Goal: Transaction & Acquisition: Book appointment/travel/reservation

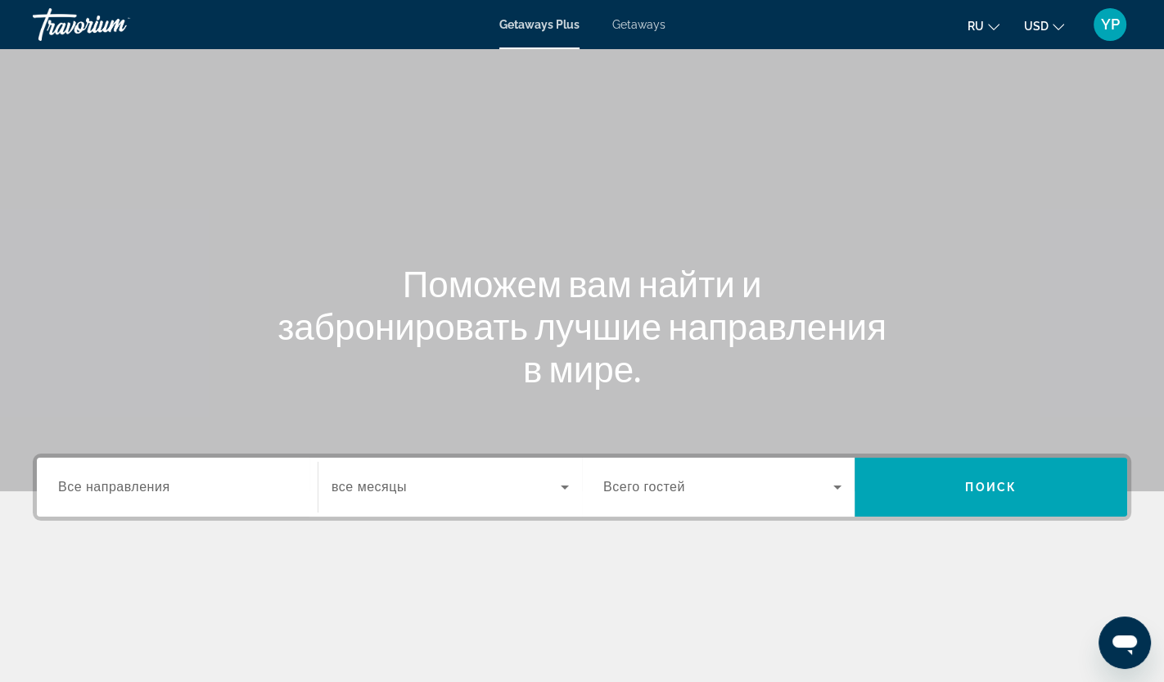
click at [137, 500] on div "Search widget" at bounding box center [177, 487] width 238 height 47
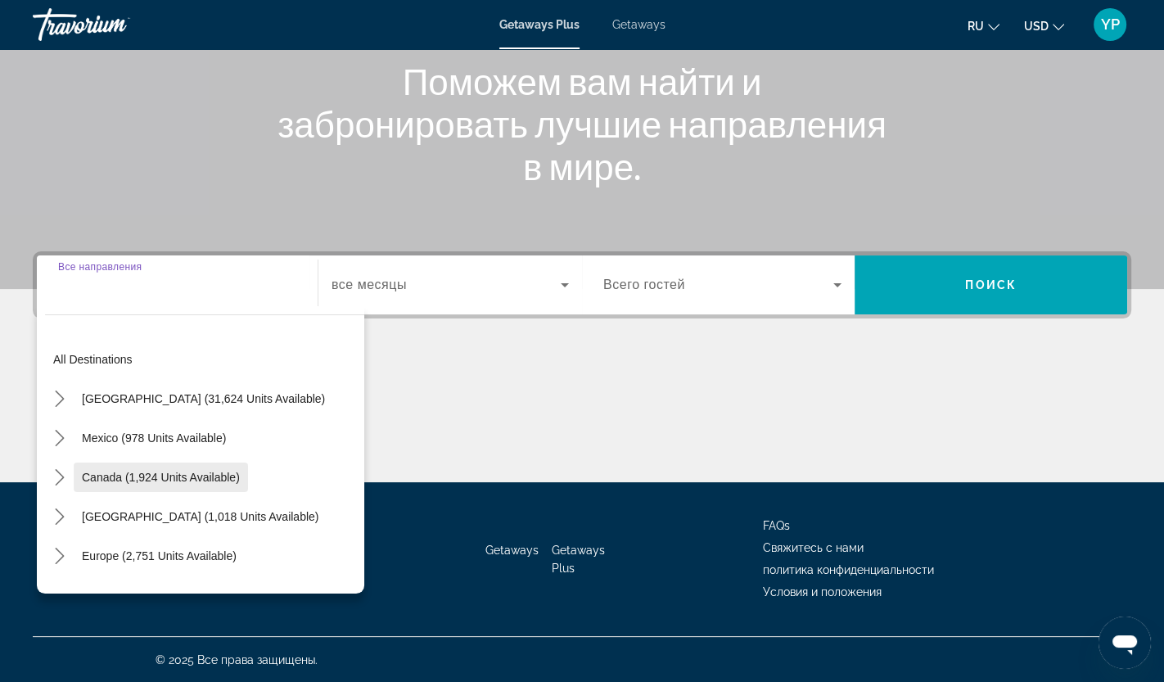
click at [151, 460] on span "Select destination: Canada (1,924 units available)" at bounding box center [161, 477] width 174 height 39
type input "**********"
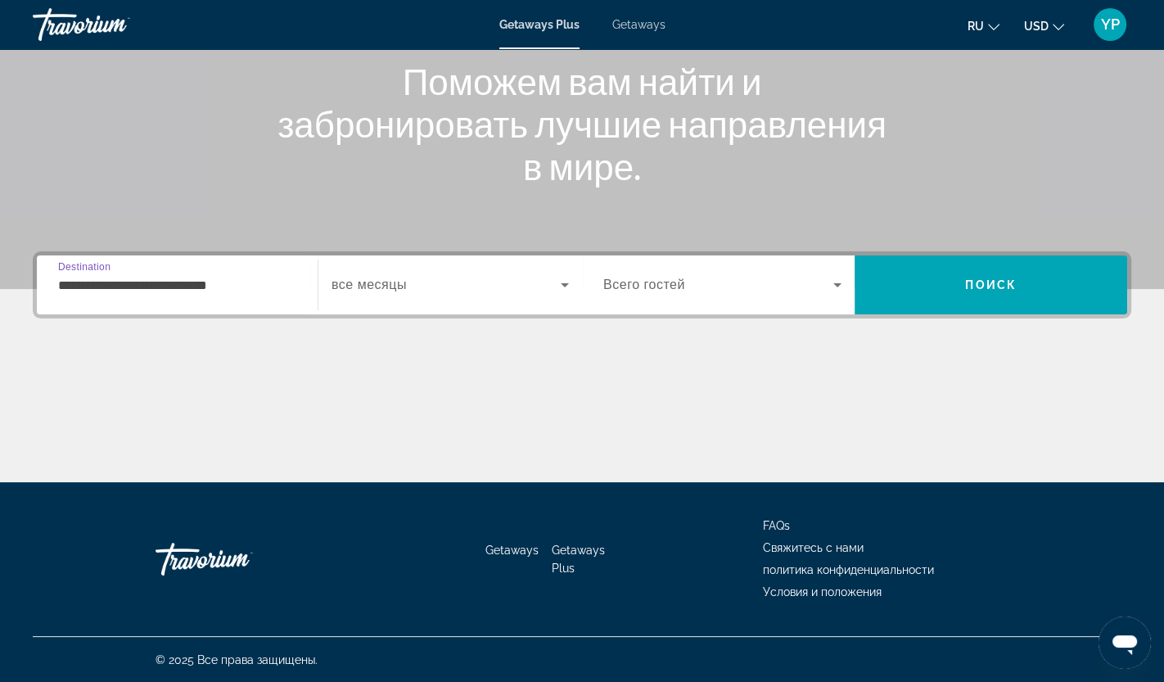
click at [410, 268] on div "Search widget" at bounding box center [450, 285] width 237 height 46
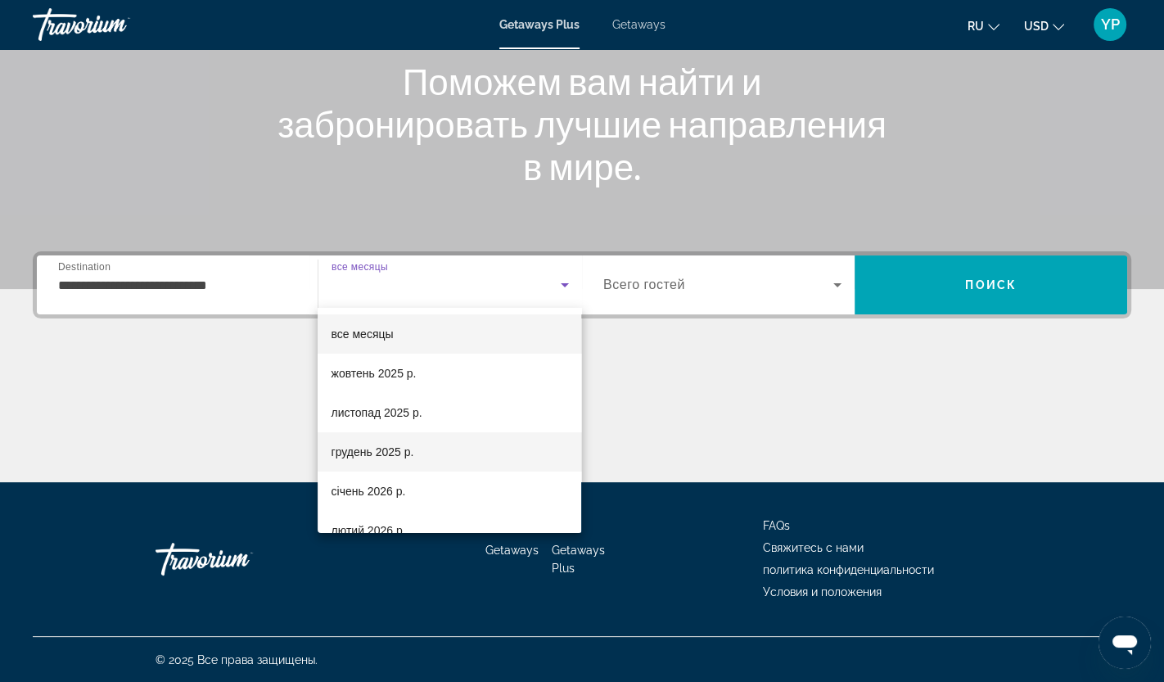
click at [384, 452] on span "грудень 2025 р." at bounding box center [372, 452] width 83 height 20
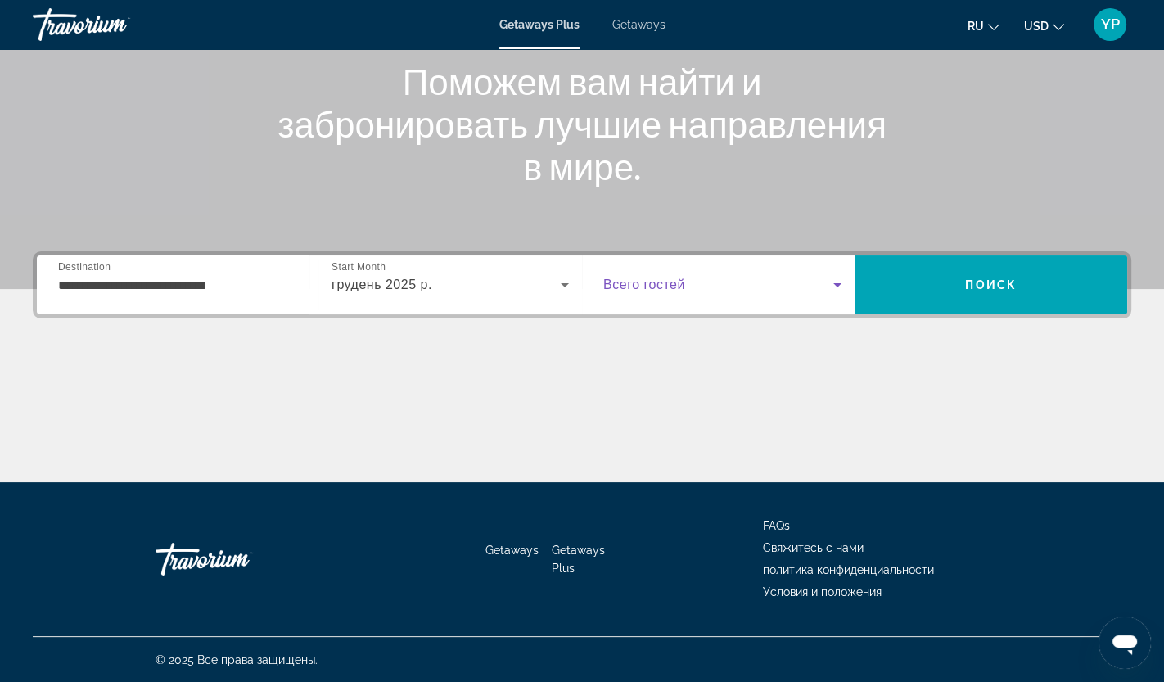
click at [809, 279] on span "Search widget" at bounding box center [718, 285] width 230 height 20
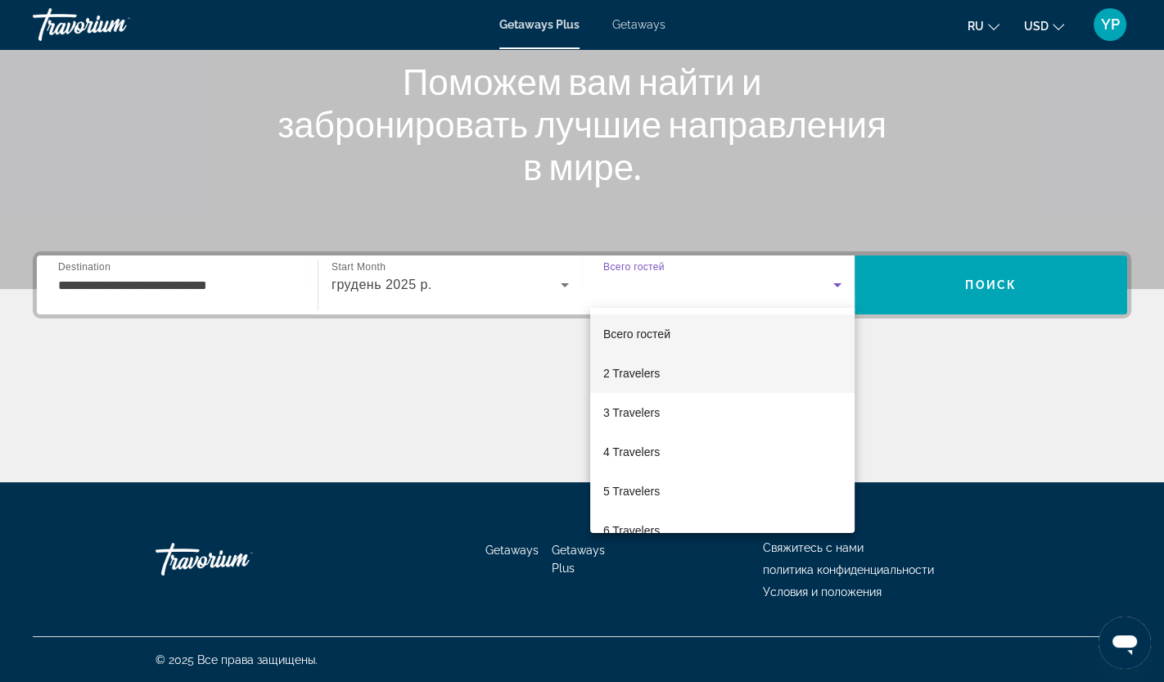
click at [671, 364] on mat-option "2 Travelers" at bounding box center [722, 373] width 264 height 39
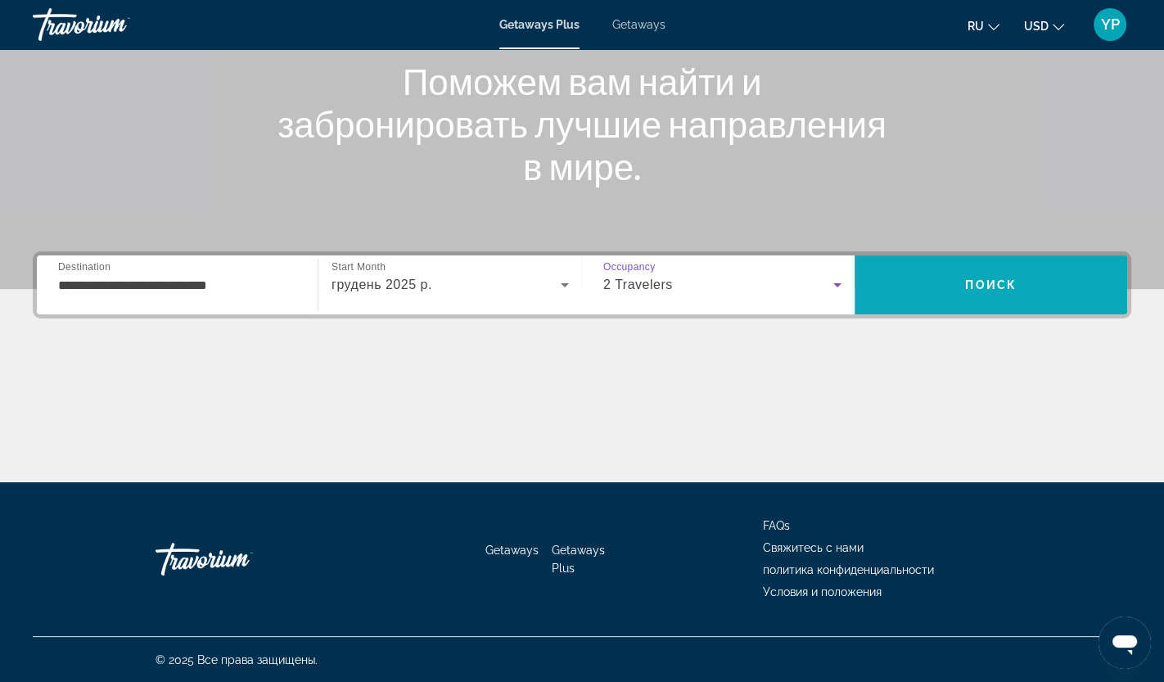
click at [938, 282] on span "Search" at bounding box center [991, 284] width 273 height 39
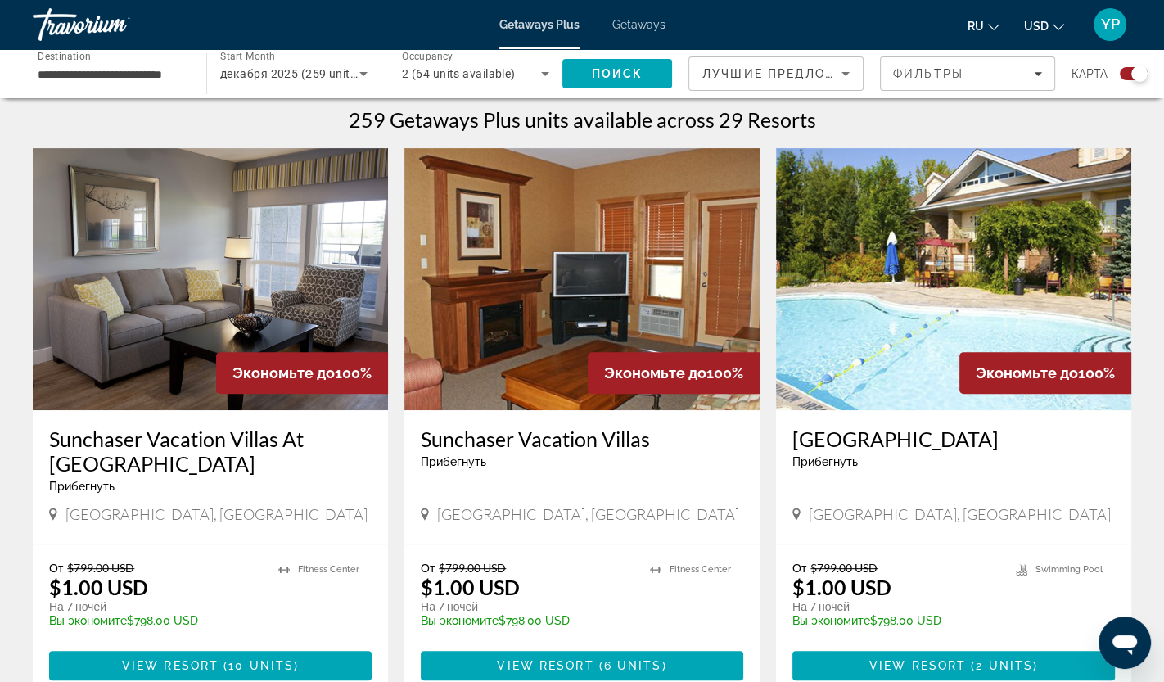
scroll to position [529, 0]
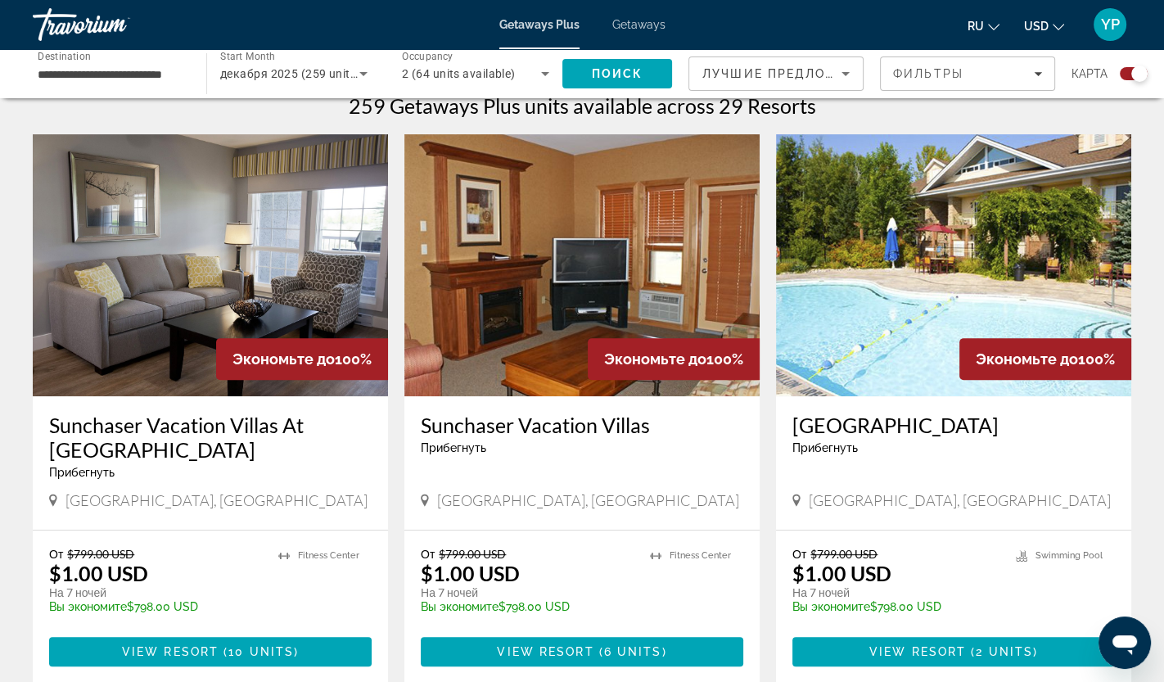
click at [1057, 27] on icon "Change currency" at bounding box center [1058, 26] width 11 height 11
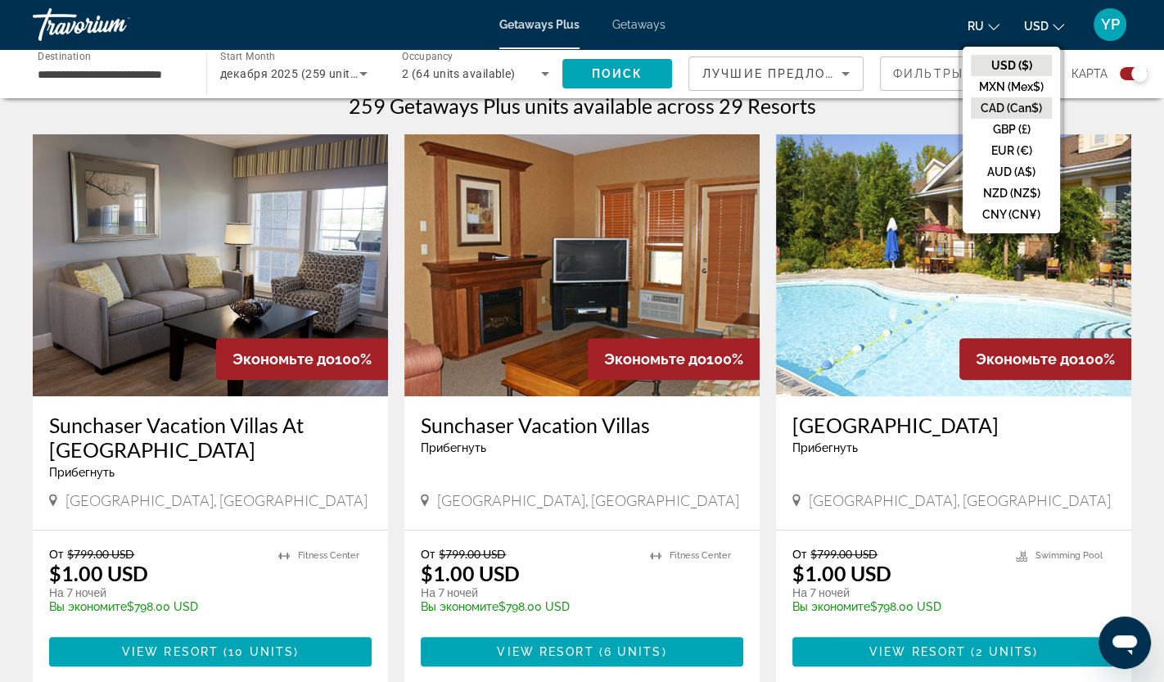
click at [1031, 108] on button "CAD (Can$)" at bounding box center [1011, 107] width 81 height 21
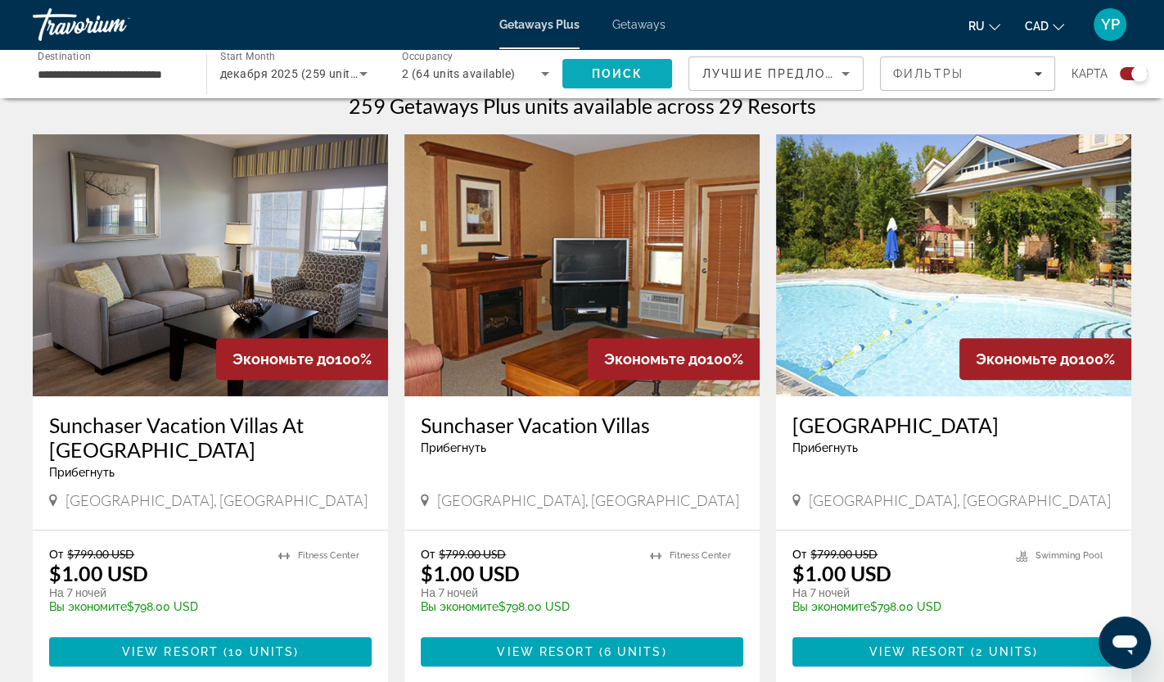
click at [633, 63] on span "Search" at bounding box center [618, 73] width 110 height 39
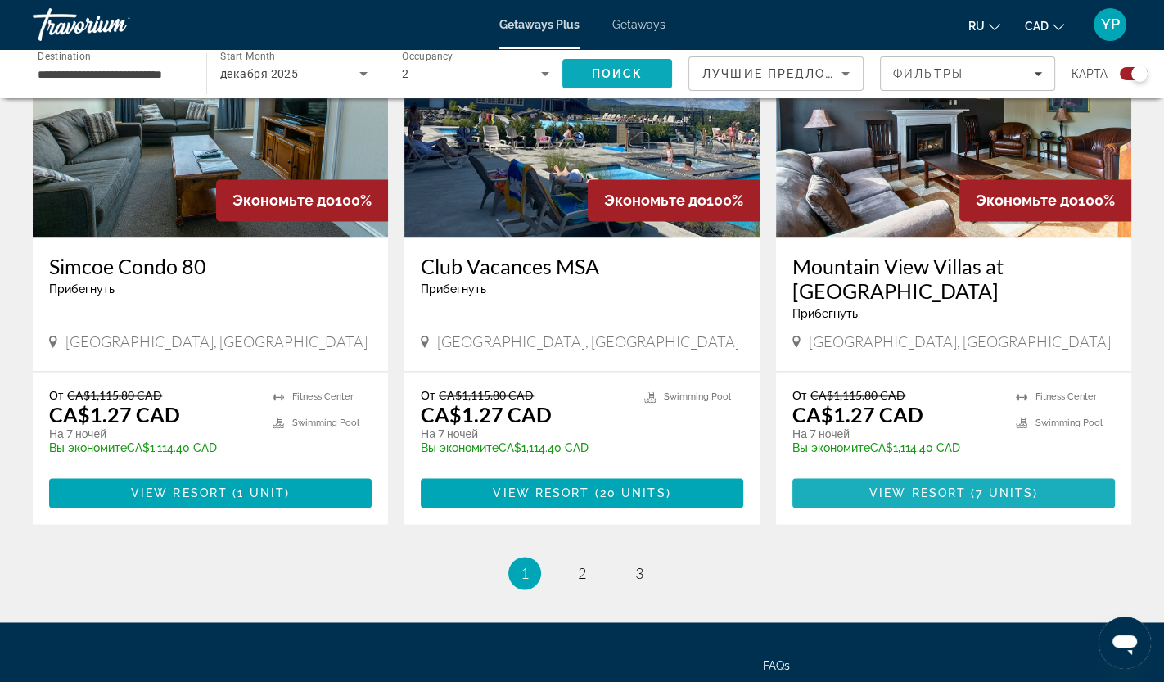
scroll to position [2403, 0]
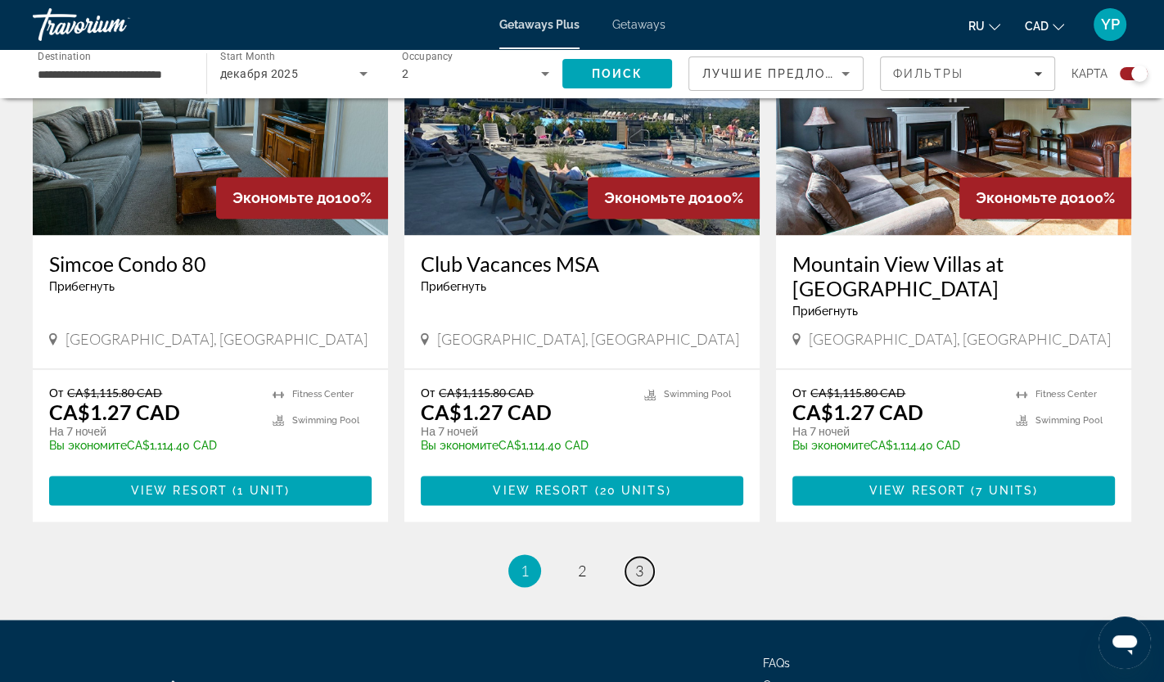
click at [640, 562] on span "3" at bounding box center [639, 571] width 8 height 18
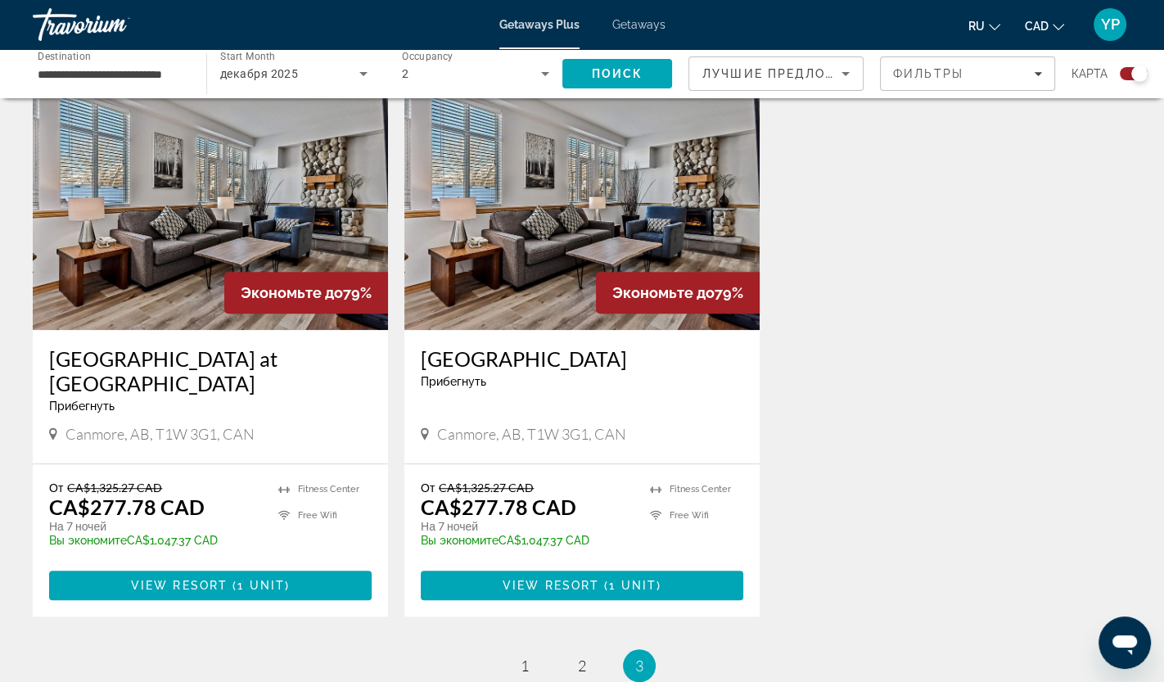
scroll to position [1244, 0]
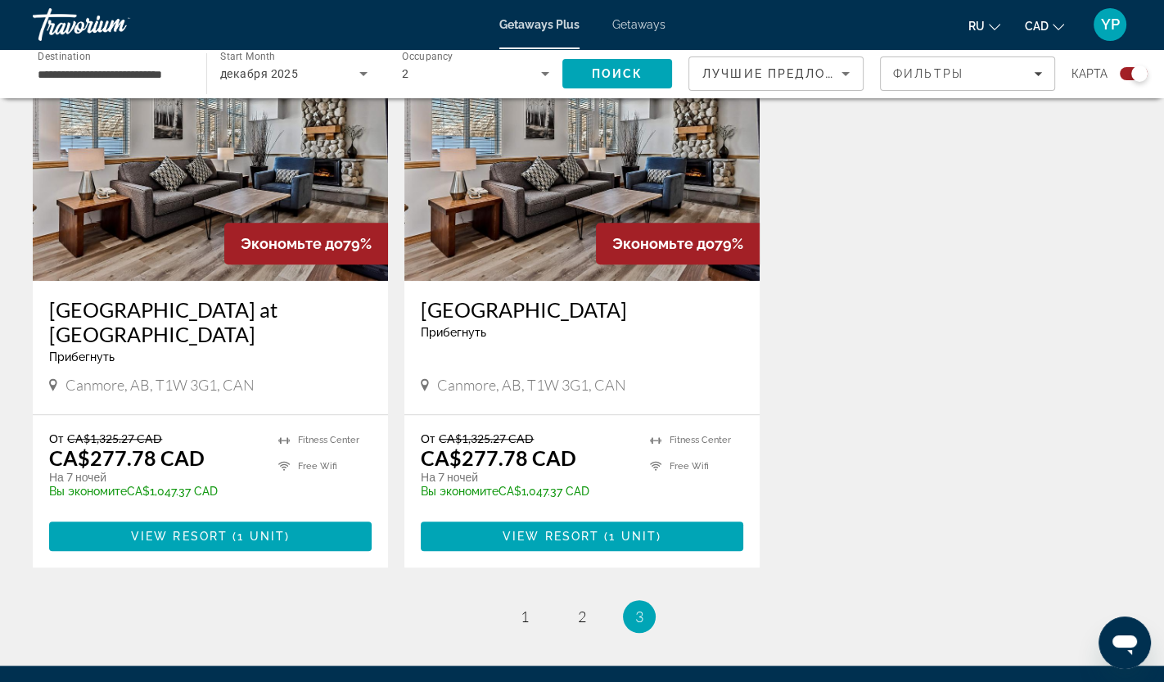
click at [359, 66] on icon "Search widget" at bounding box center [364, 74] width 20 height 20
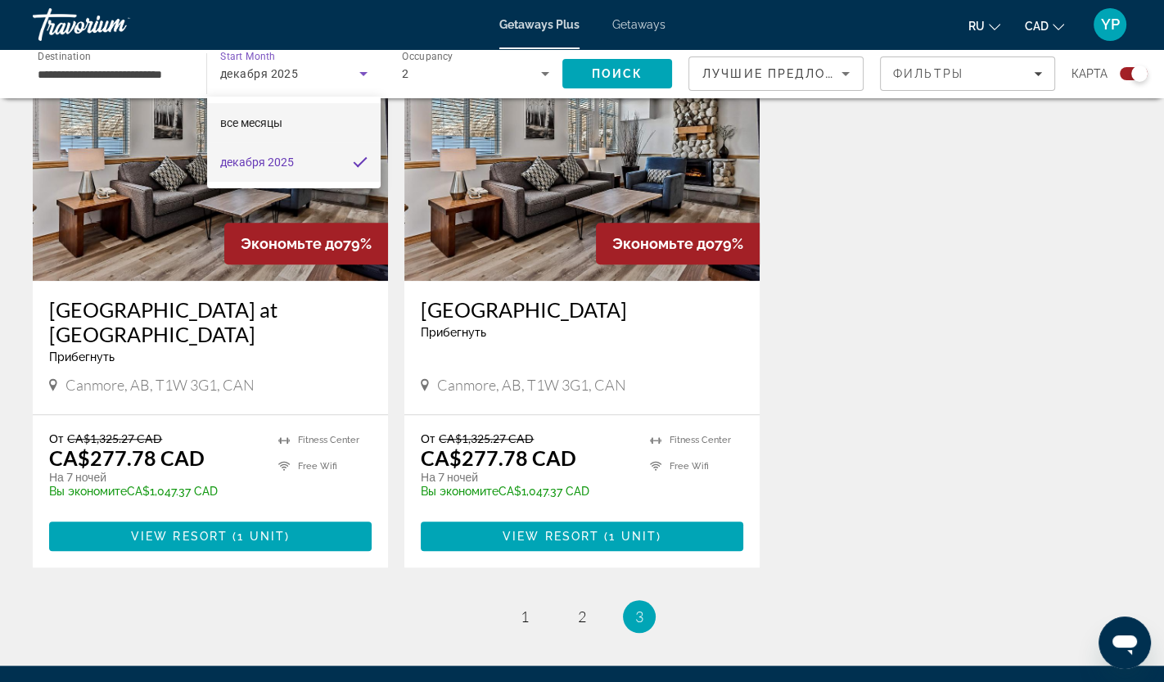
click at [324, 120] on mat-option "все месяцы" at bounding box center [294, 122] width 174 height 39
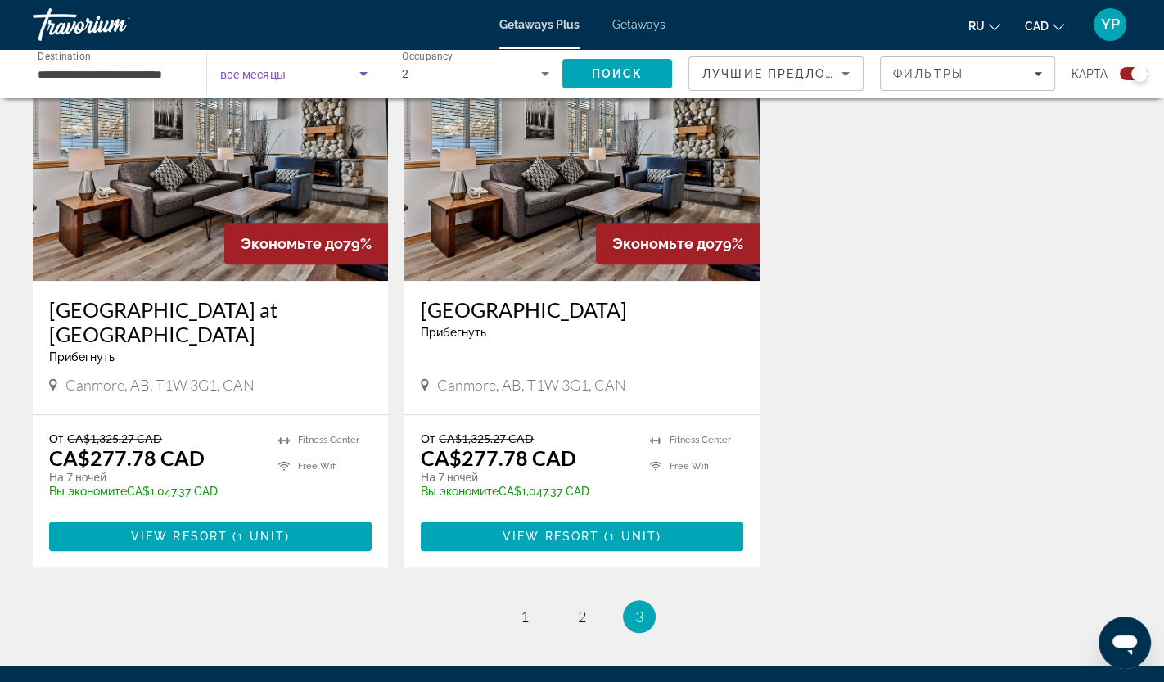
click at [364, 72] on icon "Search widget" at bounding box center [363, 74] width 8 height 4
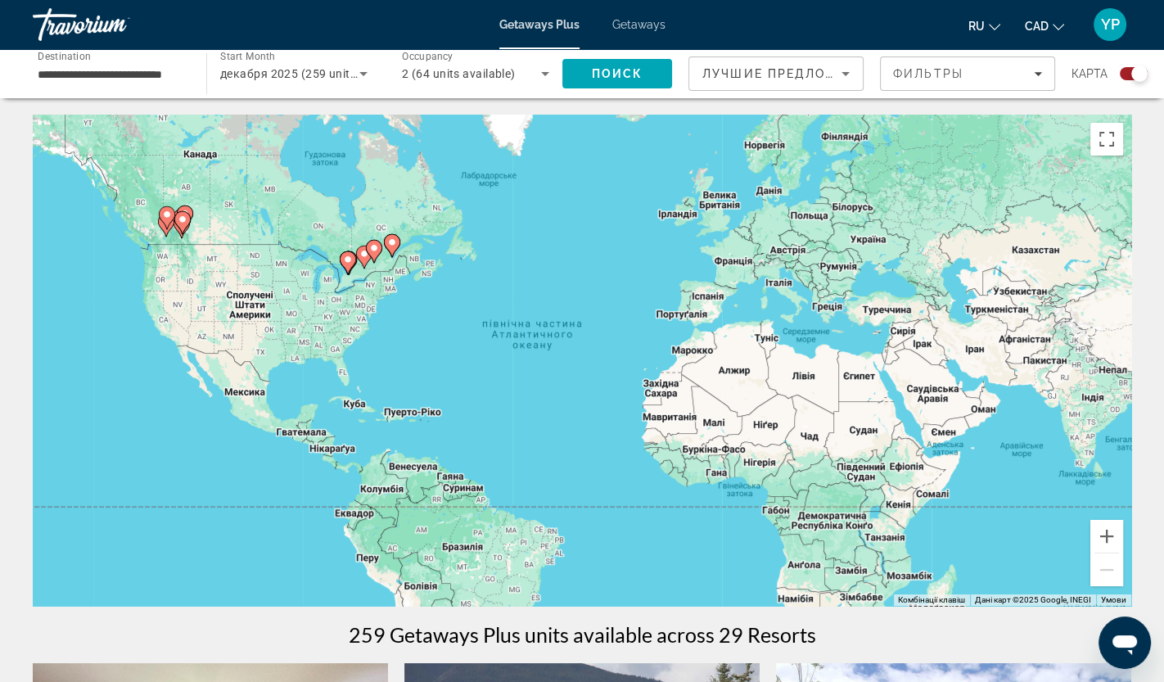
click at [645, 27] on span "Getaways" at bounding box center [638, 24] width 53 height 13
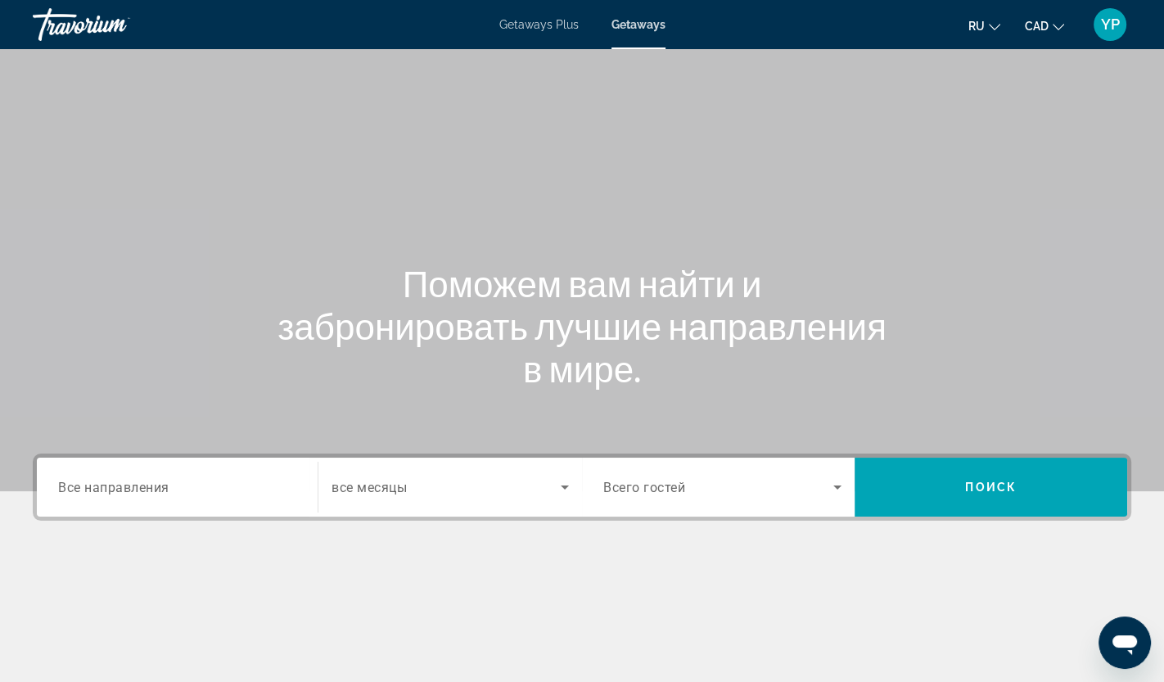
click at [156, 488] on span "Все направления" at bounding box center [113, 487] width 111 height 16
click at [156, 488] on input "Destination Все направления" at bounding box center [177, 488] width 238 height 20
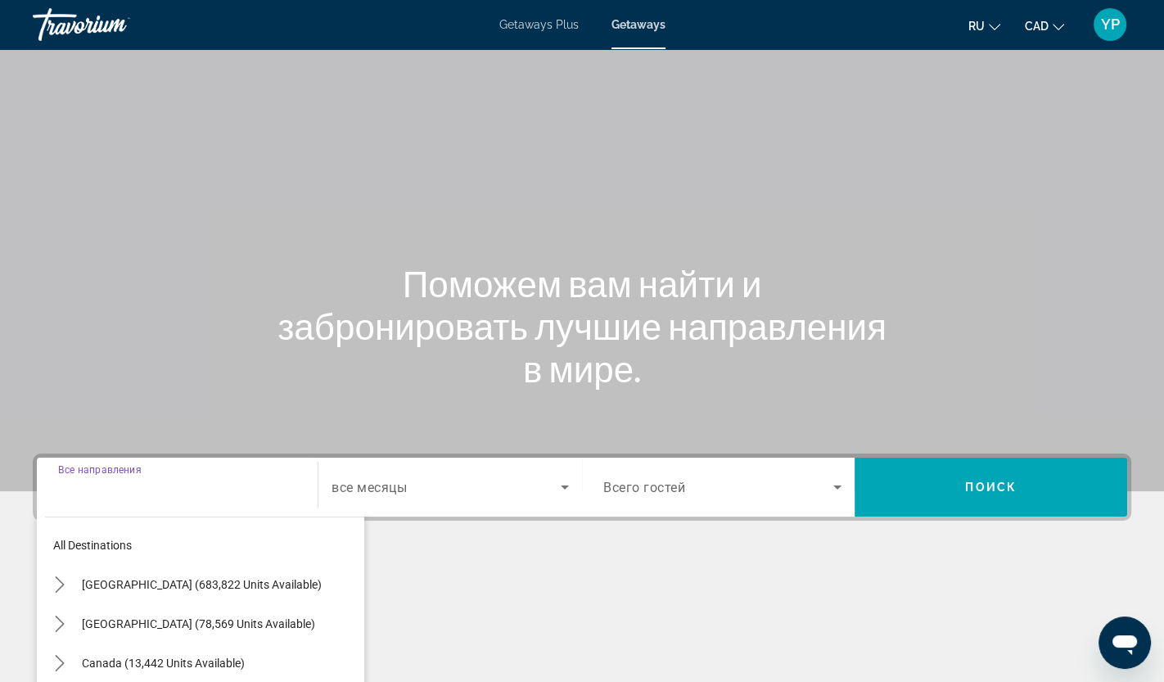
scroll to position [202, 0]
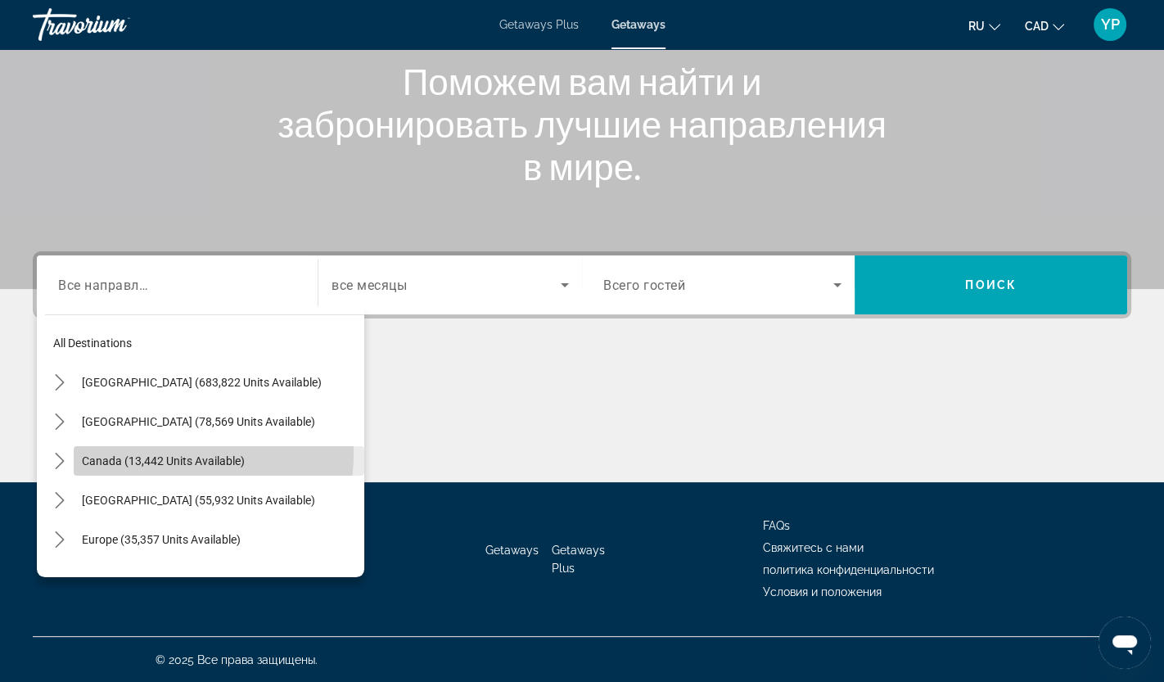
click at [169, 454] on span "Canada (13,442 units available)" at bounding box center [163, 460] width 163 height 13
type input "**********"
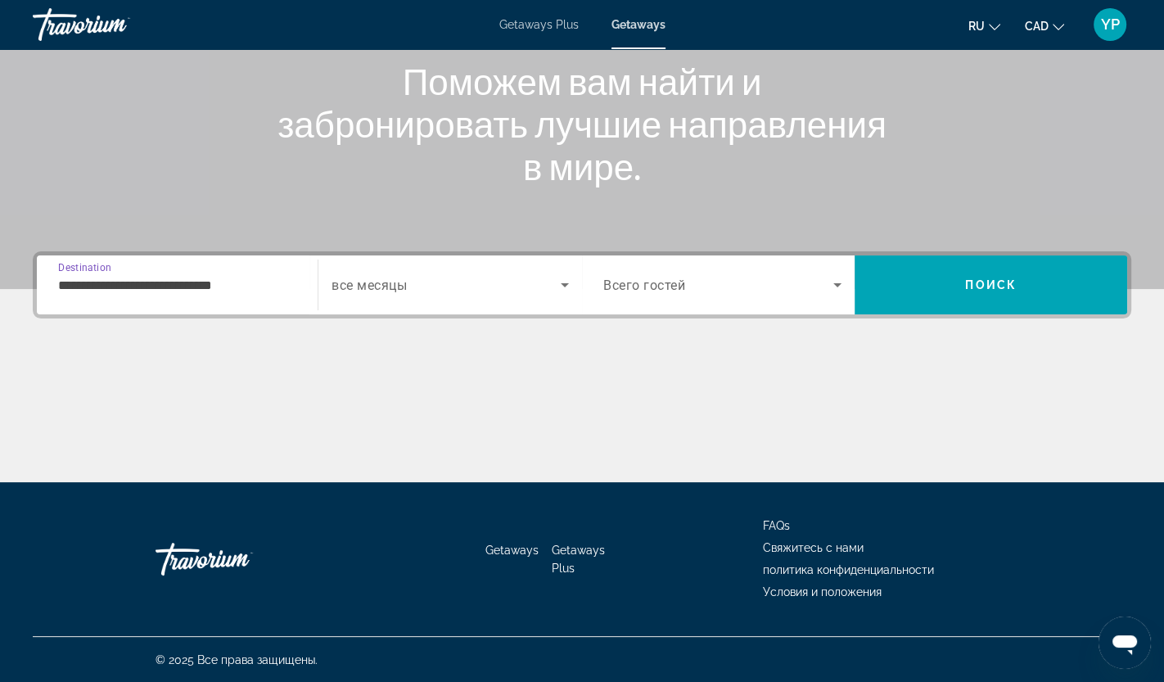
click at [409, 279] on span "Search widget" at bounding box center [446, 285] width 229 height 20
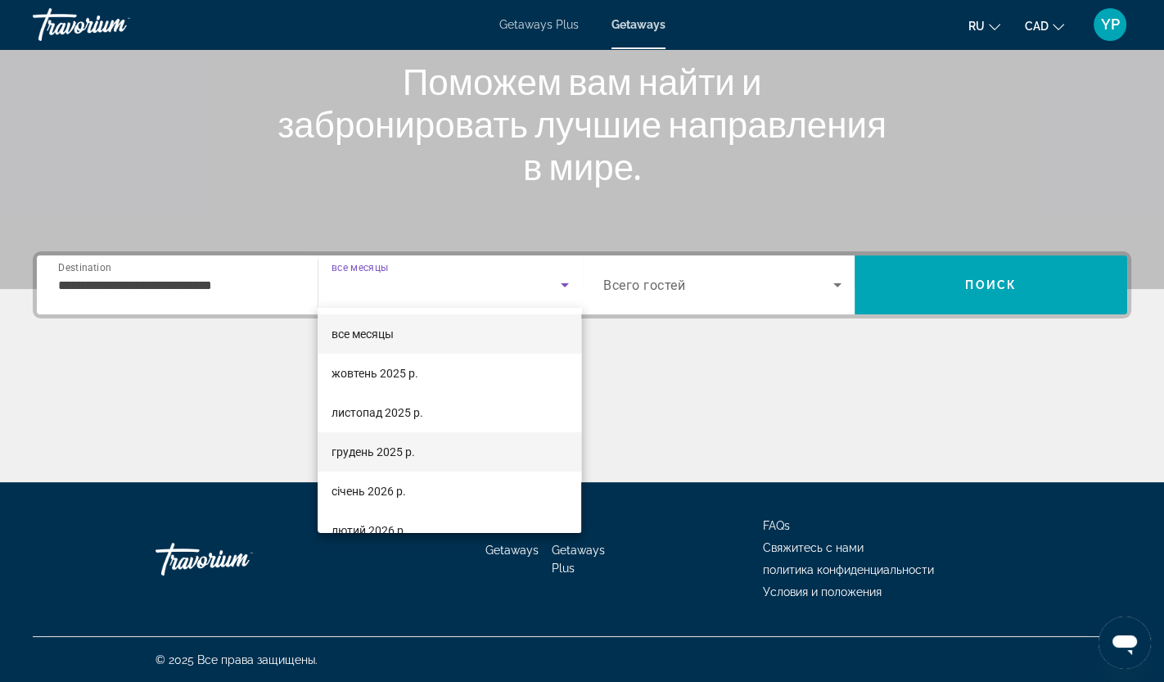
click at [400, 451] on span "грудень 2025 р." at bounding box center [373, 452] width 84 height 20
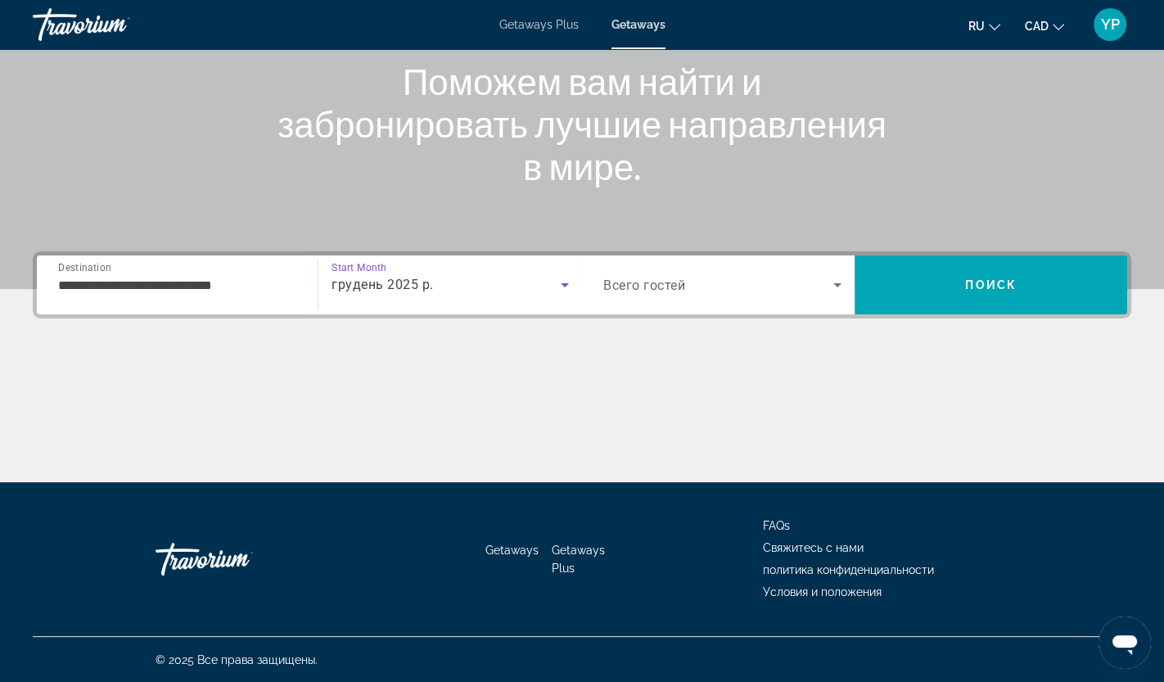
click at [798, 269] on div "Search widget" at bounding box center [722, 285] width 238 height 46
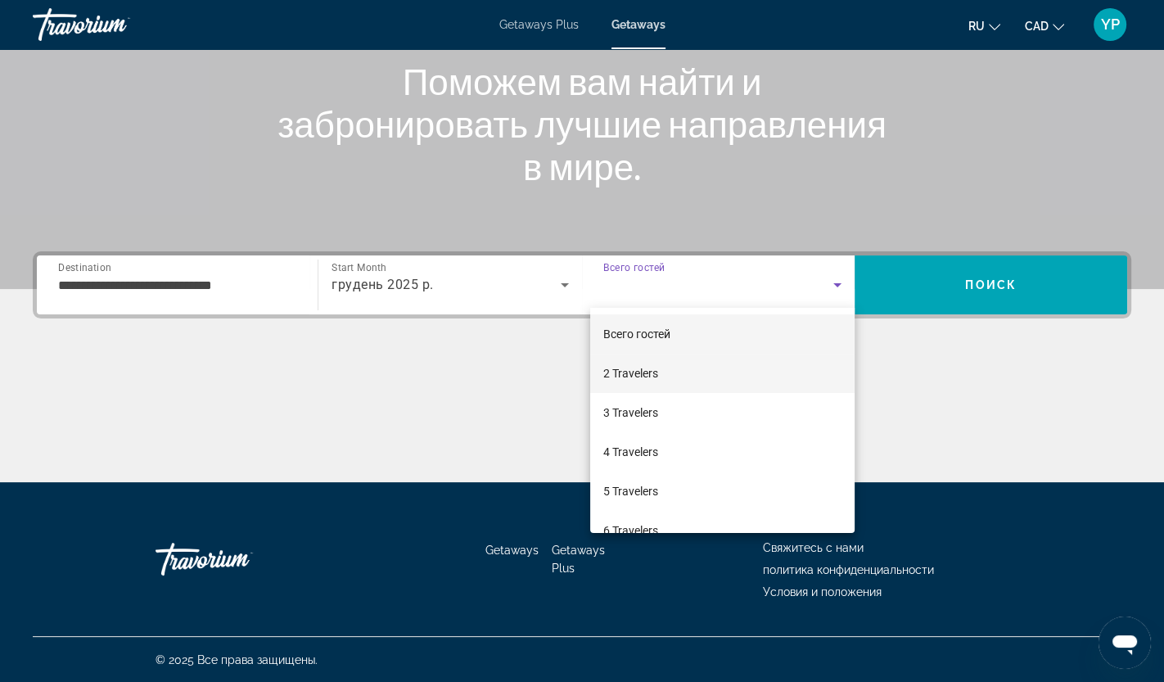
click at [663, 367] on mat-option "2 Travelers" at bounding box center [722, 373] width 264 height 39
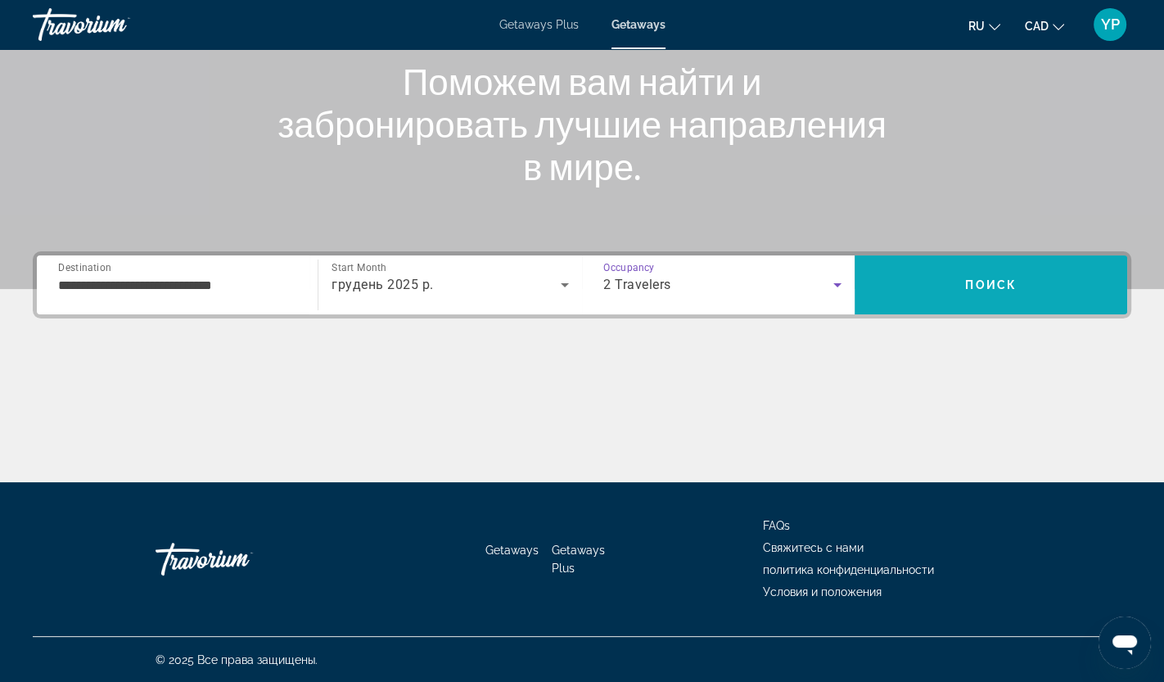
click at [964, 271] on span "Search" at bounding box center [991, 284] width 273 height 39
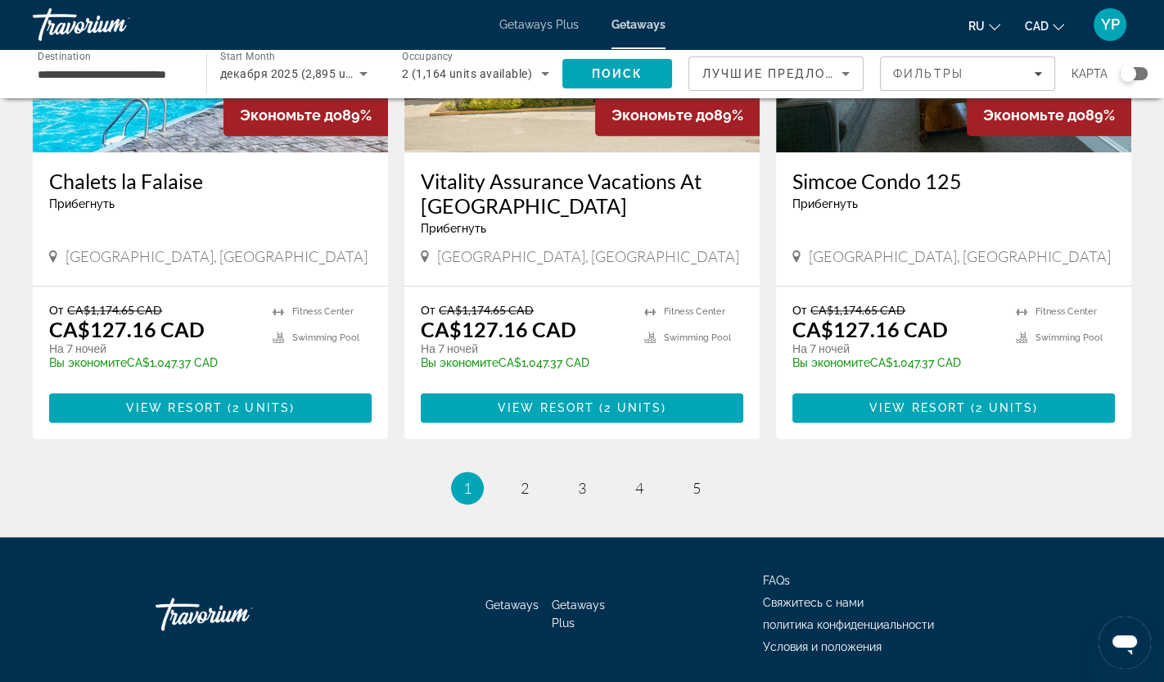
scroll to position [2027, 0]
click at [645, 474] on link "page 4" at bounding box center [640, 488] width 29 height 29
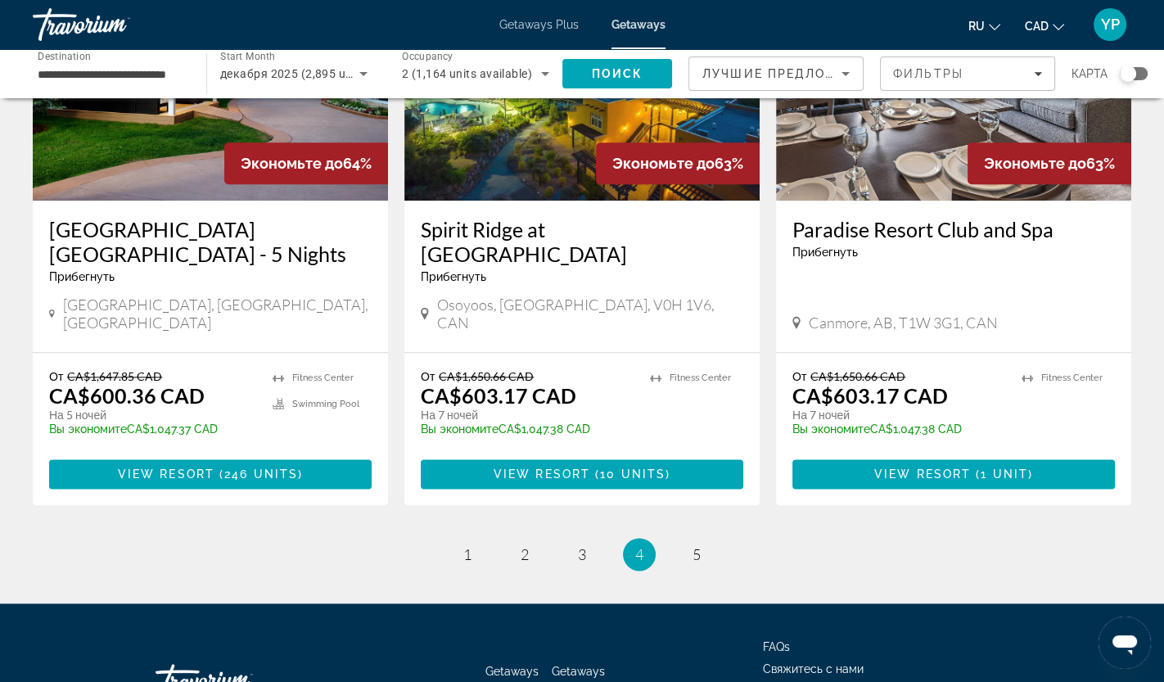
scroll to position [1966, 0]
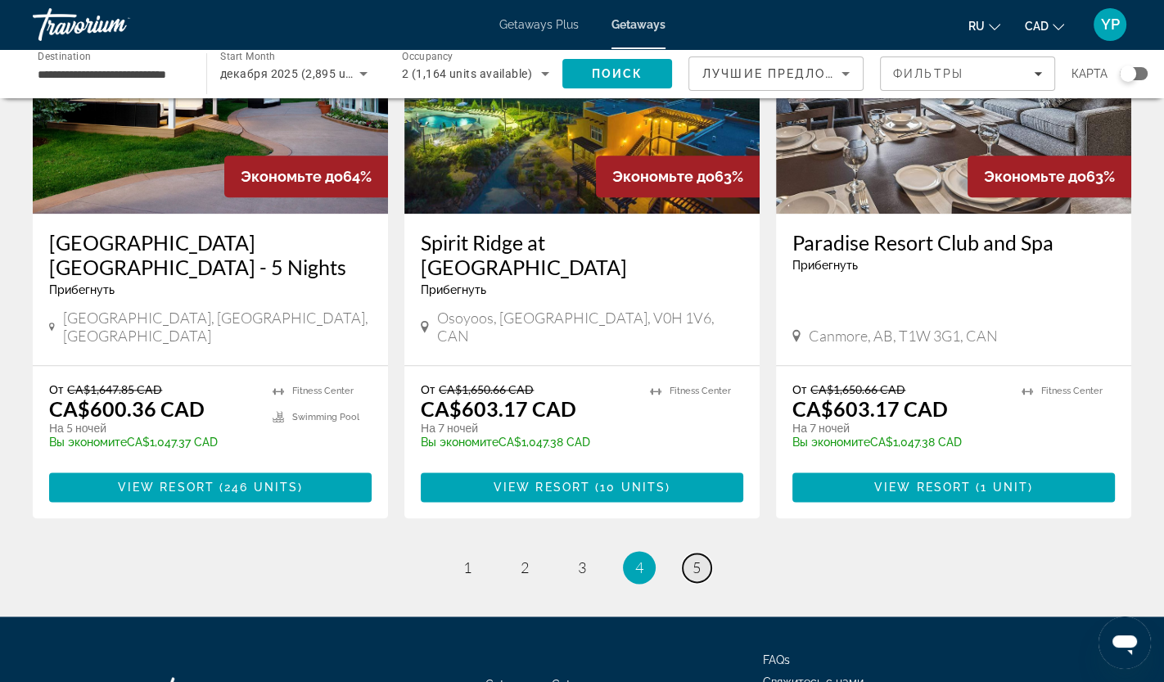
click at [698, 558] on span "5" at bounding box center [697, 567] width 8 height 18
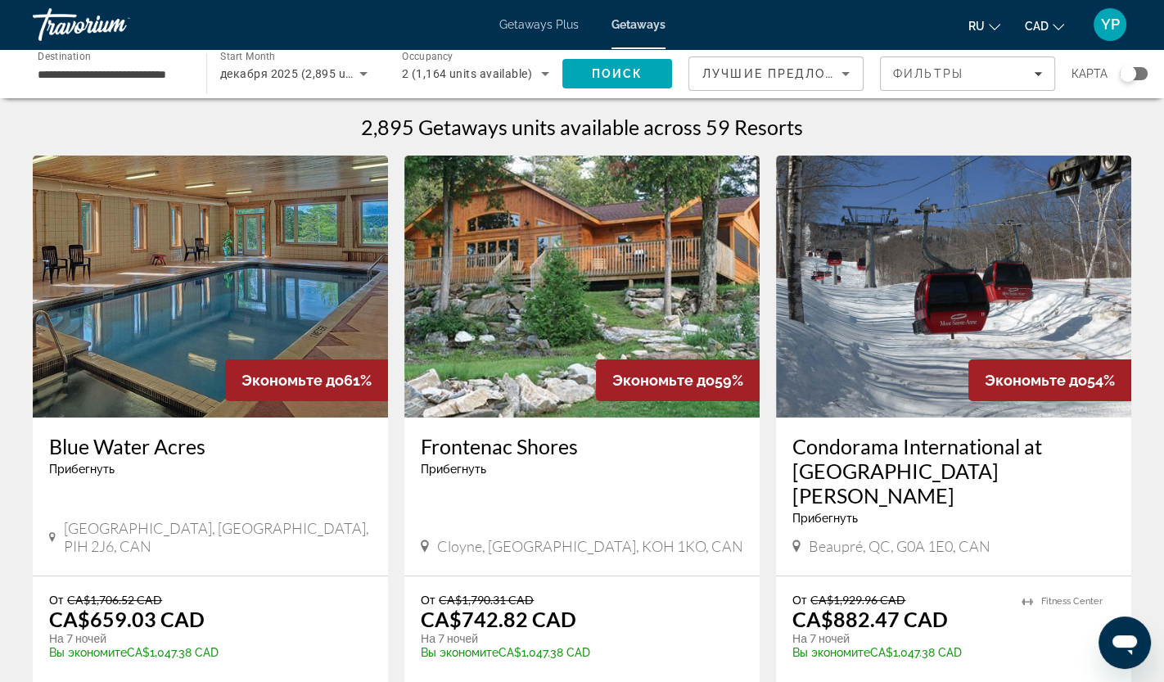
click at [364, 75] on icon "Search widget" at bounding box center [363, 74] width 8 height 4
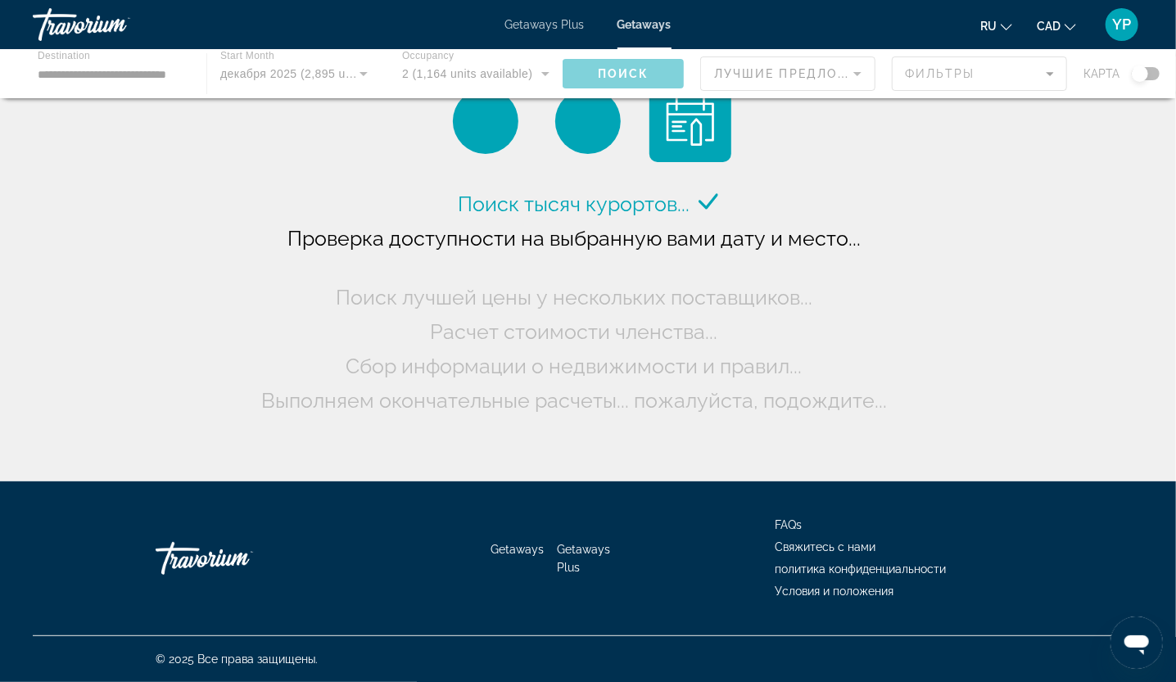
click at [549, 25] on span "Getaways Plus" at bounding box center [544, 24] width 79 height 13
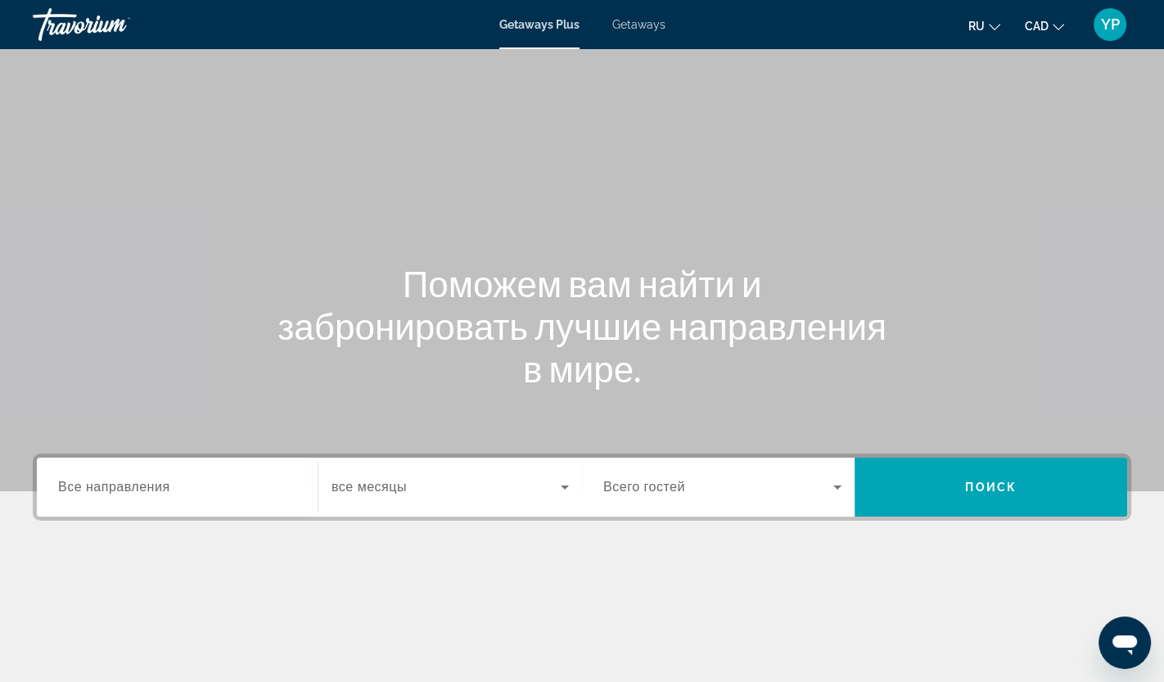
click at [164, 497] on div "Search widget" at bounding box center [177, 487] width 238 height 47
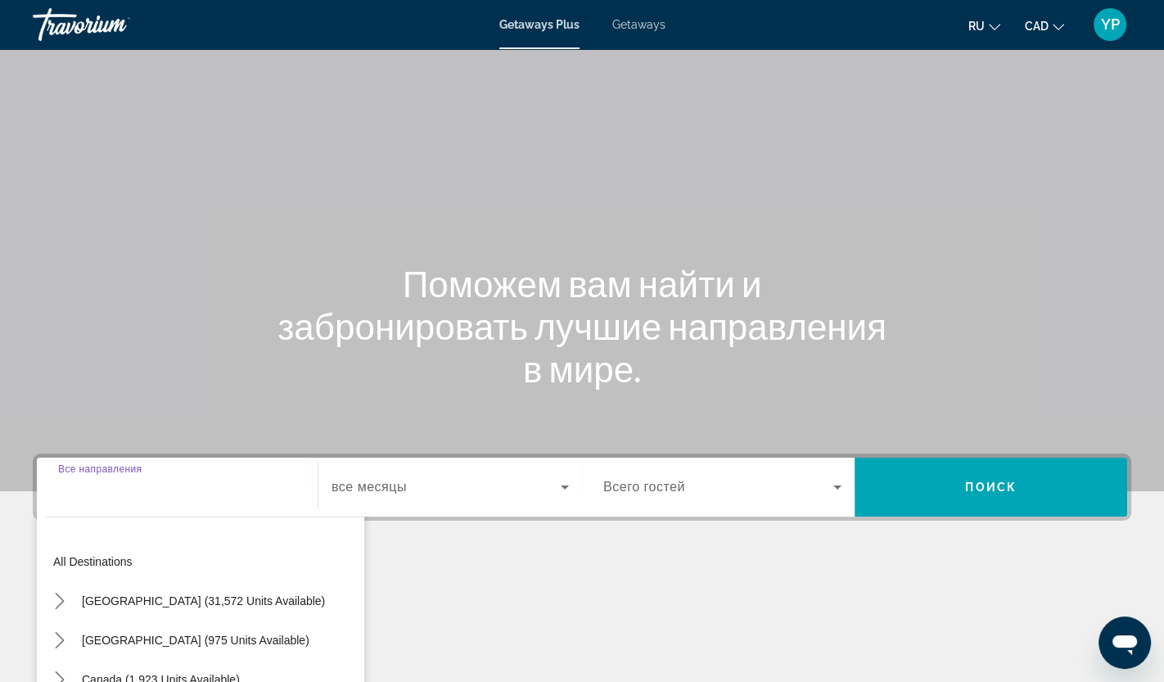
scroll to position [202, 0]
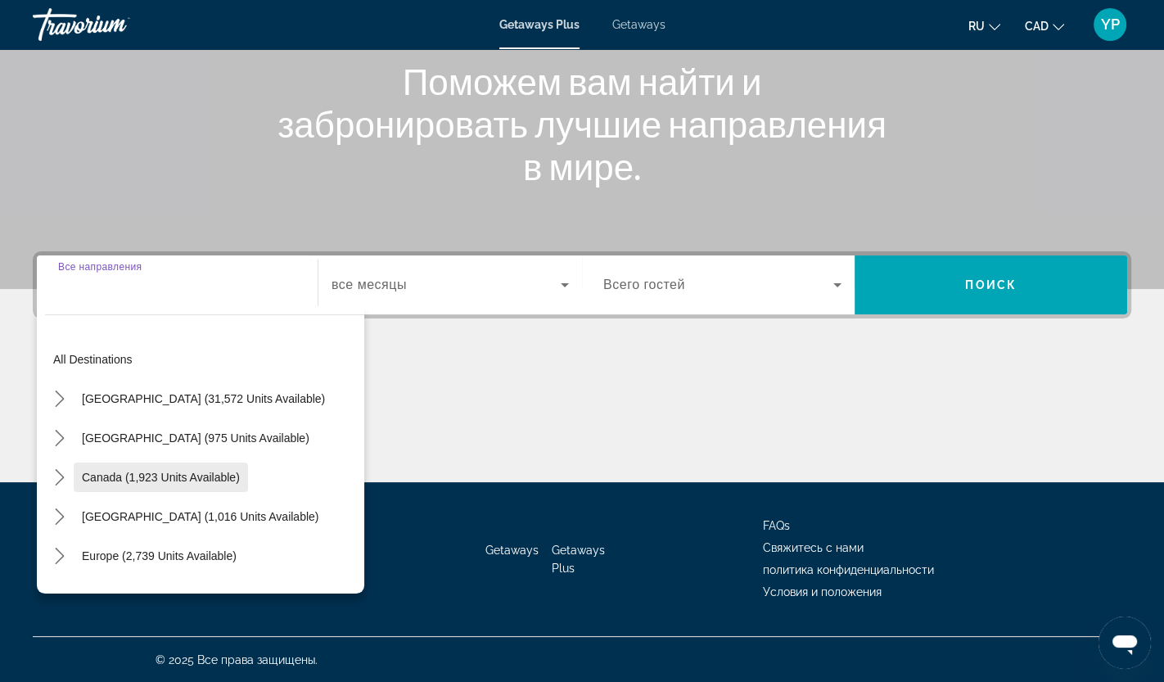
click at [172, 467] on span "Select destination: Canada (1,923 units available)" at bounding box center [161, 477] width 174 height 39
type input "**********"
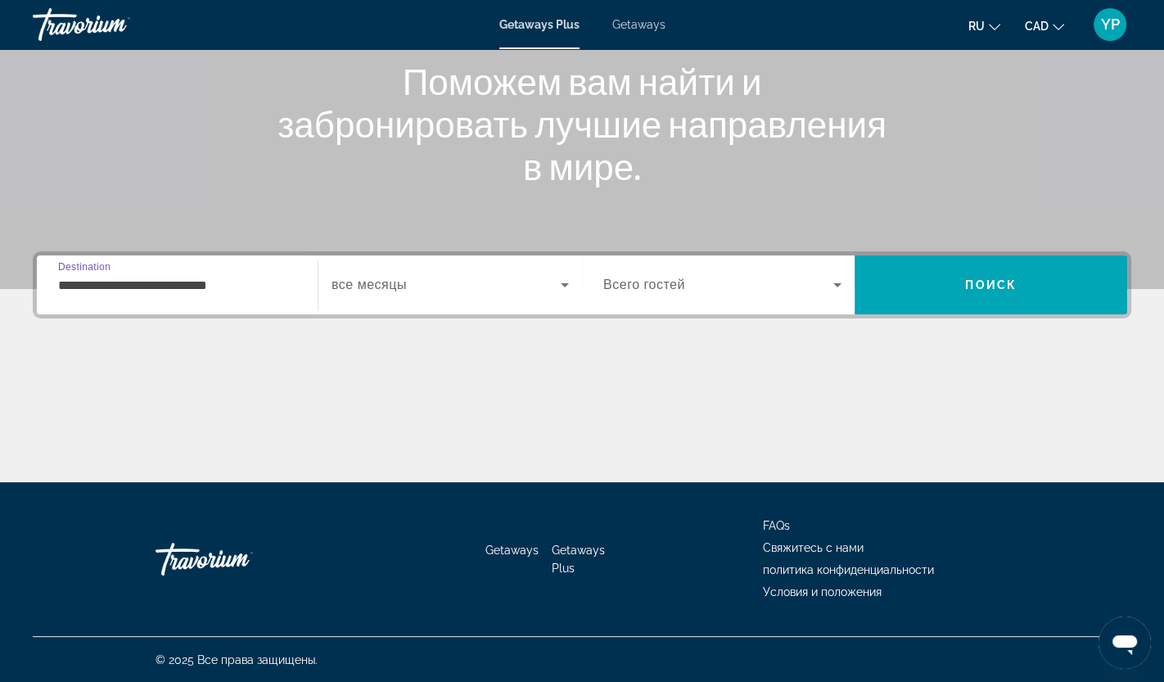
click at [400, 280] on span "все месяцы" at bounding box center [369, 285] width 75 height 14
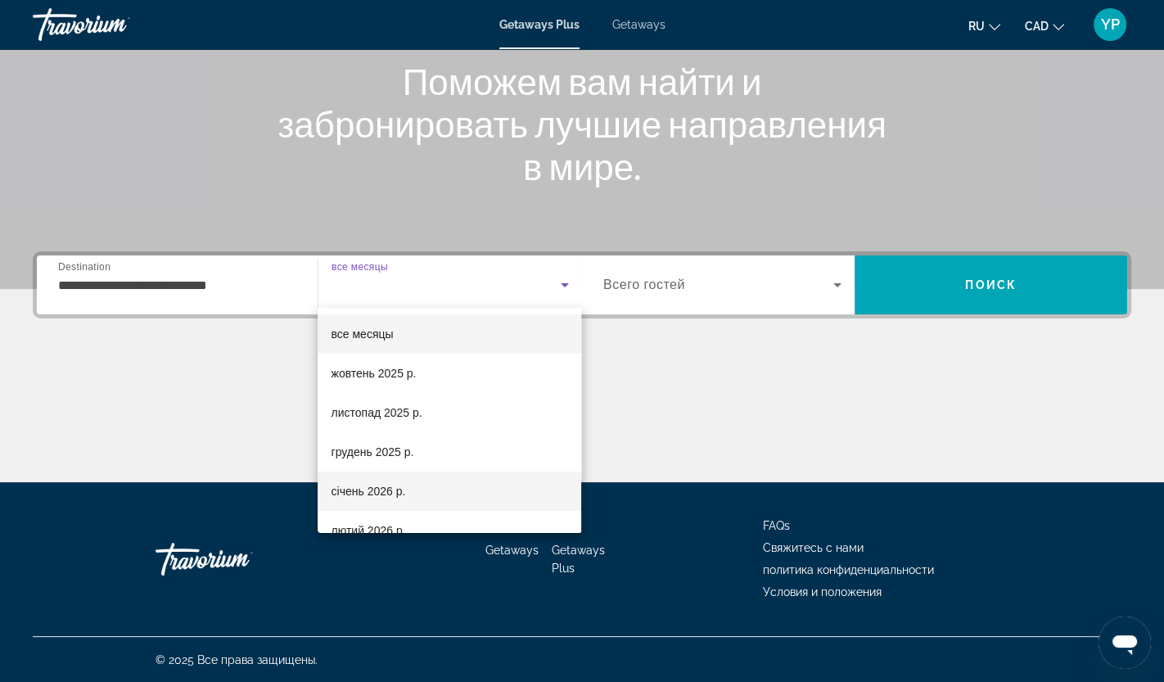
click at [386, 477] on mat-option "січень 2026 р." at bounding box center [450, 491] width 264 height 39
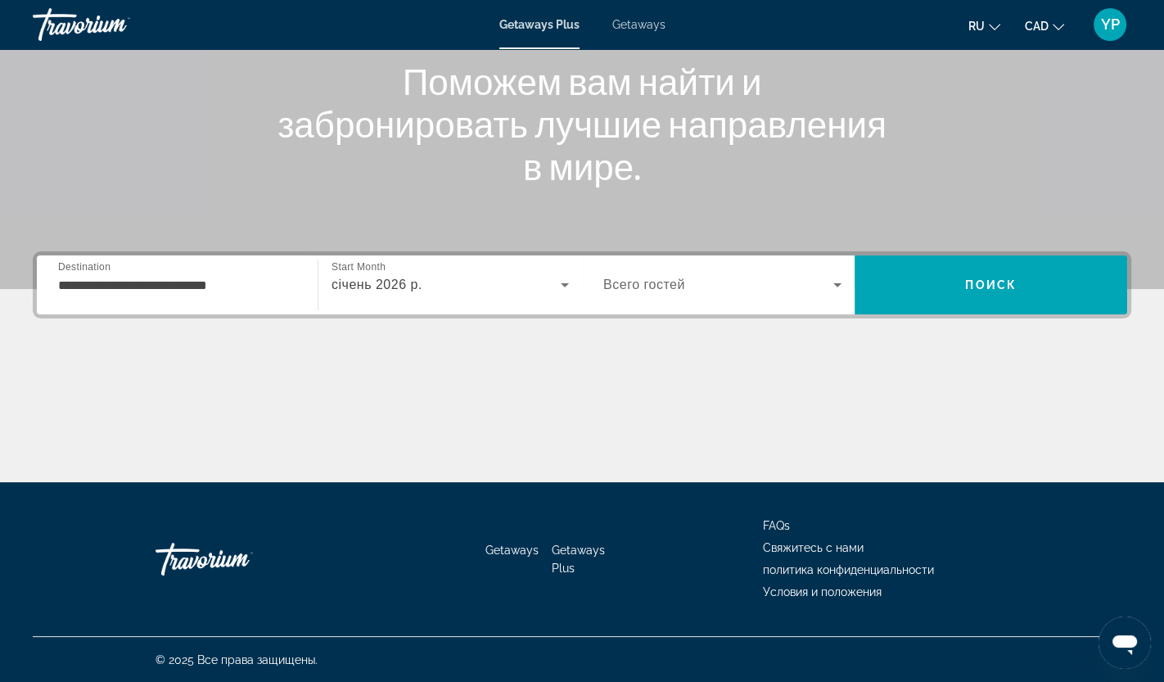
click at [821, 269] on div "Search widget" at bounding box center [722, 285] width 238 height 46
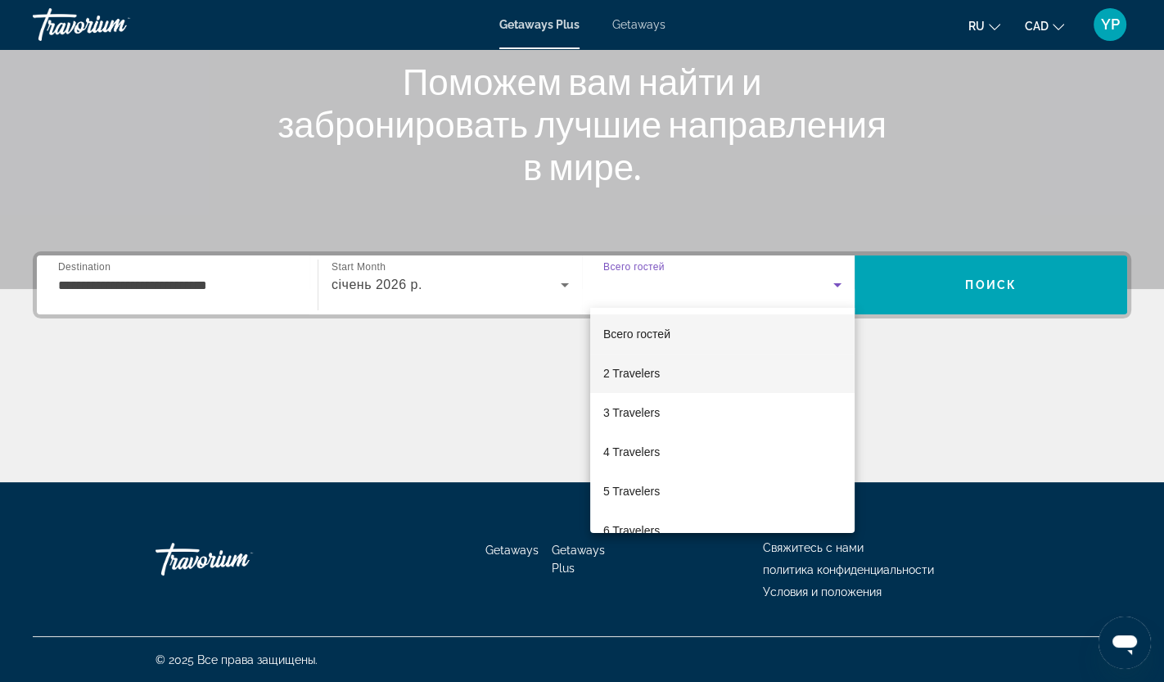
click at [669, 372] on mat-option "2 Travelers" at bounding box center [722, 373] width 264 height 39
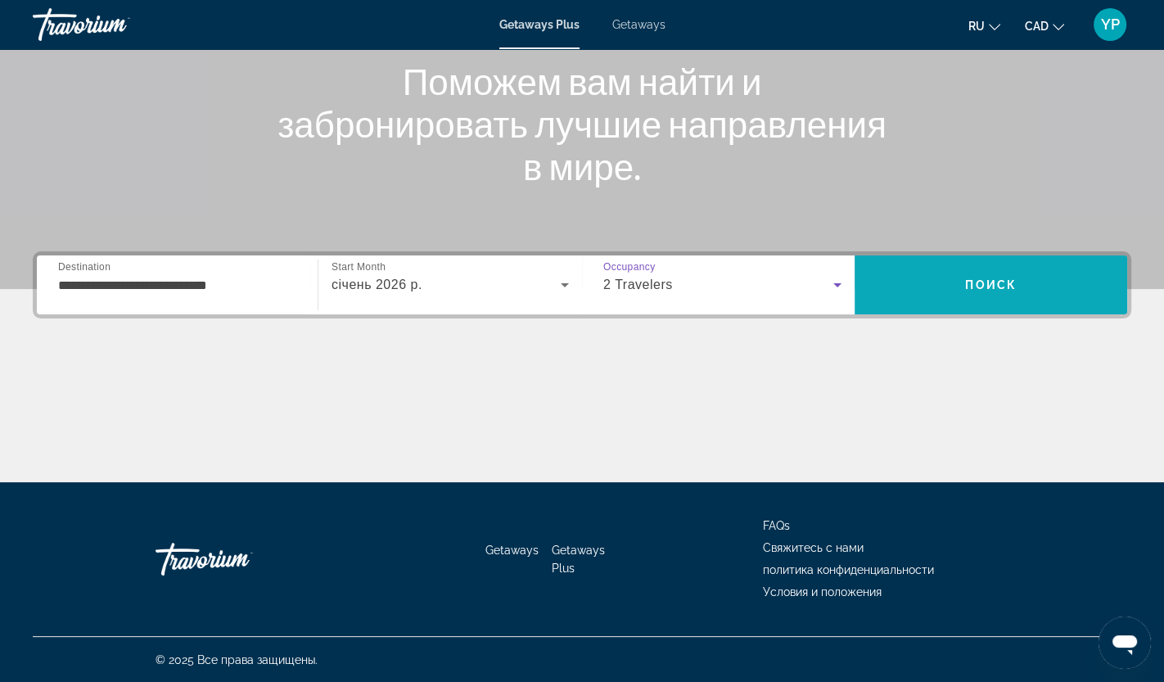
click at [948, 273] on span "Search" at bounding box center [991, 284] width 273 height 39
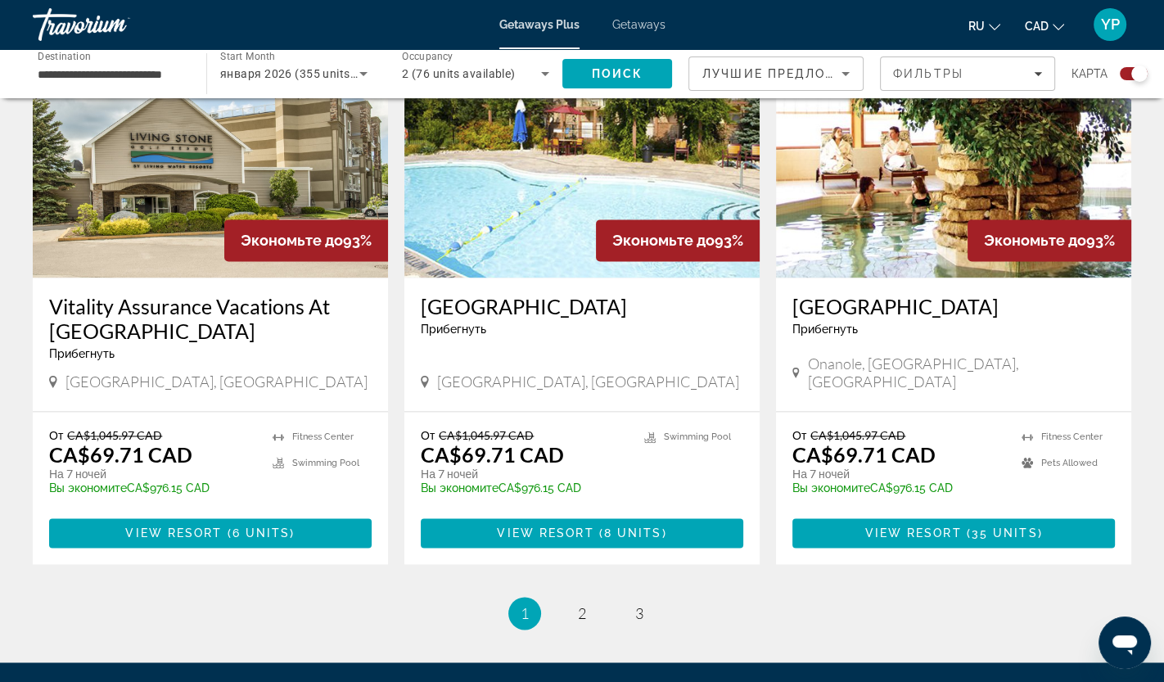
scroll to position [2362, 0]
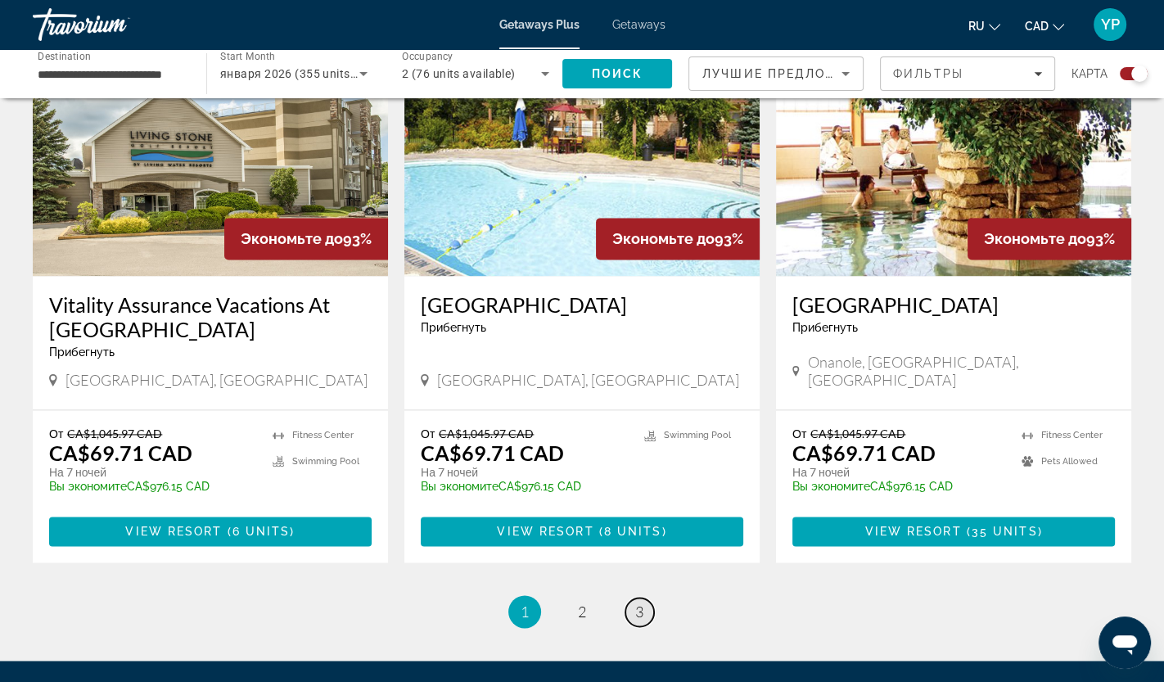
click at [635, 603] on span "3" at bounding box center [639, 612] width 8 height 18
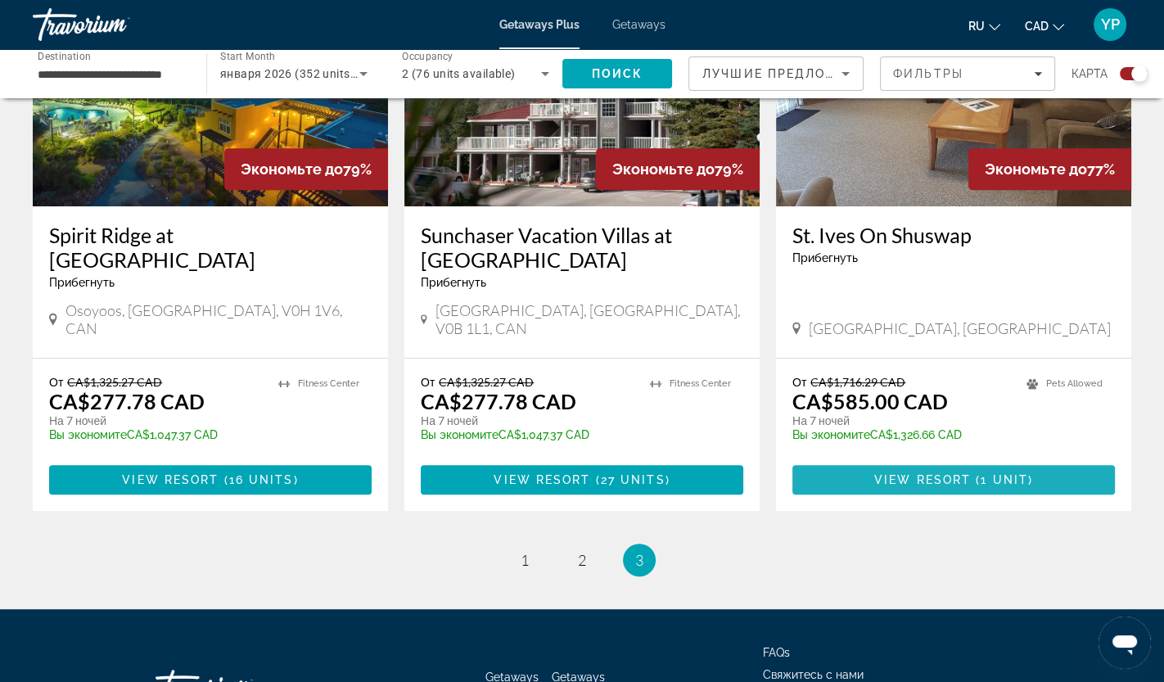
scroll to position [716, 0]
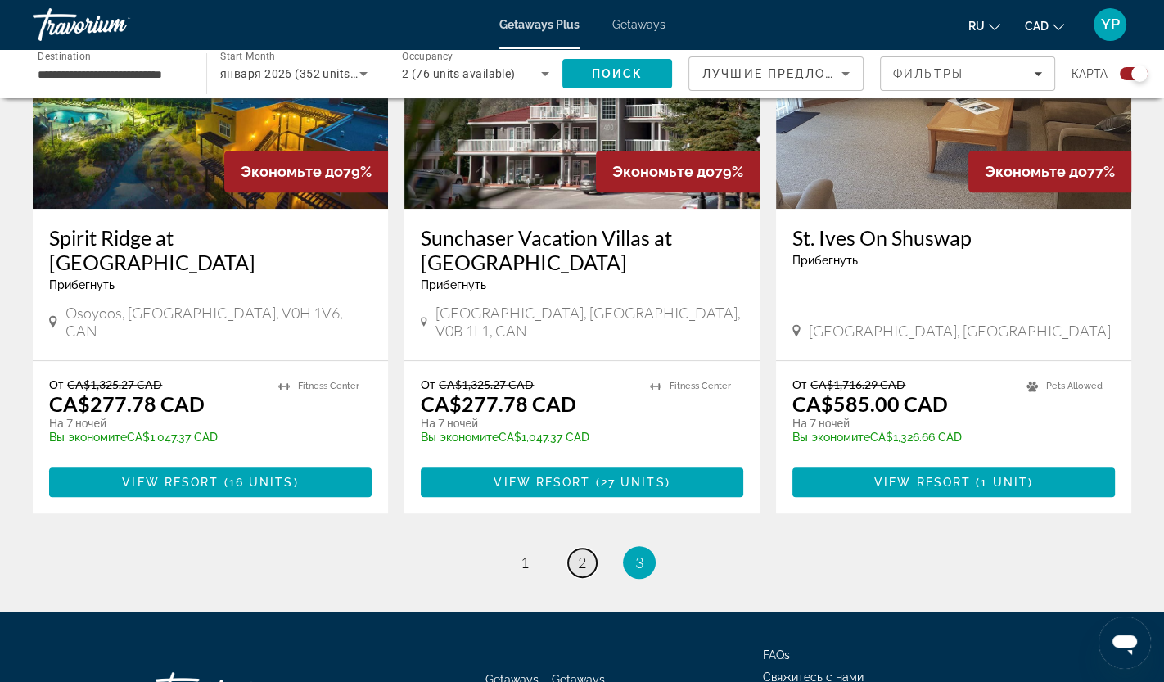
click at [575, 549] on link "page 2" at bounding box center [582, 563] width 29 height 29
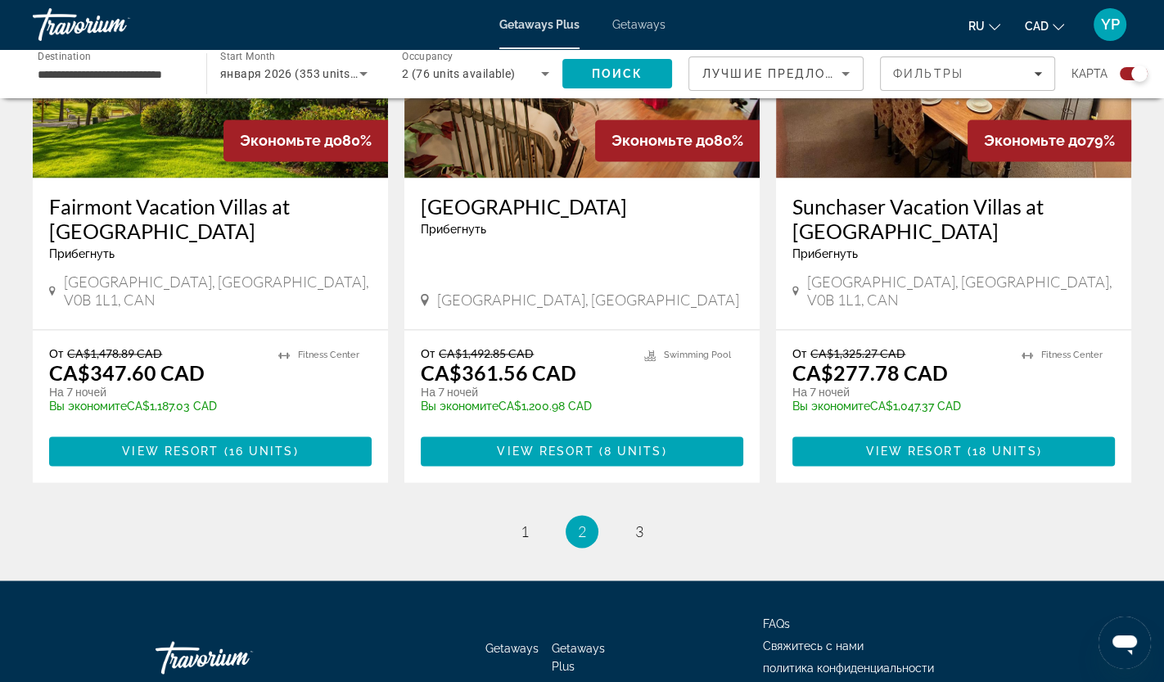
scroll to position [2513, 0]
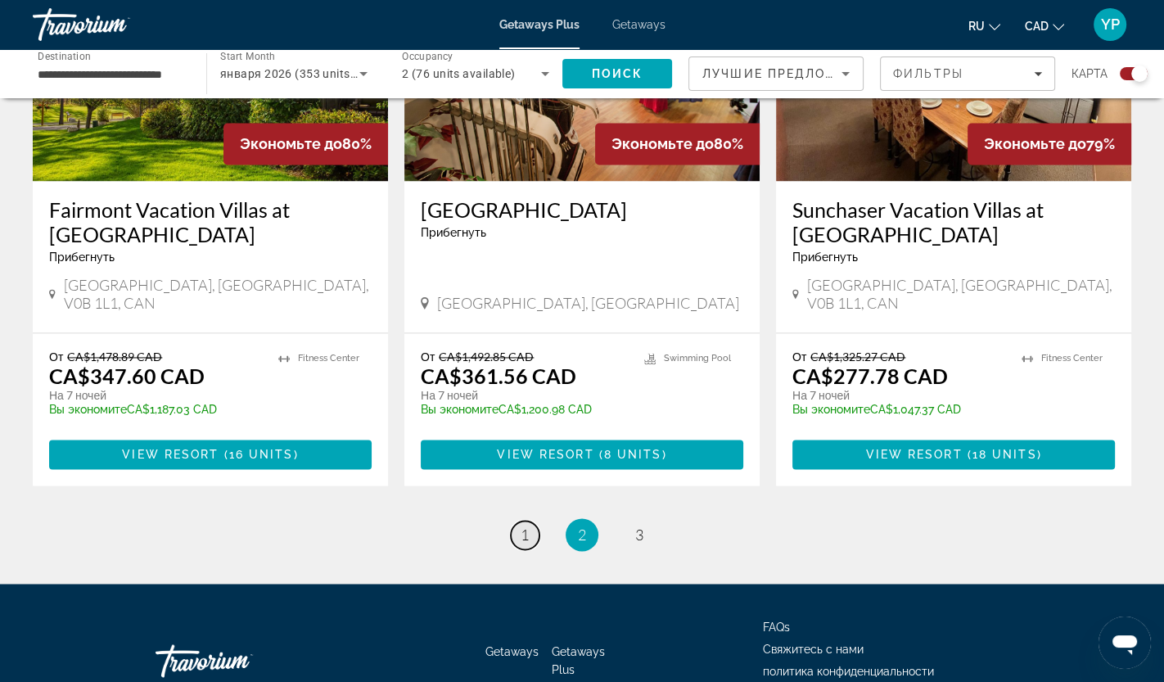
click at [532, 521] on link "page 1" at bounding box center [525, 535] width 29 height 29
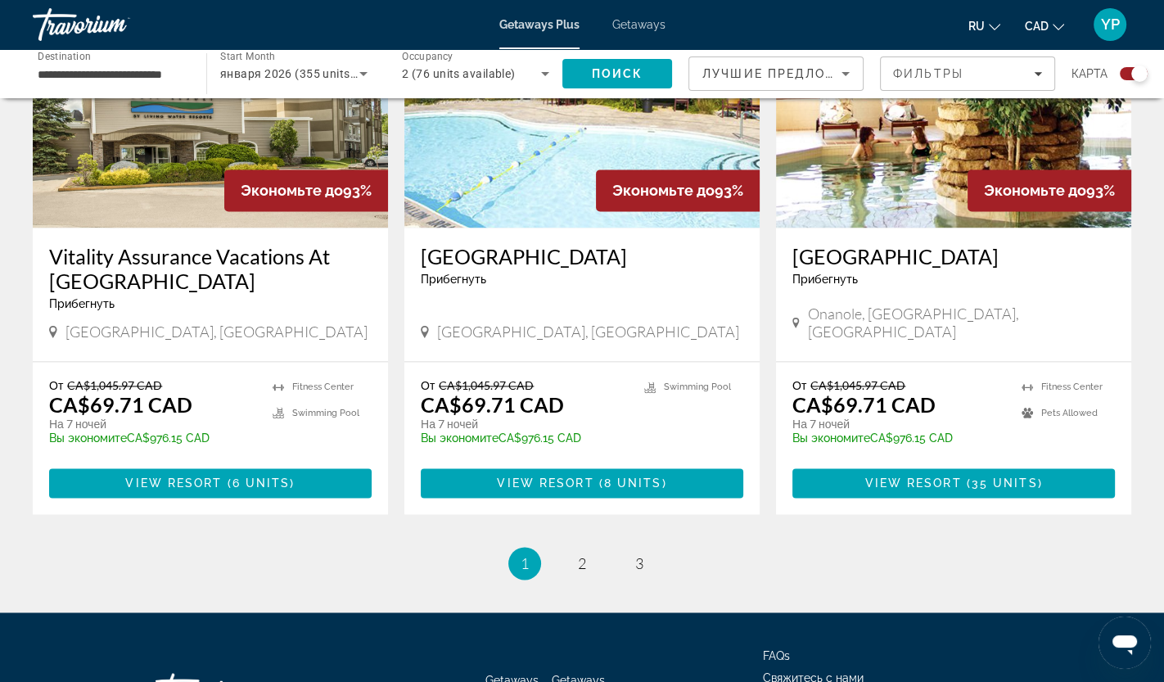
scroll to position [2411, 0]
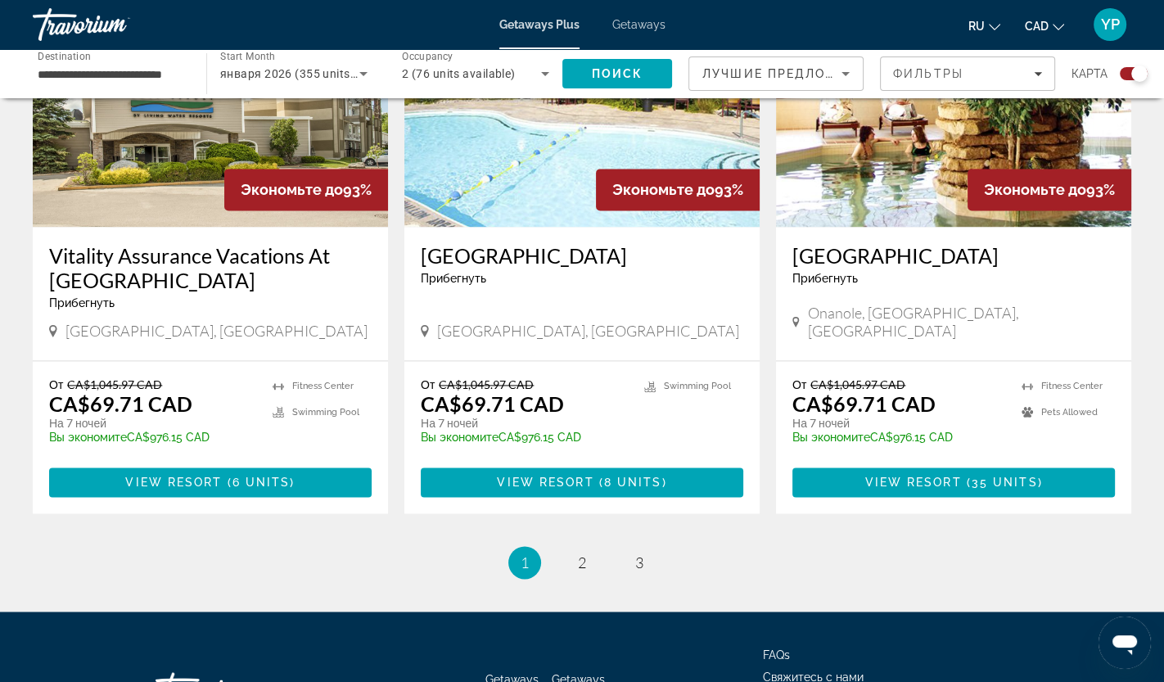
click at [630, 25] on span "Getaways" at bounding box center [638, 24] width 53 height 13
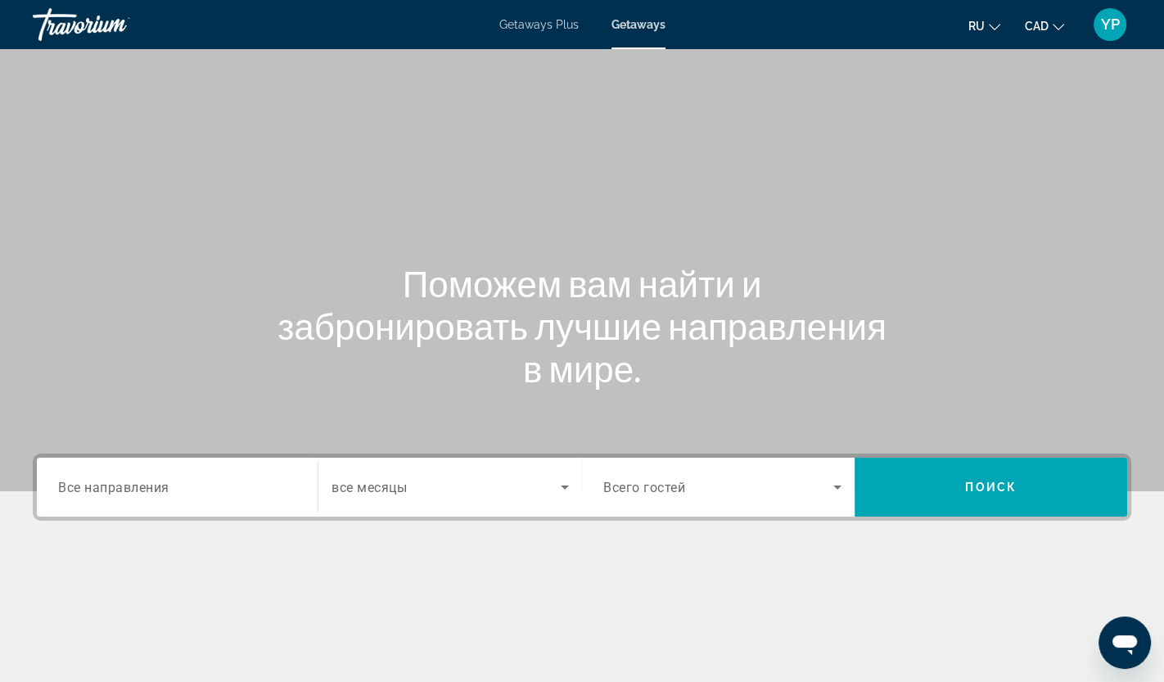
click at [120, 483] on span "Все направления" at bounding box center [113, 487] width 111 height 16
click at [120, 483] on input "Destination Все направления" at bounding box center [177, 488] width 238 height 20
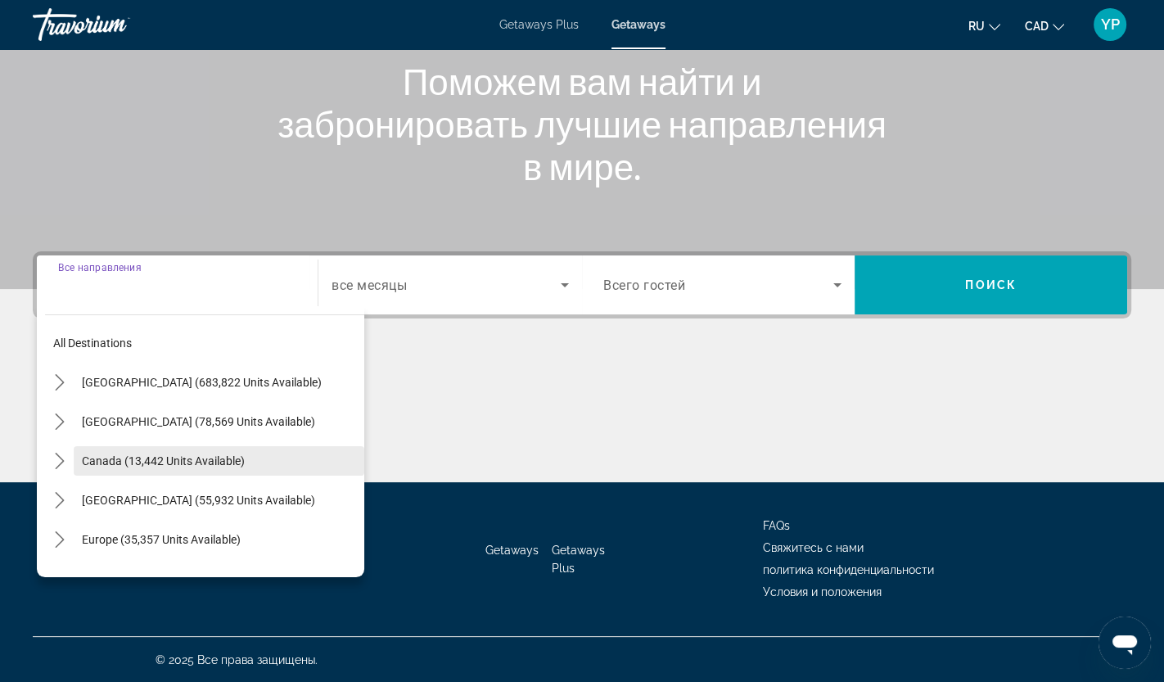
click at [133, 450] on span "Select destination: Canada (13,442 units available)" at bounding box center [219, 460] width 291 height 39
type input "**********"
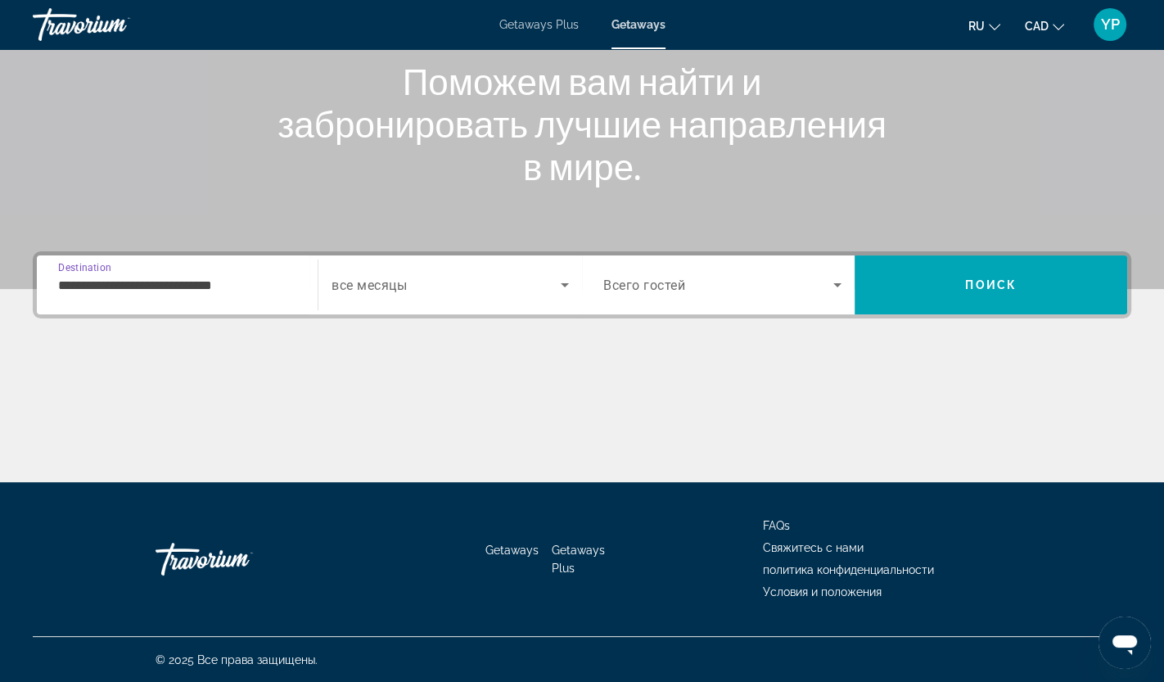
click at [400, 282] on span "все месяцы" at bounding box center [369, 286] width 75 height 16
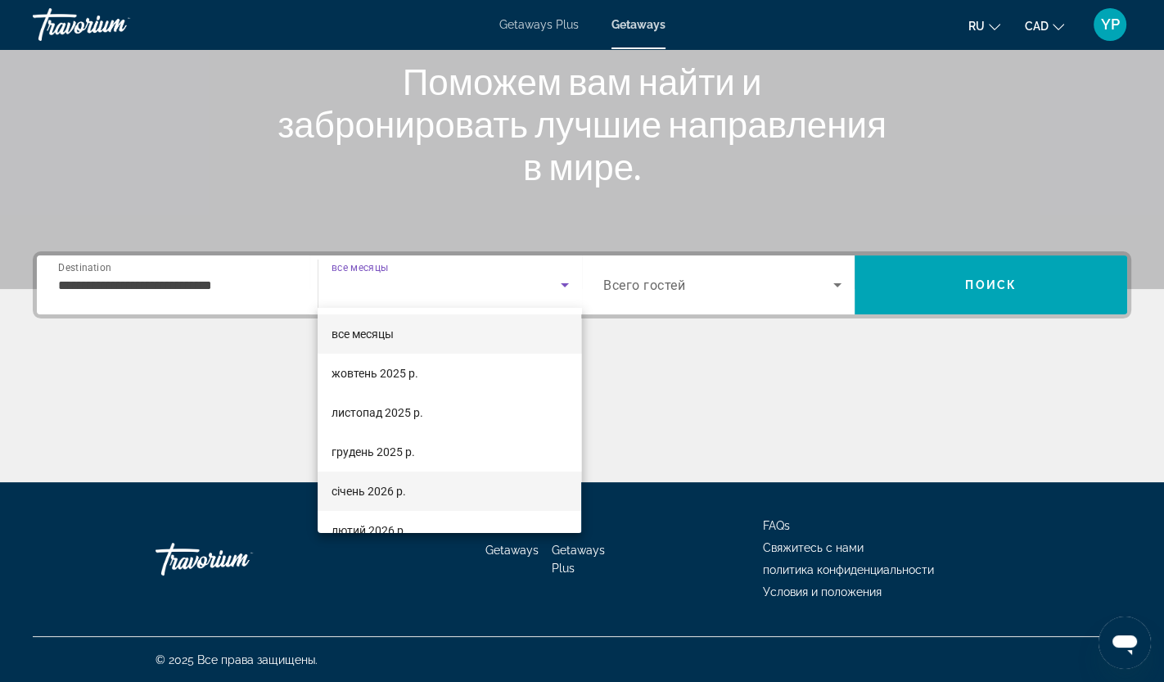
click at [383, 486] on span "січень 2026 р." at bounding box center [368, 491] width 75 height 20
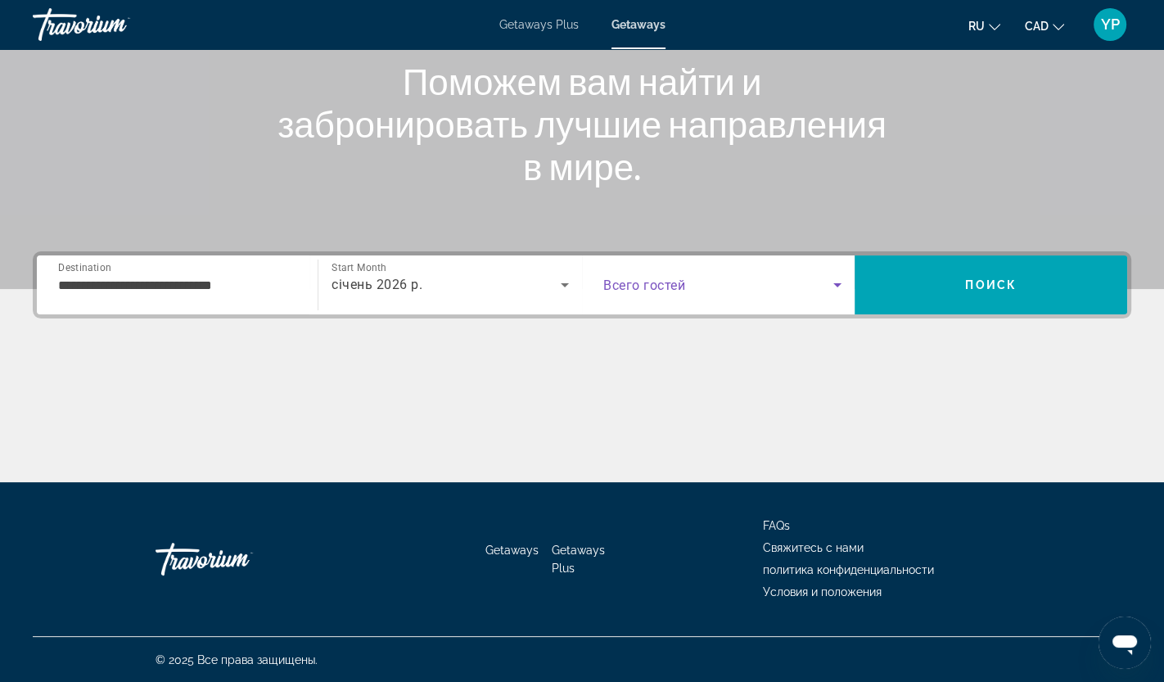
click at [750, 280] on span "Search widget" at bounding box center [718, 285] width 230 height 20
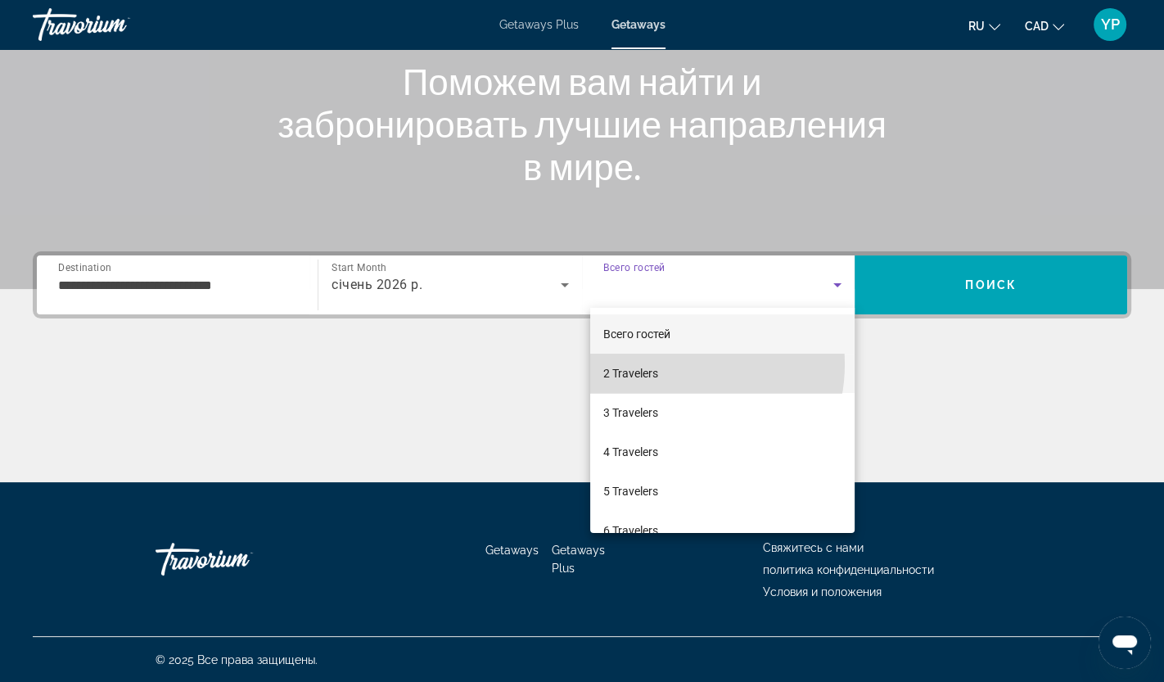
click at [671, 364] on mat-option "2 Travelers" at bounding box center [722, 373] width 264 height 39
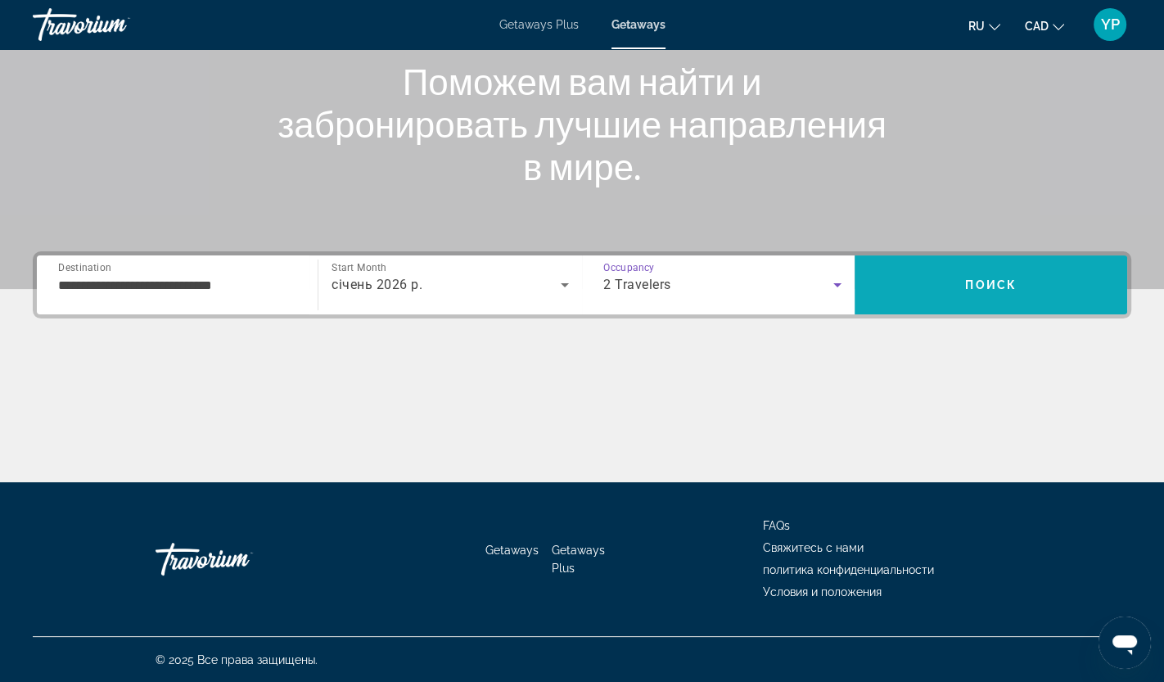
click at [950, 273] on span "Search" at bounding box center [991, 284] width 273 height 39
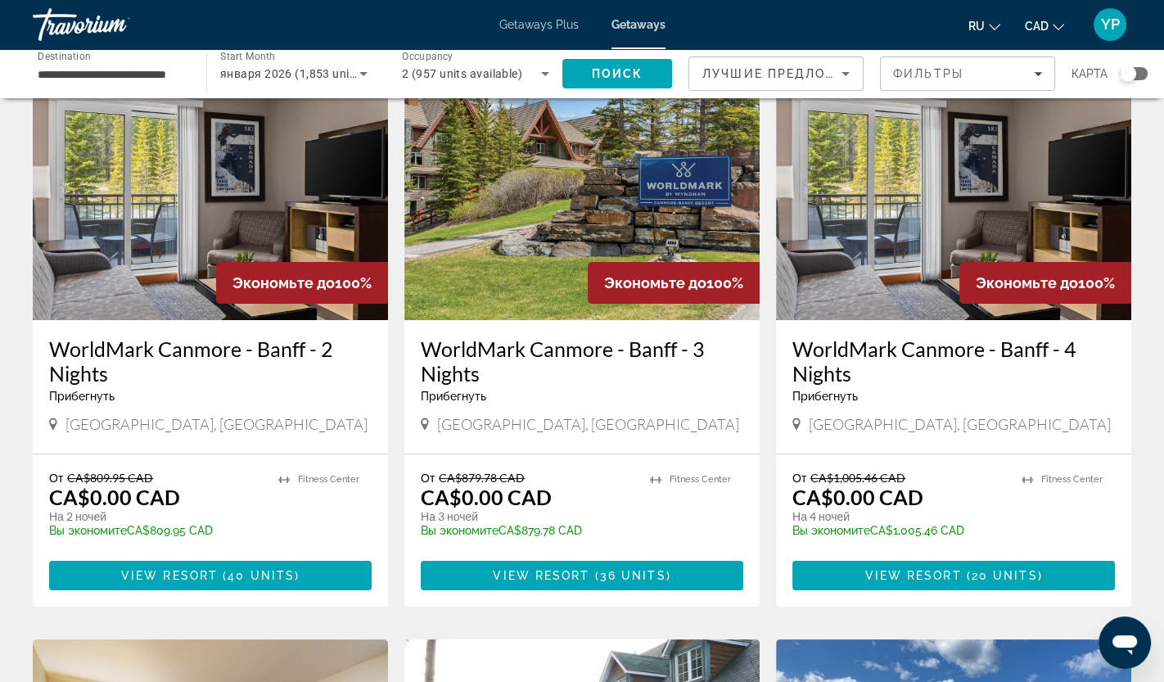
scroll to position [96, 0]
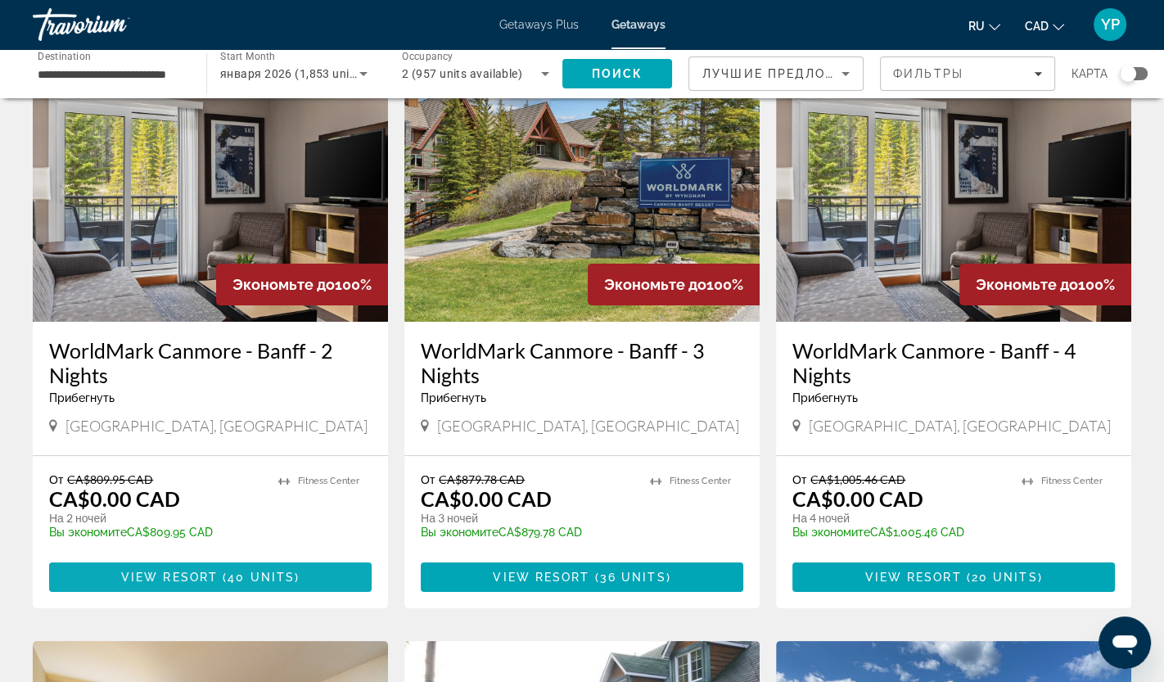
click at [214, 590] on span "Main content" at bounding box center [210, 577] width 323 height 39
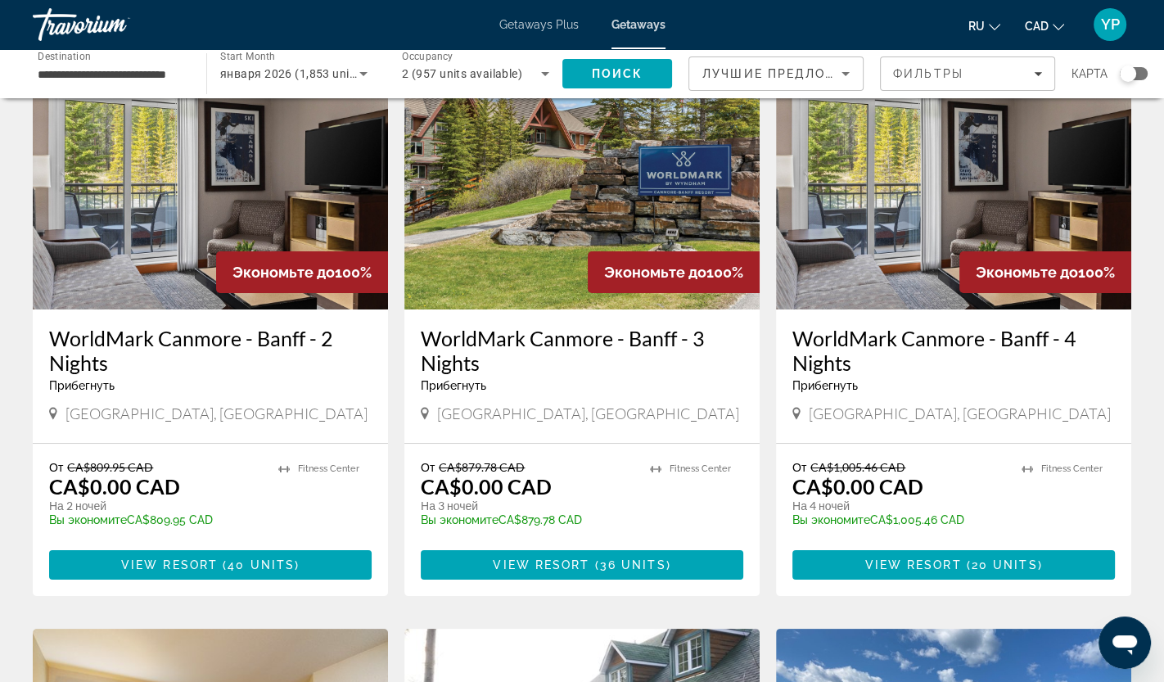
scroll to position [108, 0]
click at [867, 565] on span "View Resort" at bounding box center [913, 564] width 97 height 13
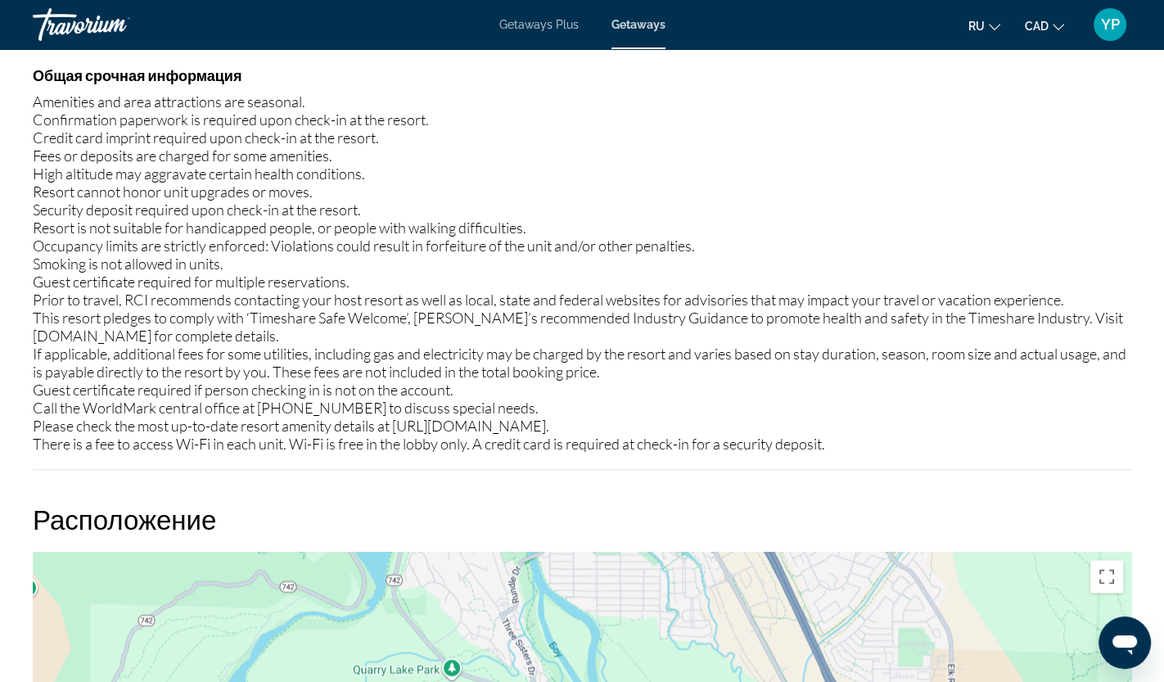
scroll to position [1905, 0]
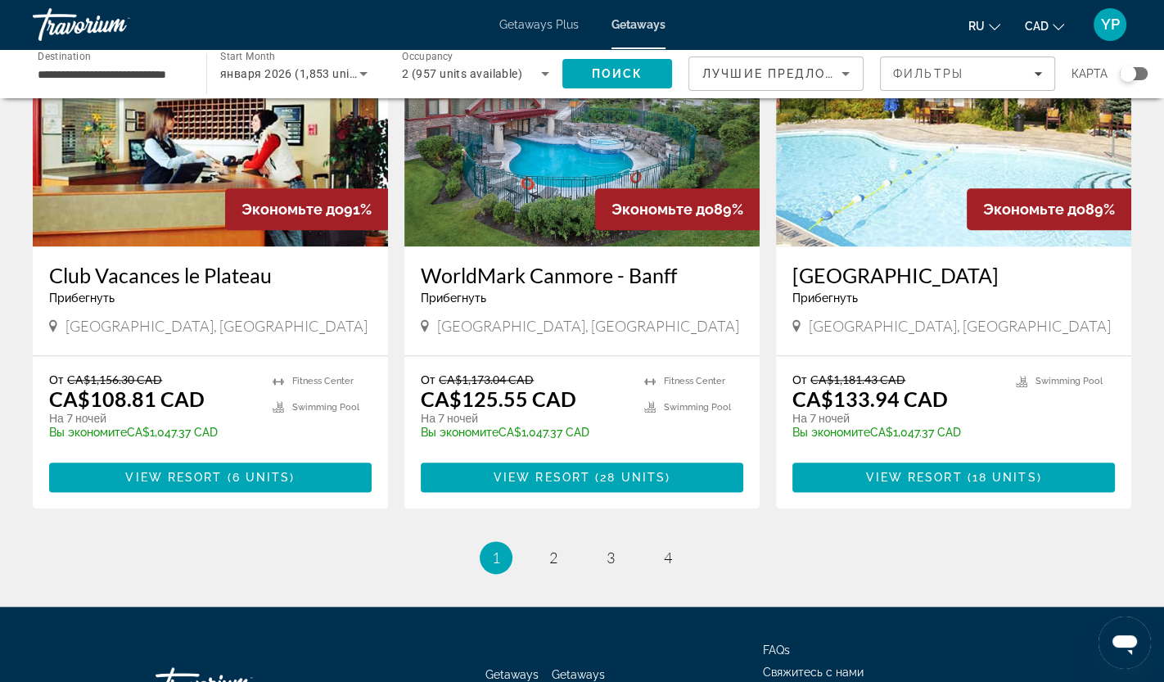
scroll to position [1956, 0]
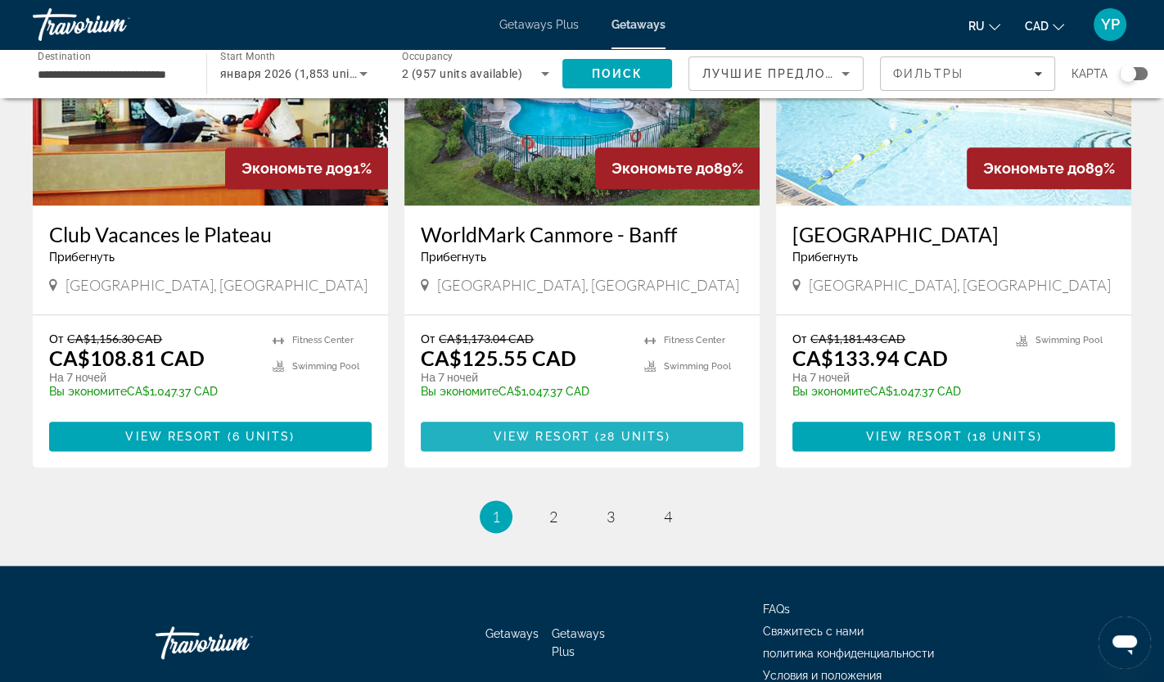
click at [584, 440] on span "View Resort" at bounding box center [542, 436] width 97 height 13
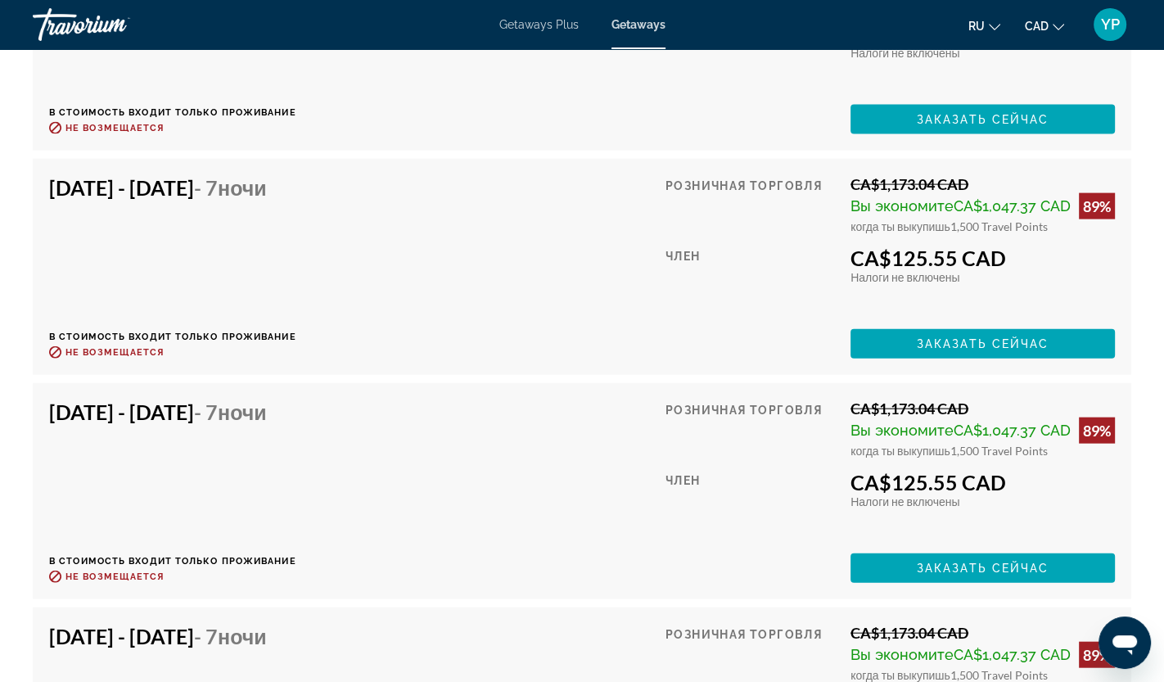
scroll to position [3722, 0]
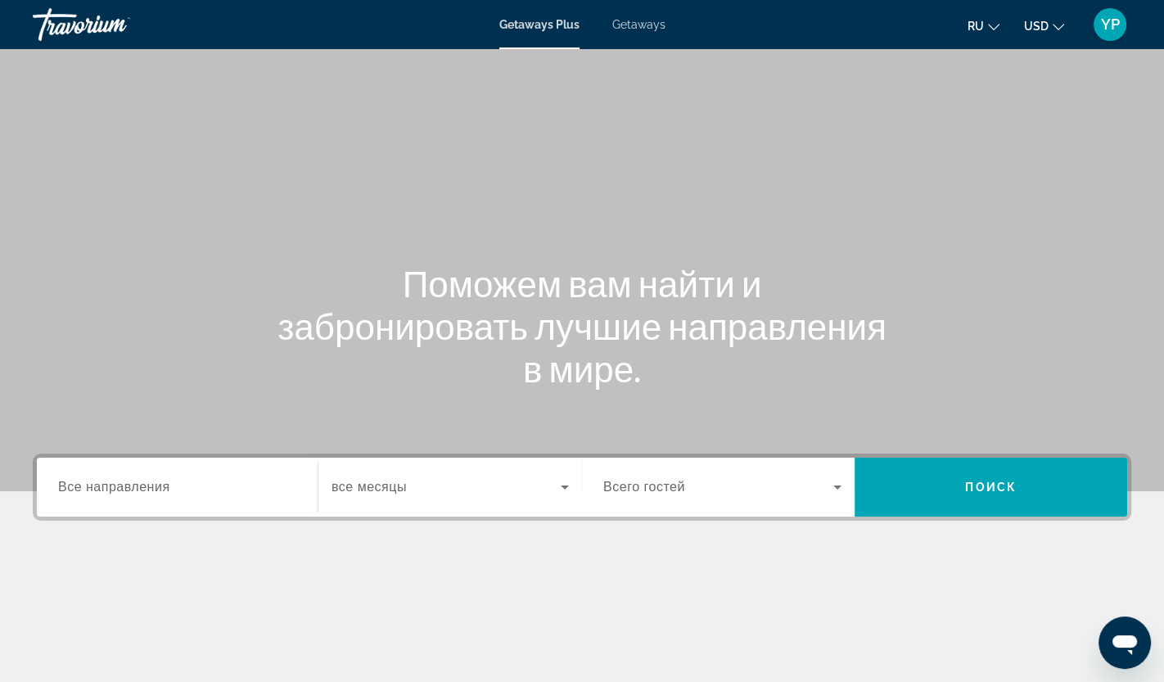
click at [229, 503] on div "Search widget" at bounding box center [177, 487] width 238 height 47
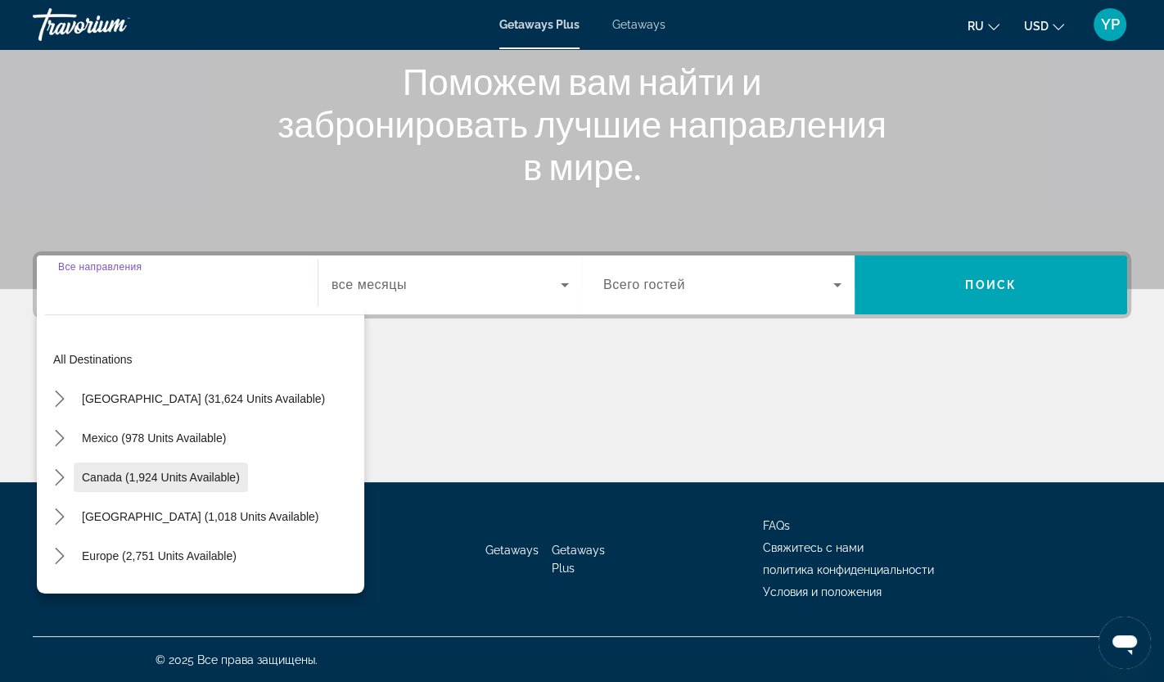
click at [212, 477] on span "Canada (1,924 units available)" at bounding box center [161, 477] width 158 height 13
type input "**********"
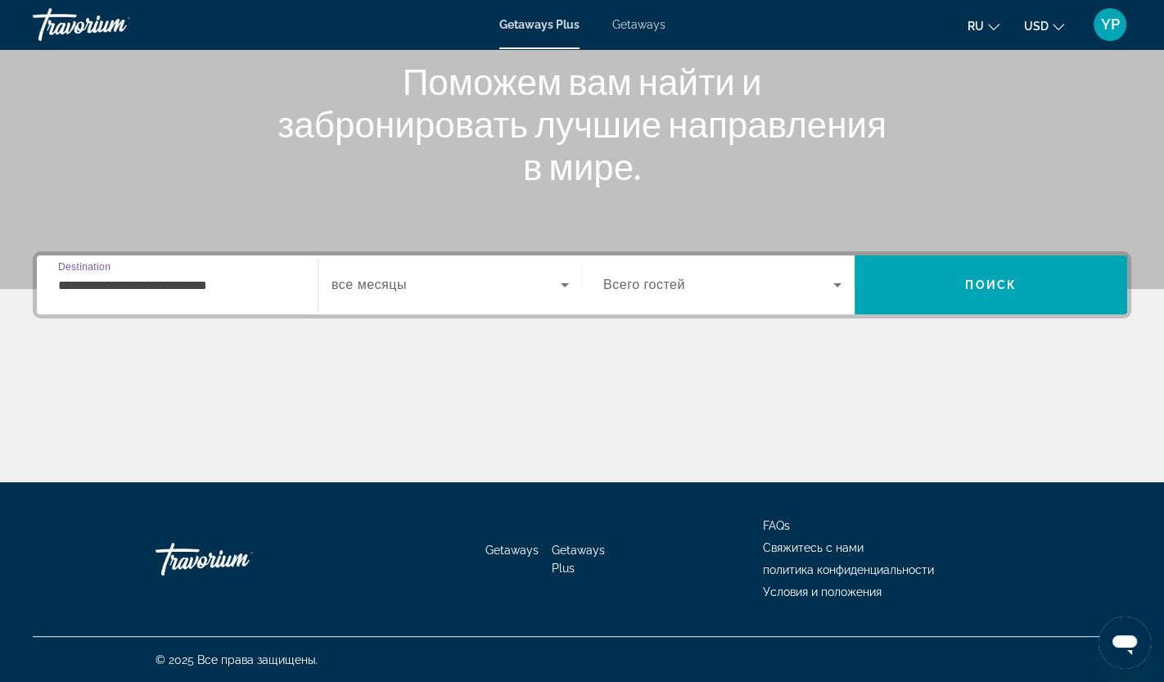
click at [364, 282] on span "все месяцы" at bounding box center [369, 285] width 75 height 14
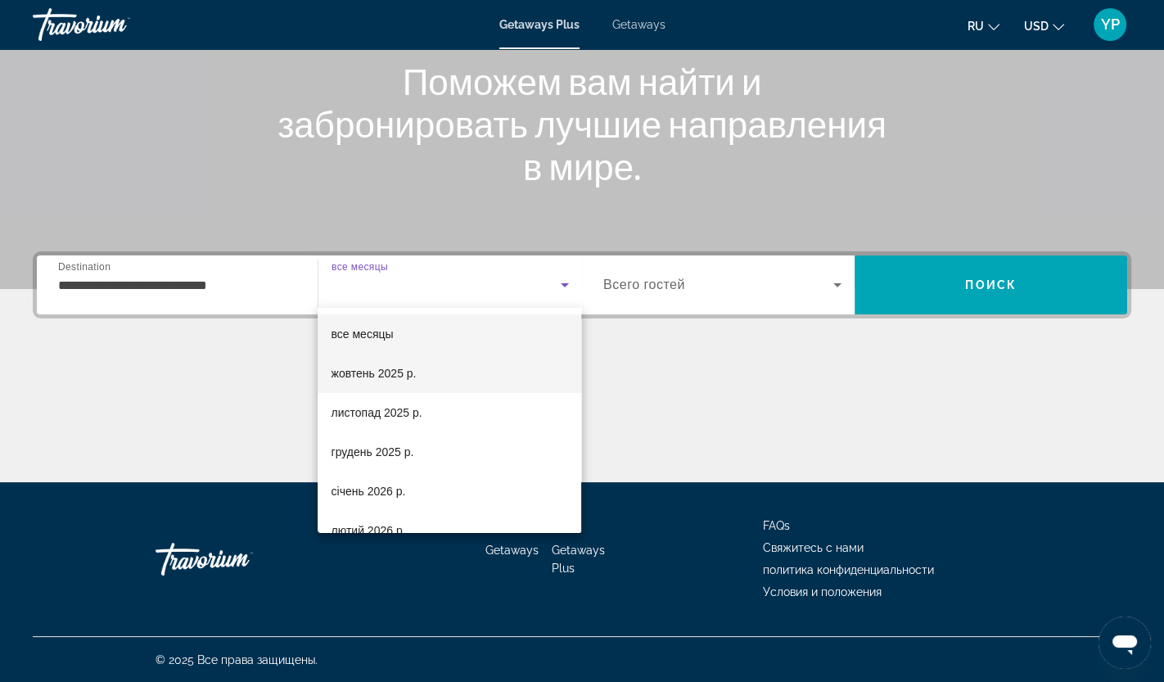
click at [395, 367] on span "жовтень 2025 р." at bounding box center [373, 374] width 85 height 20
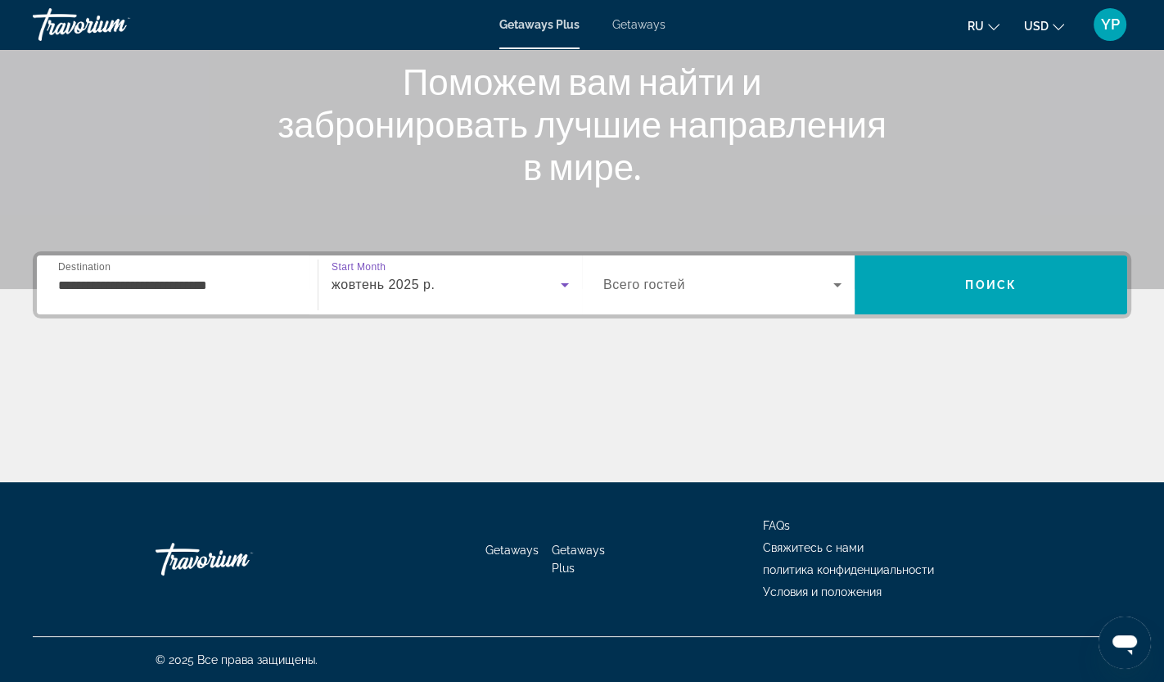
click at [683, 292] on span "Search widget" at bounding box center [718, 285] width 230 height 20
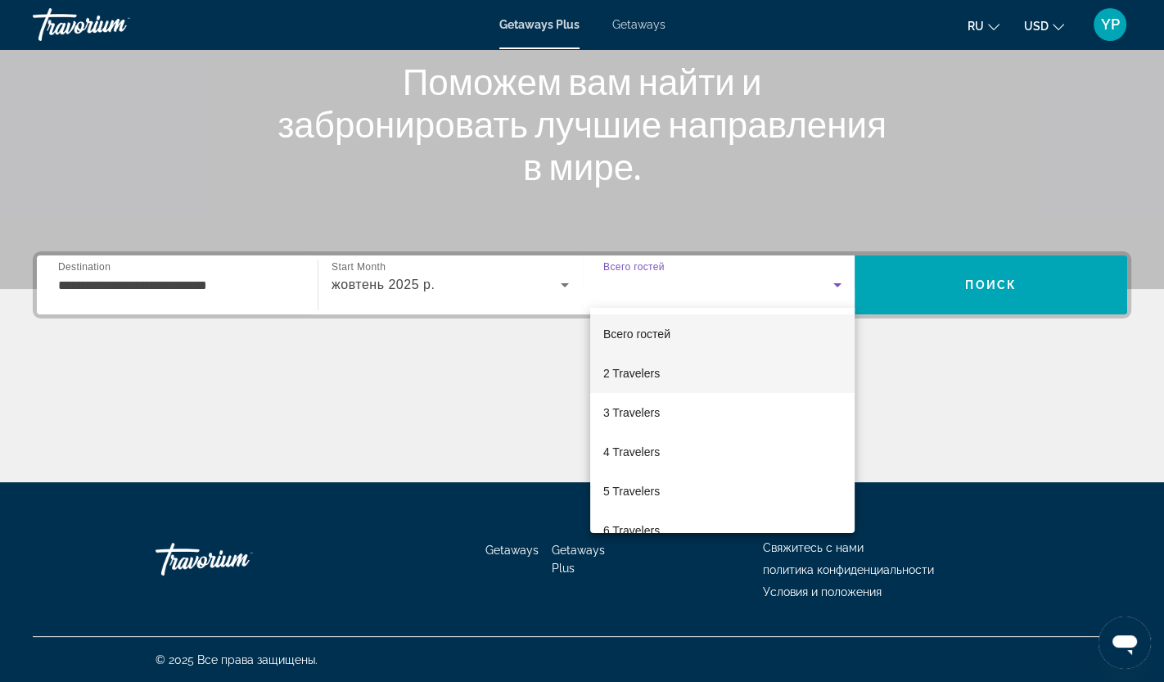
click at [653, 369] on span "2 Travelers" at bounding box center [631, 374] width 56 height 20
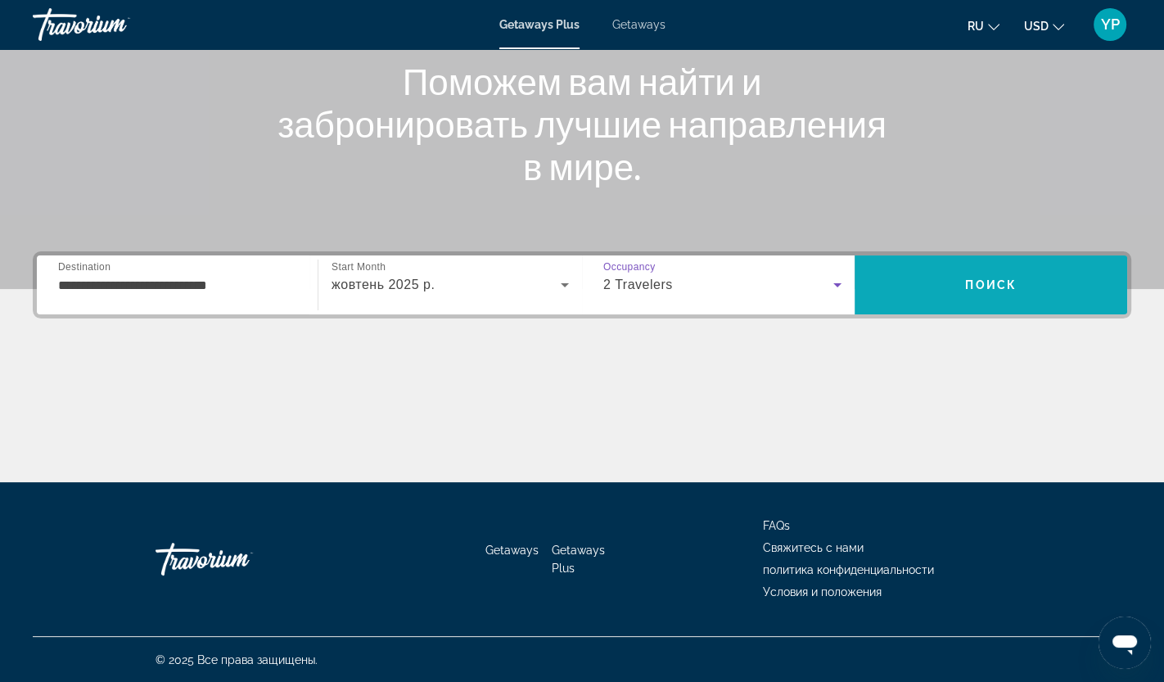
click at [954, 283] on span "Search" at bounding box center [991, 284] width 273 height 39
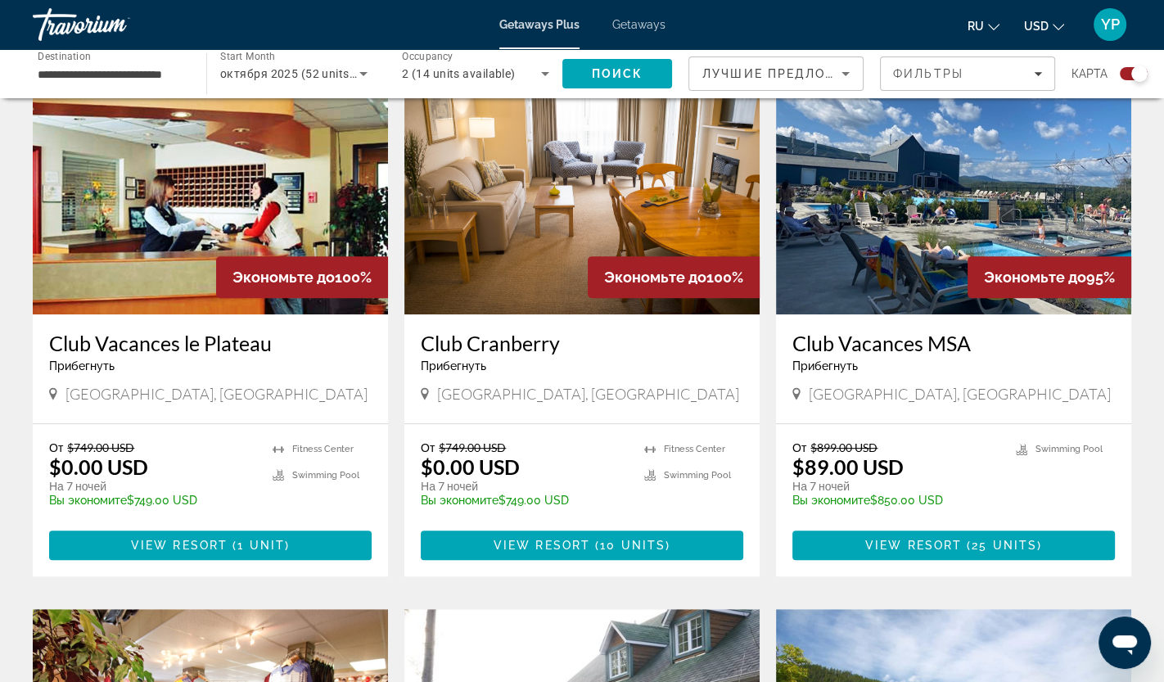
scroll to position [649, 0]
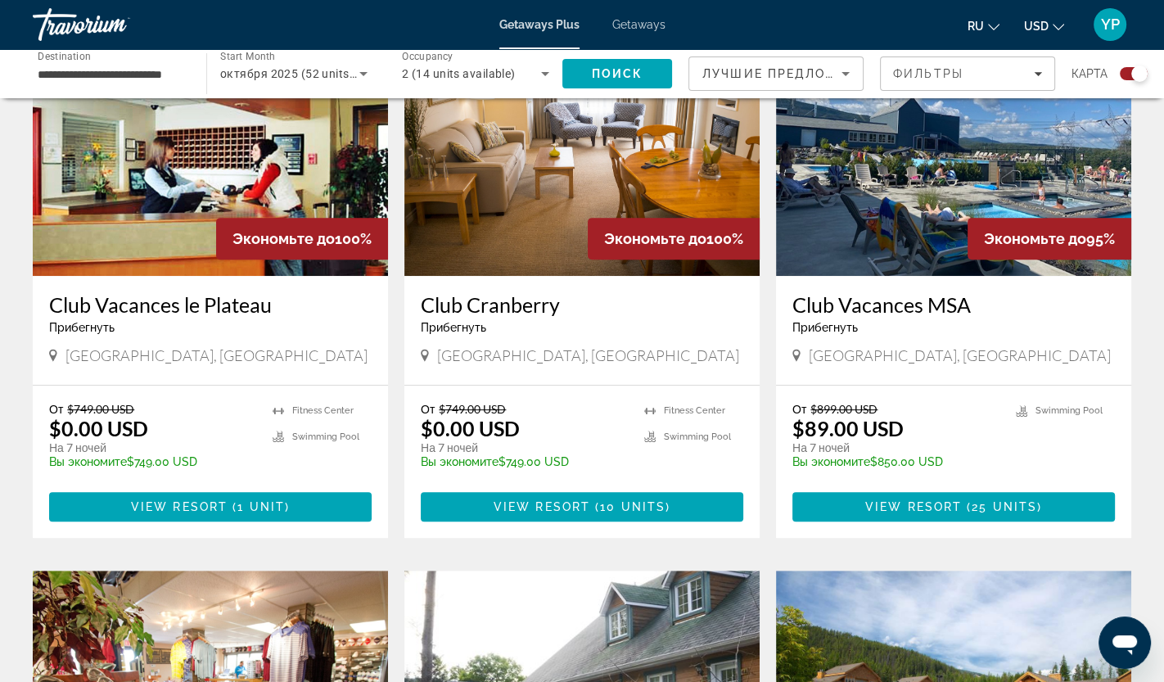
click at [1055, 23] on icon "Change currency" at bounding box center [1058, 26] width 11 height 11
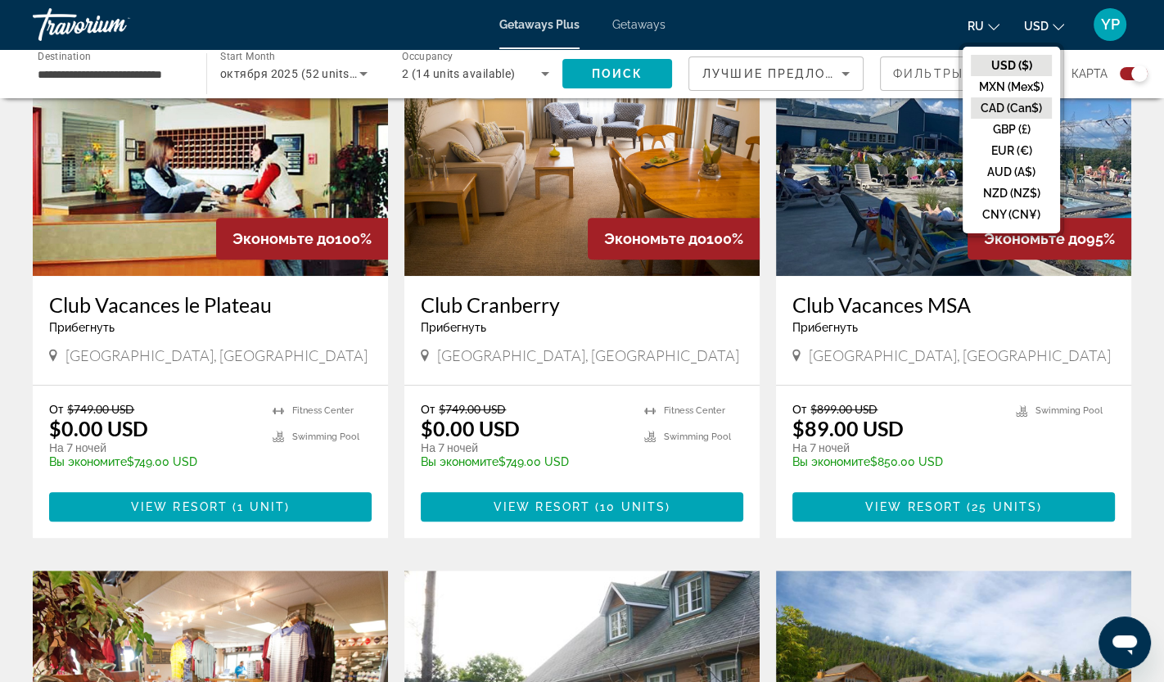
click at [1025, 111] on button "CAD (Can$)" at bounding box center [1011, 107] width 81 height 21
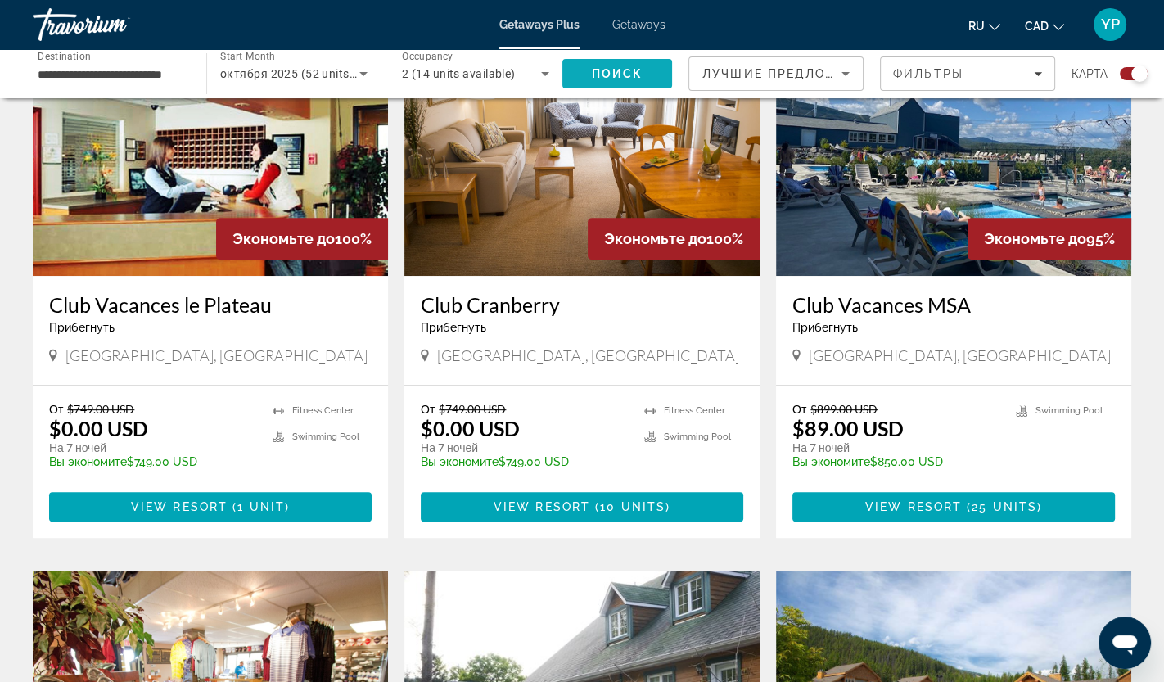
click at [640, 69] on span "Поиск" at bounding box center [618, 73] width 52 height 13
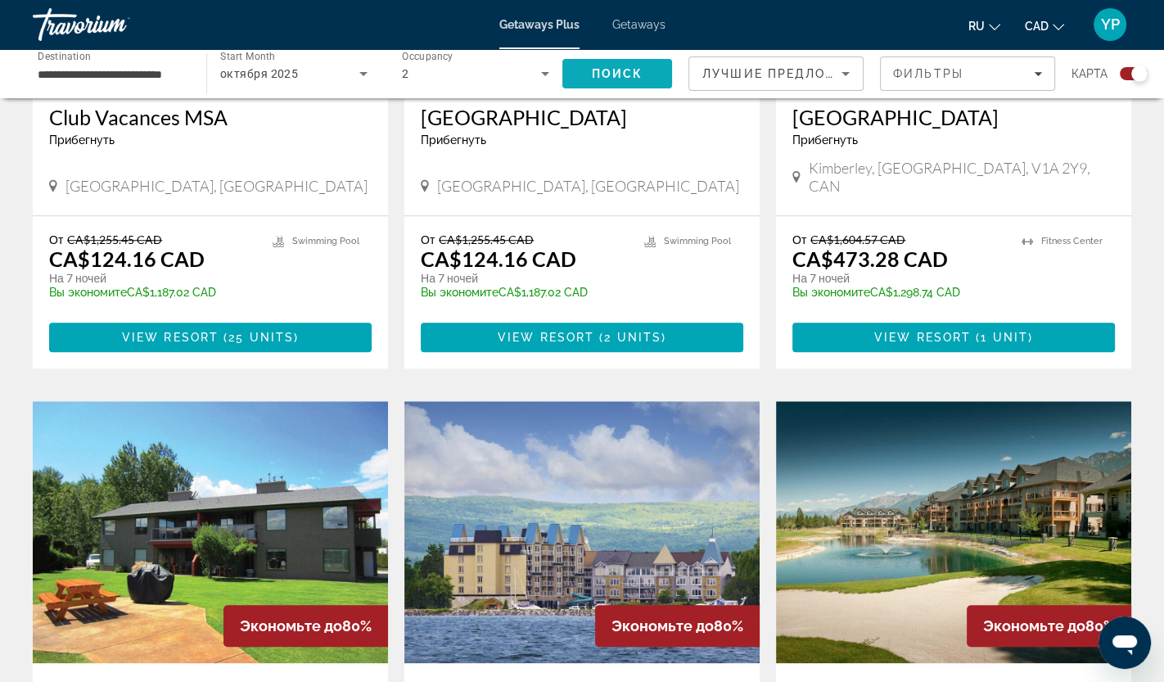
scroll to position [1411, 0]
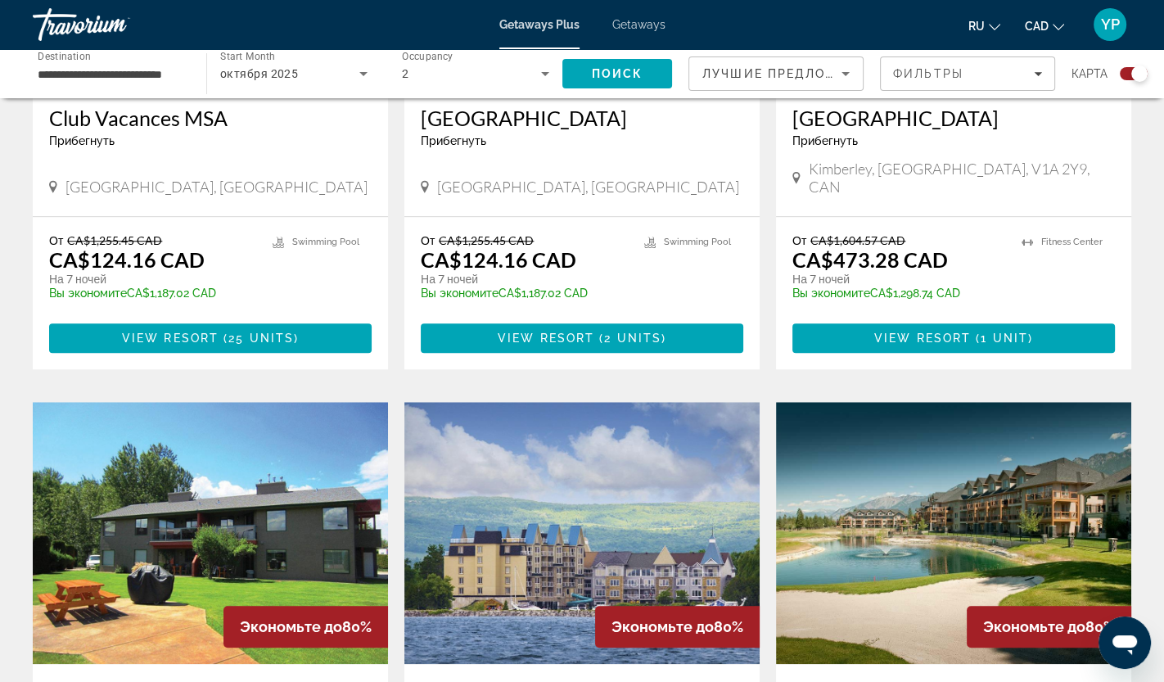
click at [295, 61] on div "октября 2025" at bounding box center [293, 74] width 147 height 46
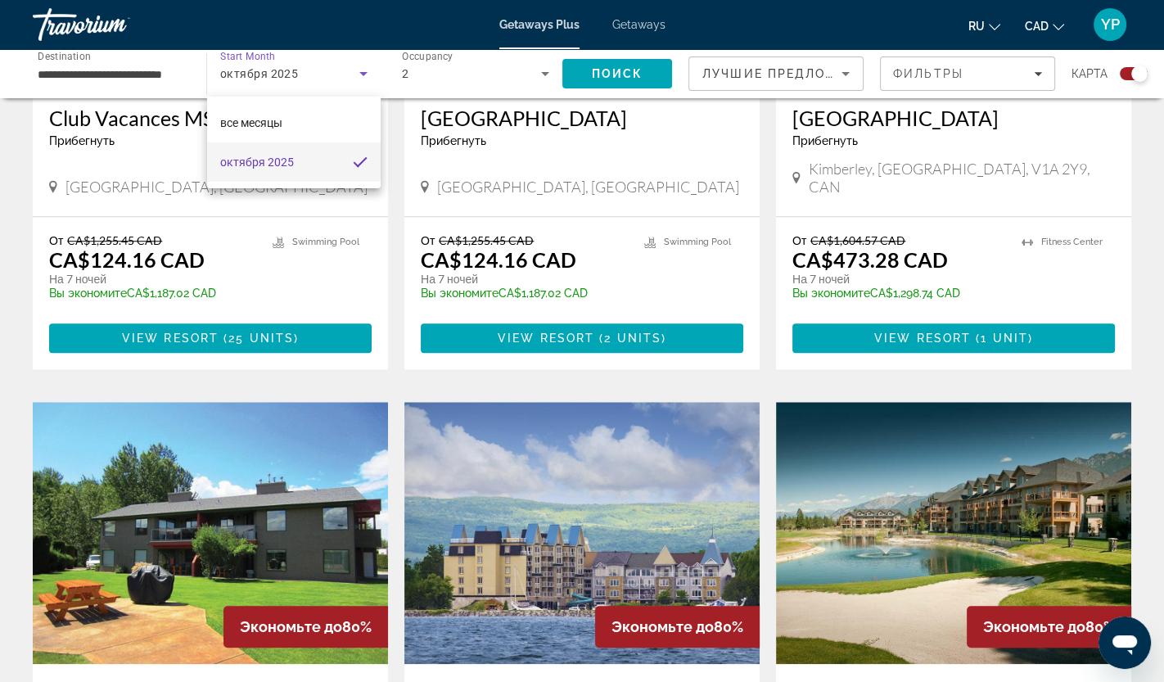
click at [166, 84] on div at bounding box center [582, 341] width 1164 height 682
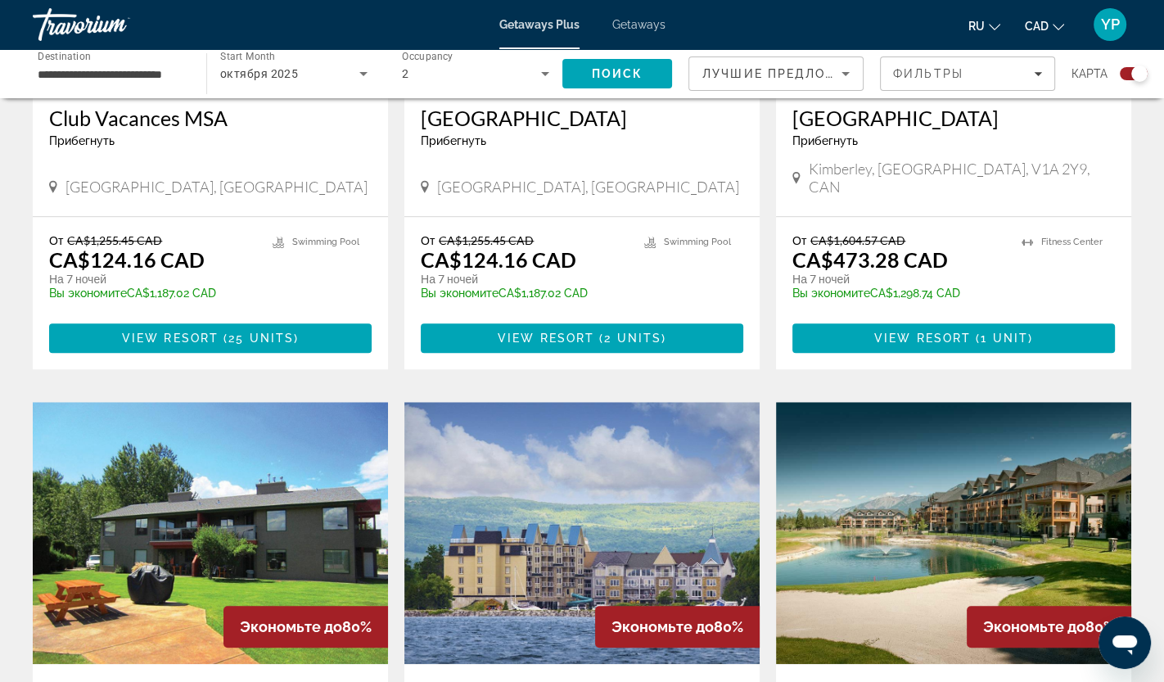
click at [165, 72] on input "**********" at bounding box center [111, 75] width 147 height 20
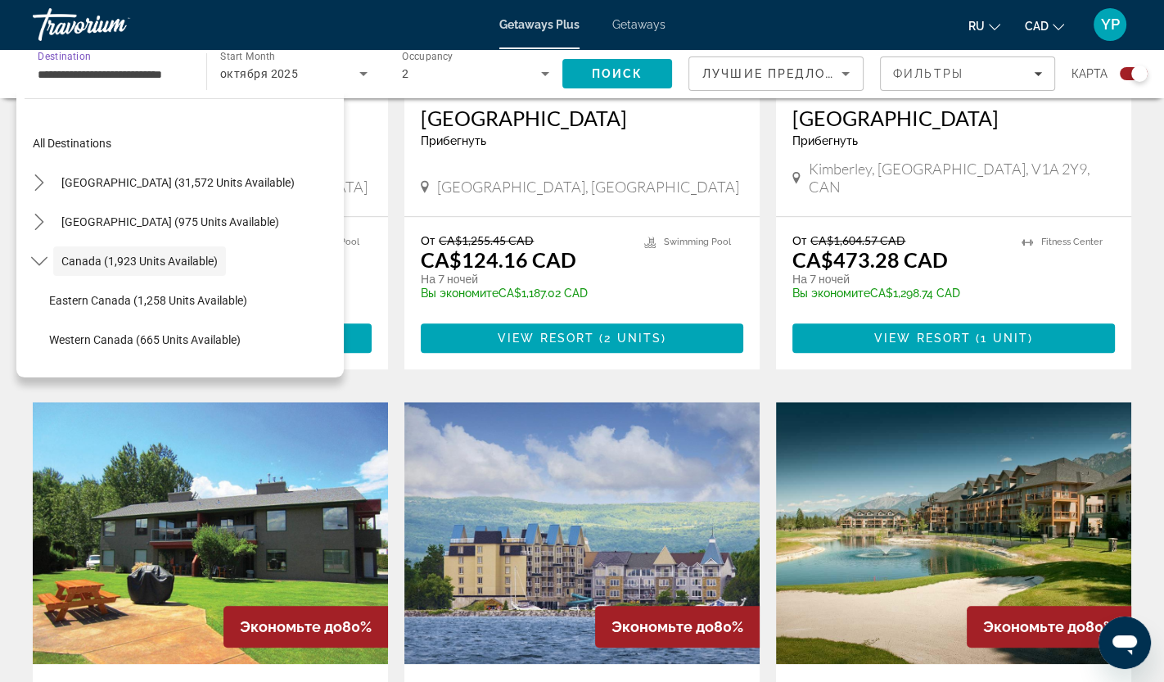
scroll to position [19, 0]
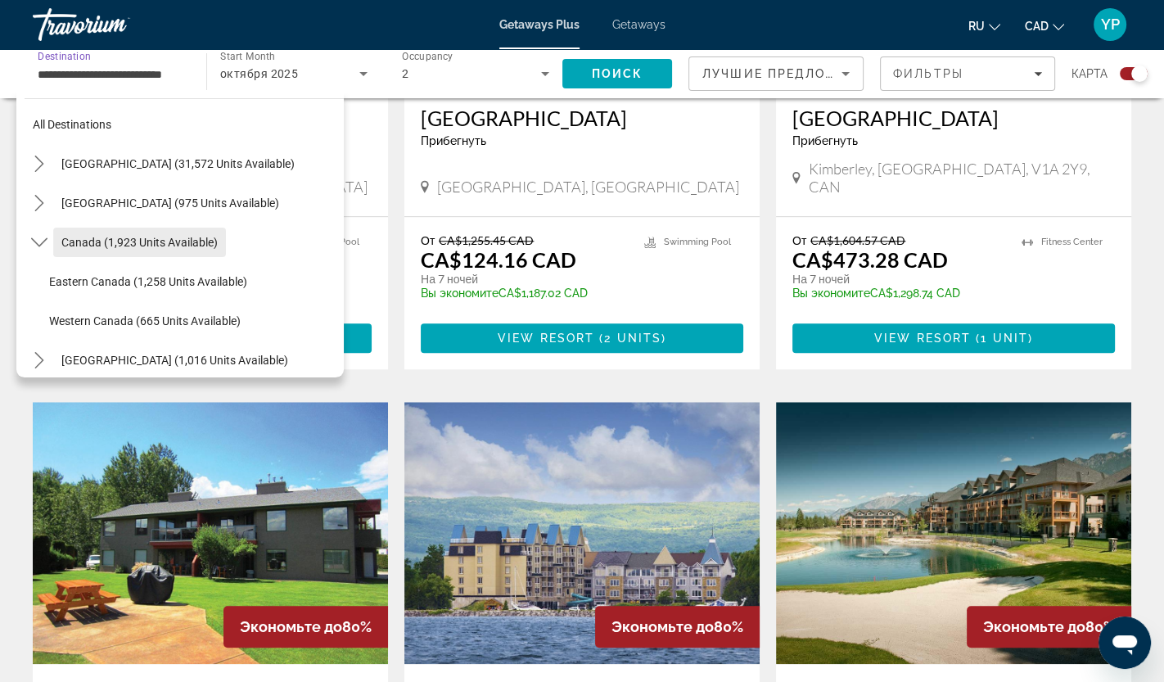
click at [148, 237] on span "Canada (1,923 units available)" at bounding box center [139, 242] width 156 height 13
type input "**********"
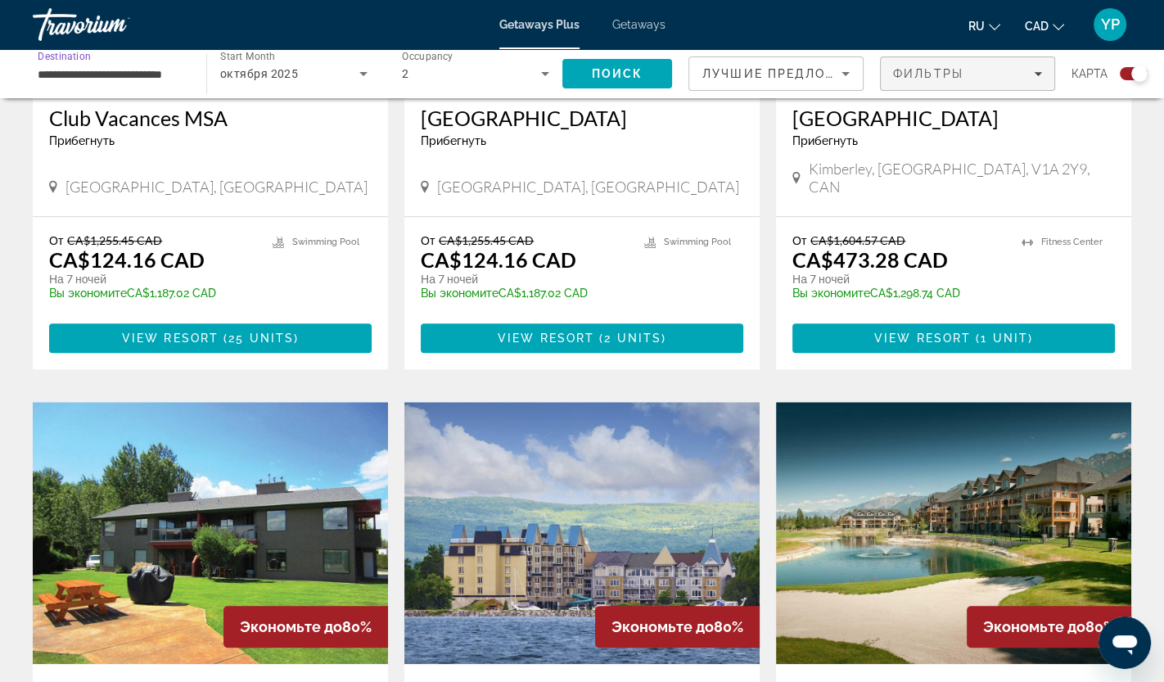
click at [917, 66] on span "Filters" at bounding box center [968, 73] width 174 height 39
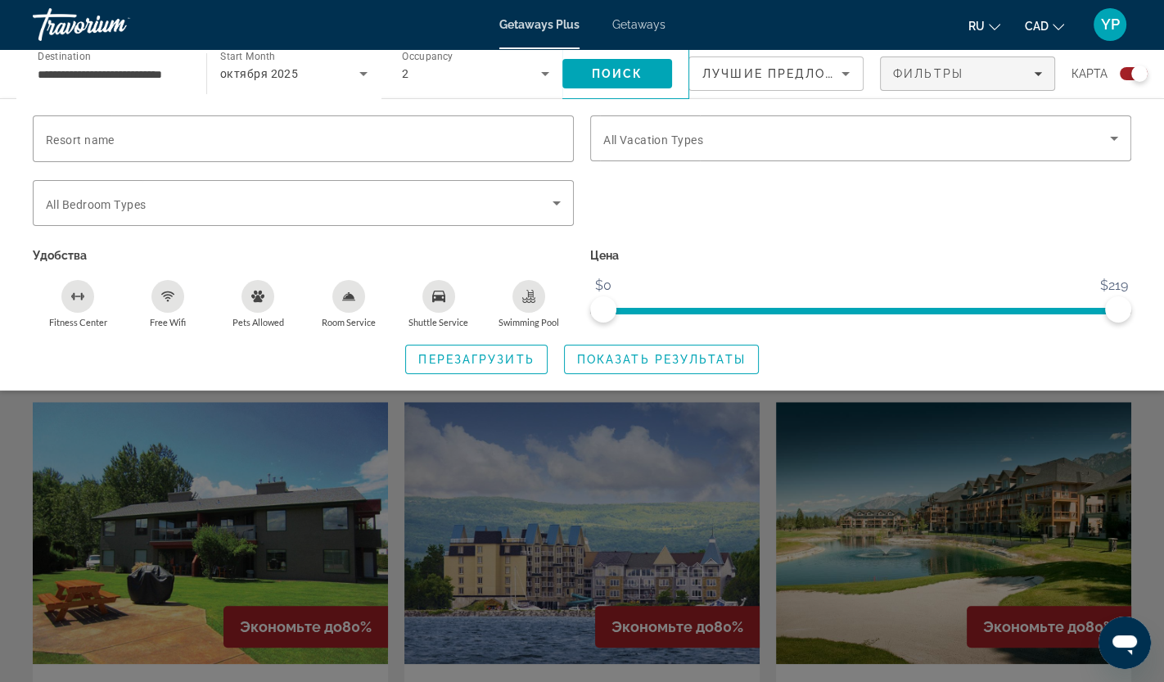
click at [363, 70] on icon "Search widget" at bounding box center [364, 74] width 20 height 20
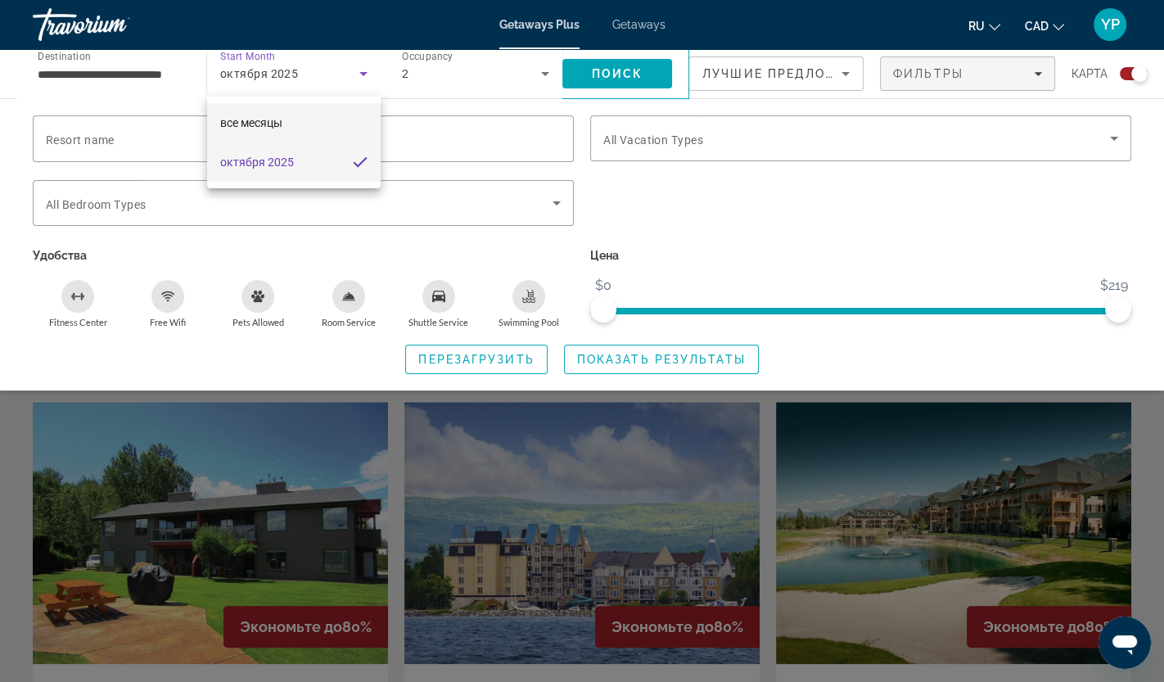
click at [315, 134] on mat-option "все месяцы" at bounding box center [294, 122] width 174 height 39
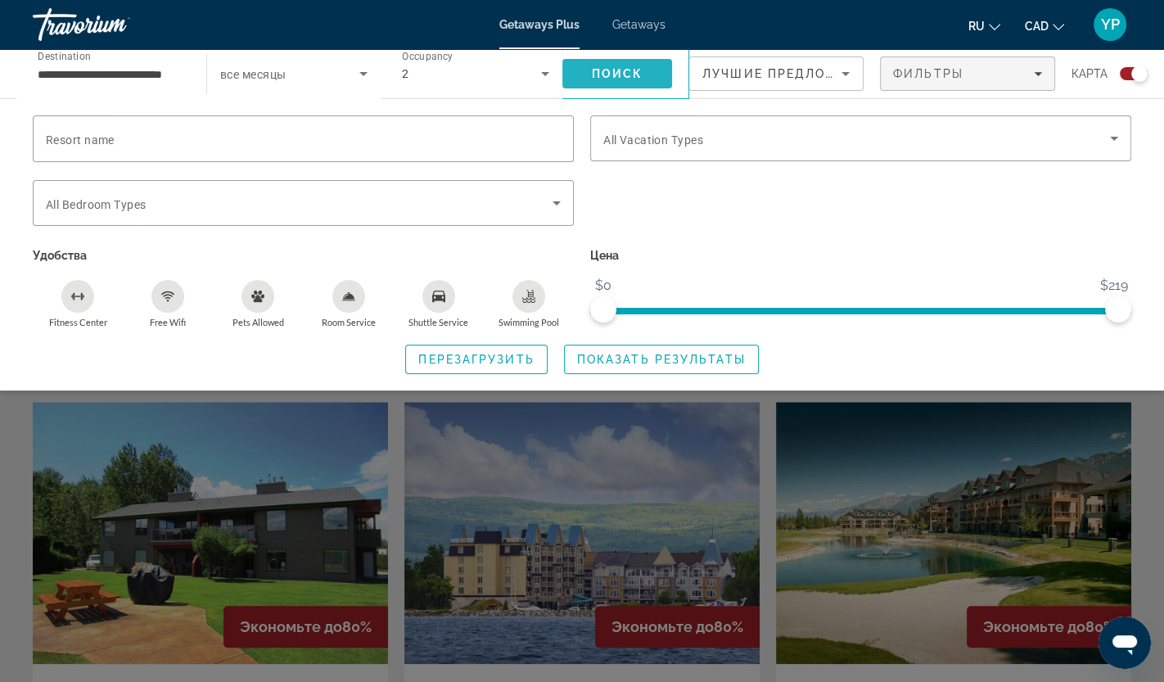
click at [617, 70] on span "Поиск" at bounding box center [618, 73] width 52 height 13
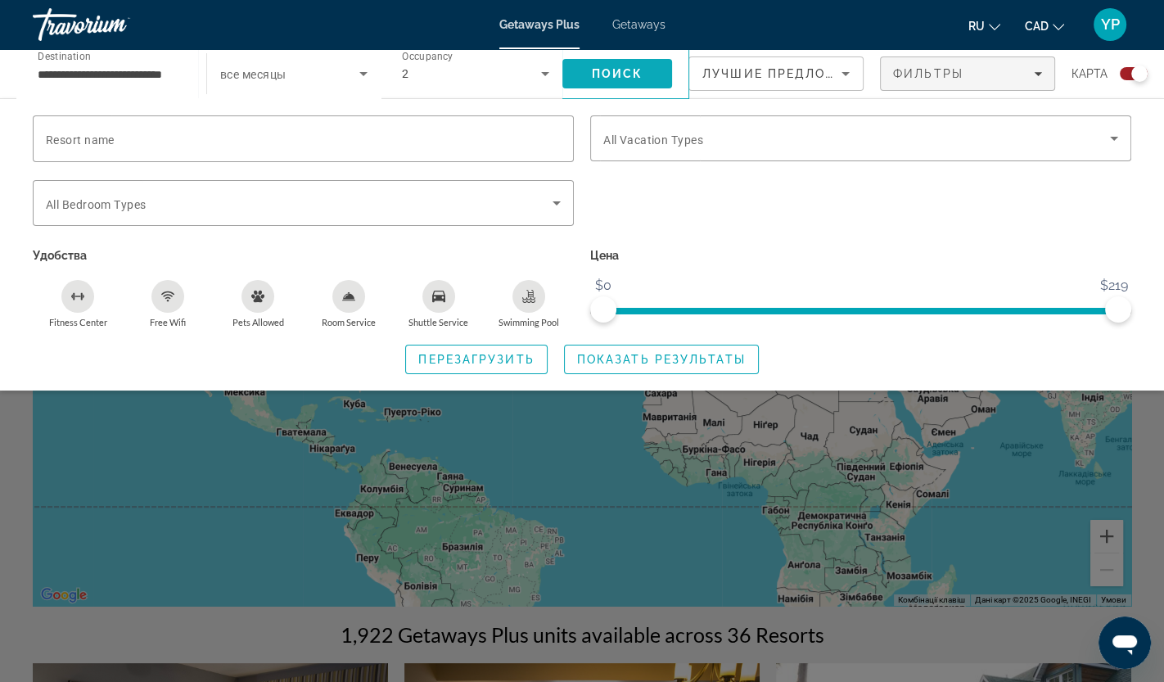
click at [617, 70] on span "Поиск" at bounding box center [618, 73] width 52 height 13
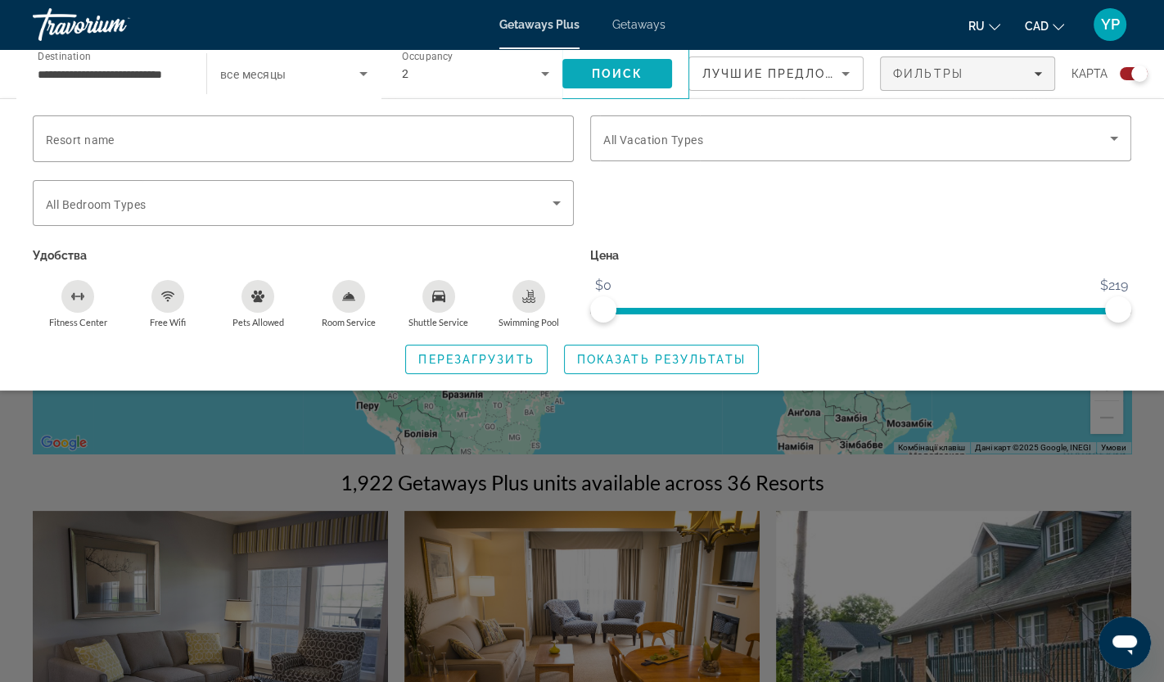
scroll to position [154, 0]
click at [644, 361] on span "Показать результаты" at bounding box center [661, 359] width 169 height 13
click at [618, 69] on span "Поиск" at bounding box center [618, 73] width 52 height 13
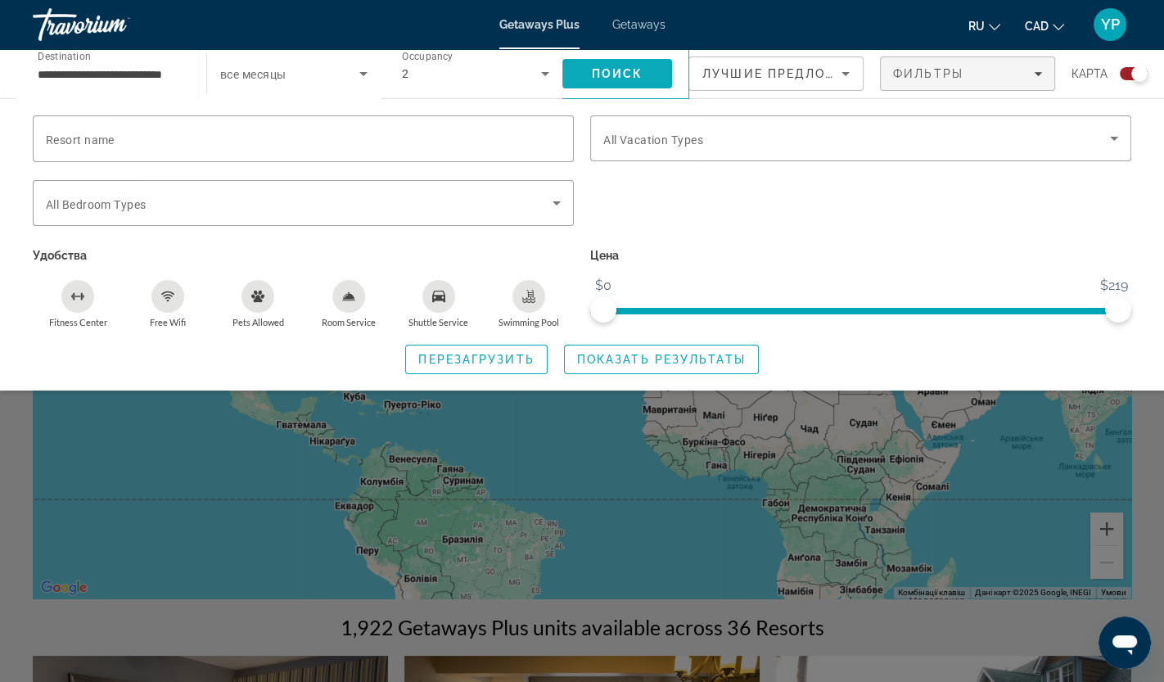
scroll to position [11, 0]
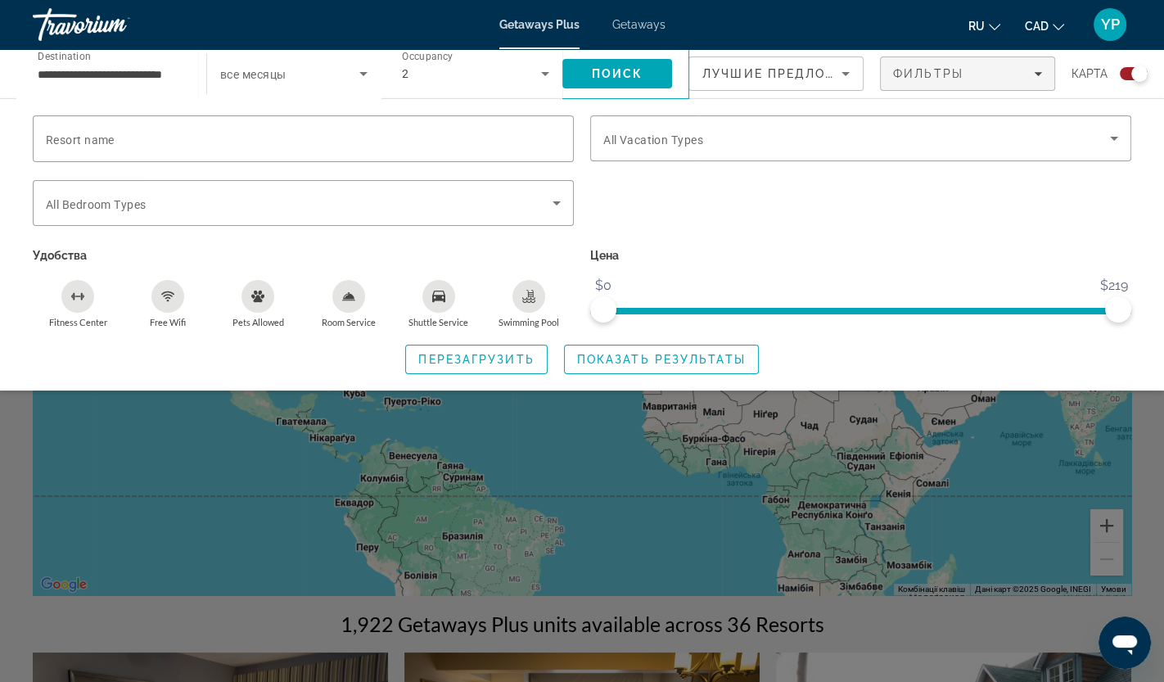
click at [776, 532] on div "Search widget" at bounding box center [582, 464] width 1164 height 436
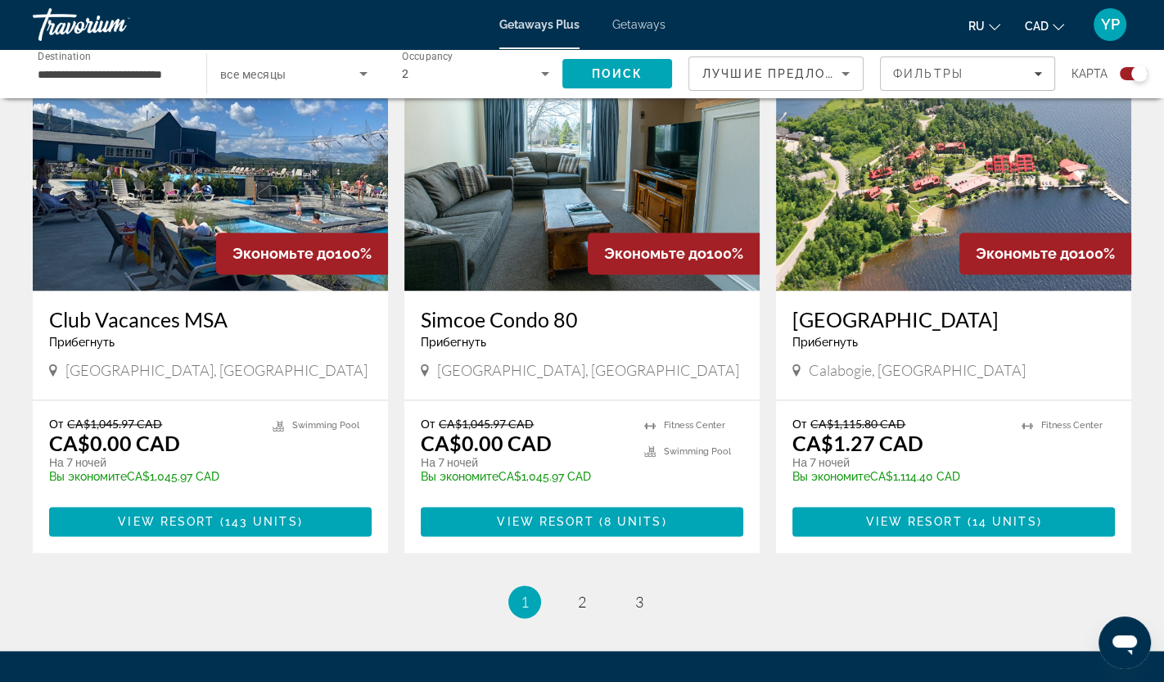
scroll to position [2397, 0]
click at [640, 593] on span "3" at bounding box center [639, 602] width 8 height 18
